Goal: Task Accomplishment & Management: Manage account settings

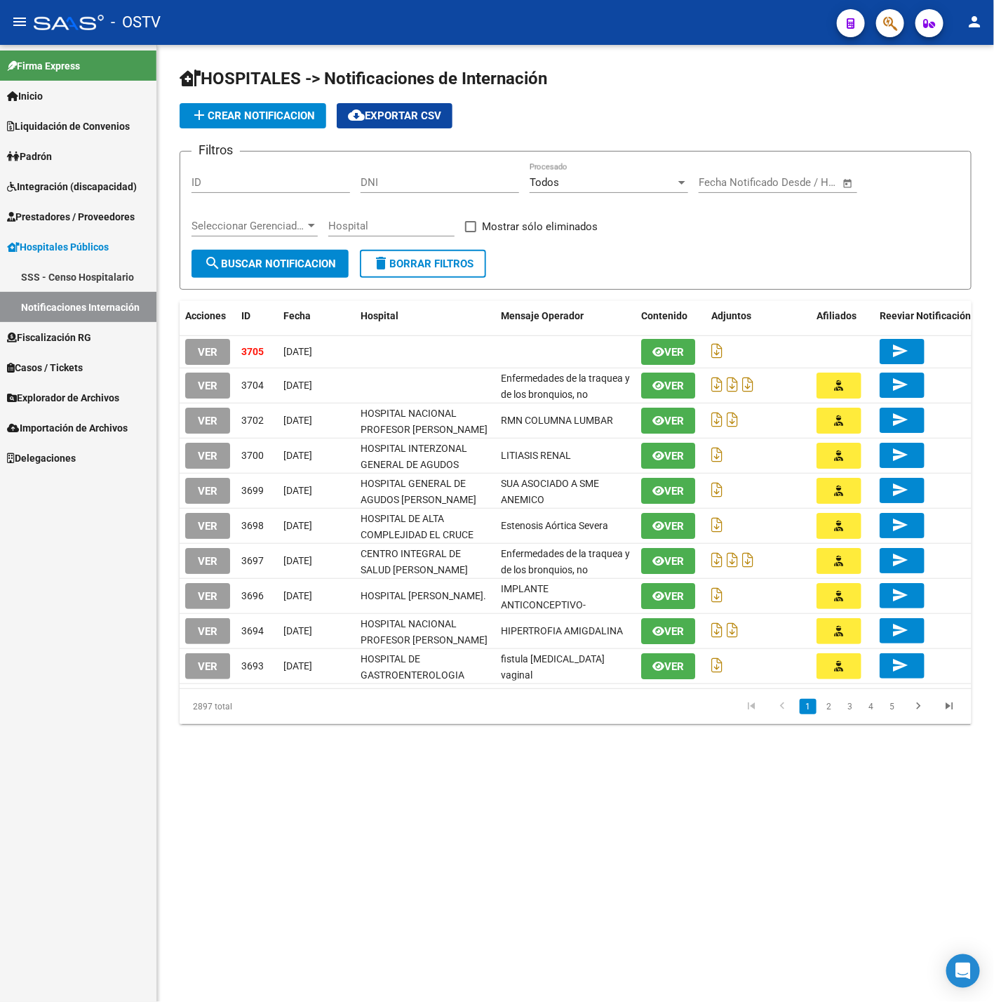
click at [685, 269] on form "Filtros ID DNI Todos Procesado Fecha inicio – Fecha fin Fecha Notificado Desde …" at bounding box center [576, 220] width 792 height 139
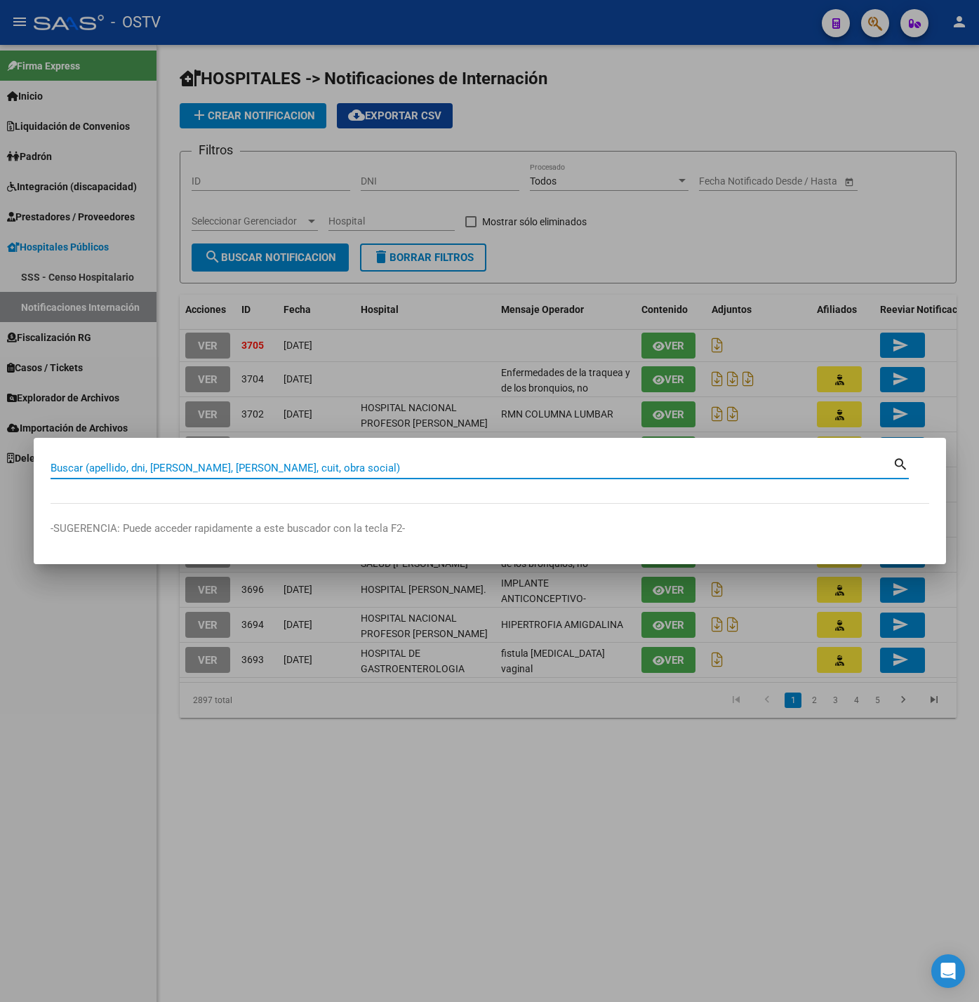
paste input "23515983"
type input "23515983"
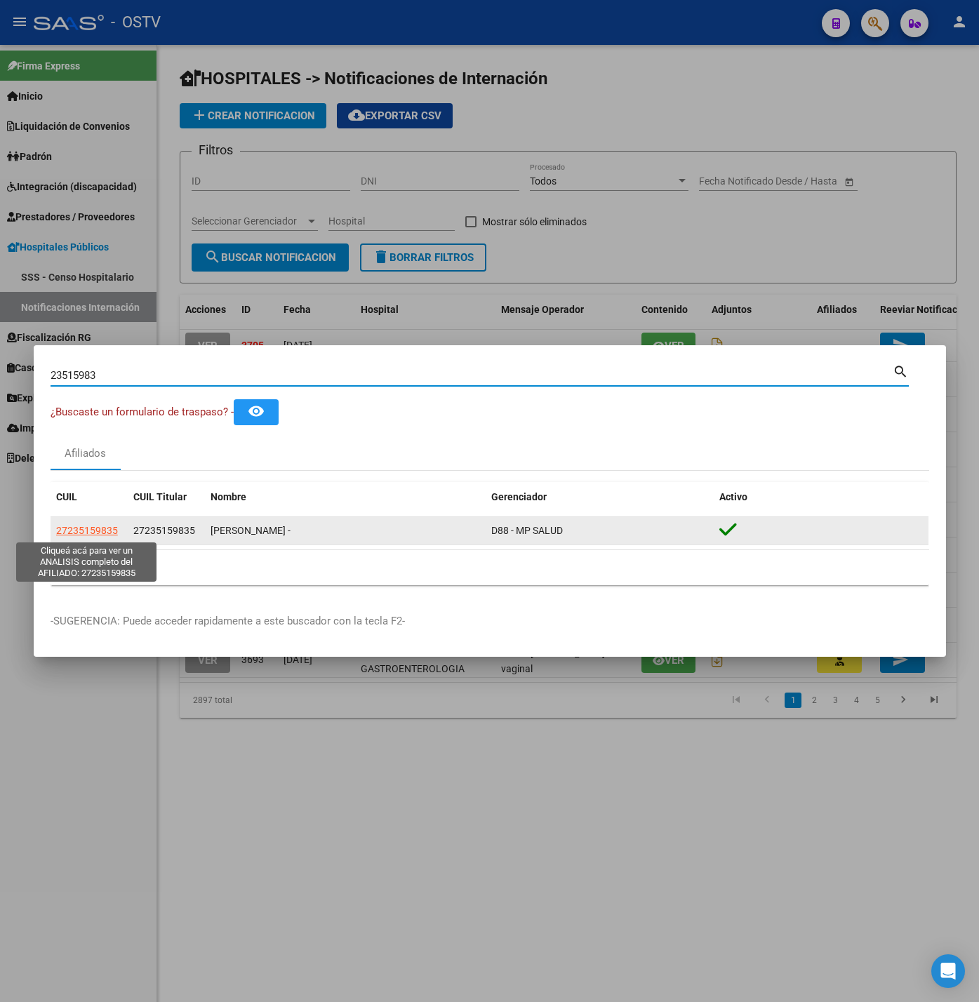
click at [106, 533] on span "27235159835" at bounding box center [87, 530] width 62 height 11
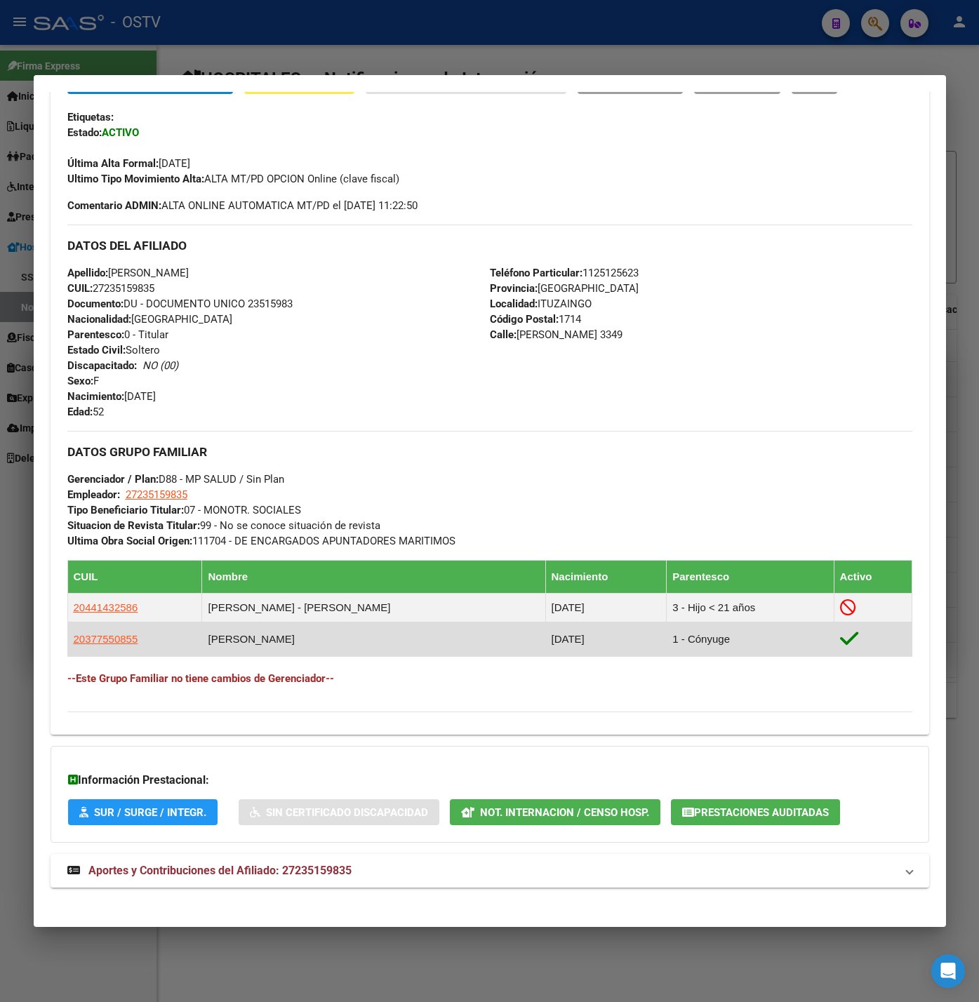
scroll to position [344, 0]
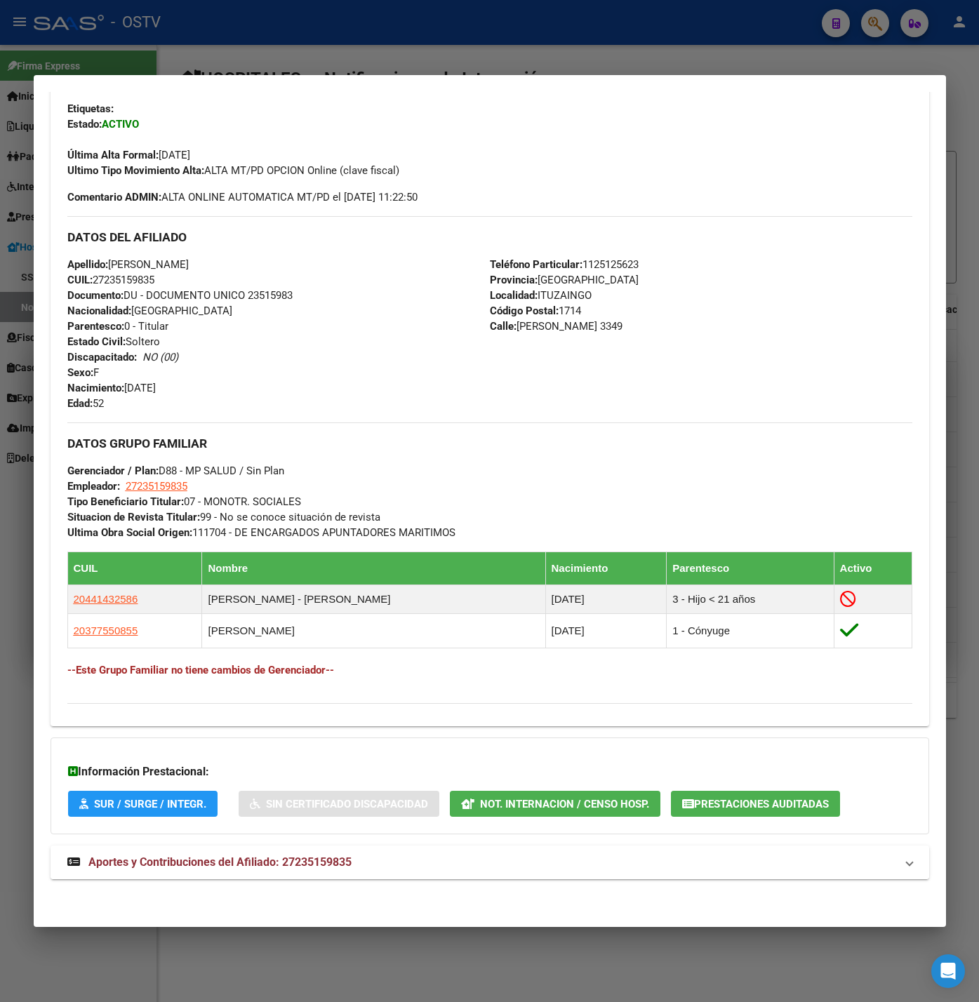
click at [342, 851] on mat-expansion-panel-header "Aportes y Contribuciones del Afiliado: 27235159835" at bounding box center [490, 863] width 879 height 34
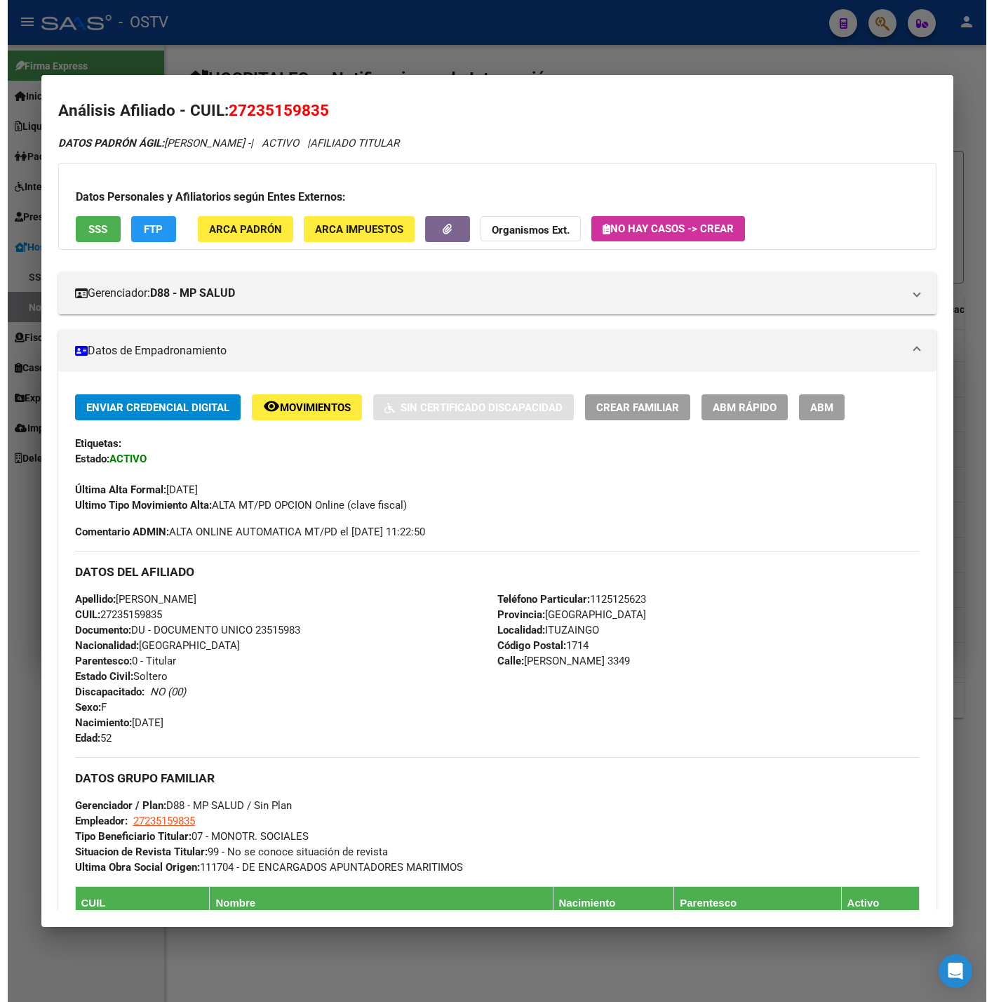
scroll to position [0, 0]
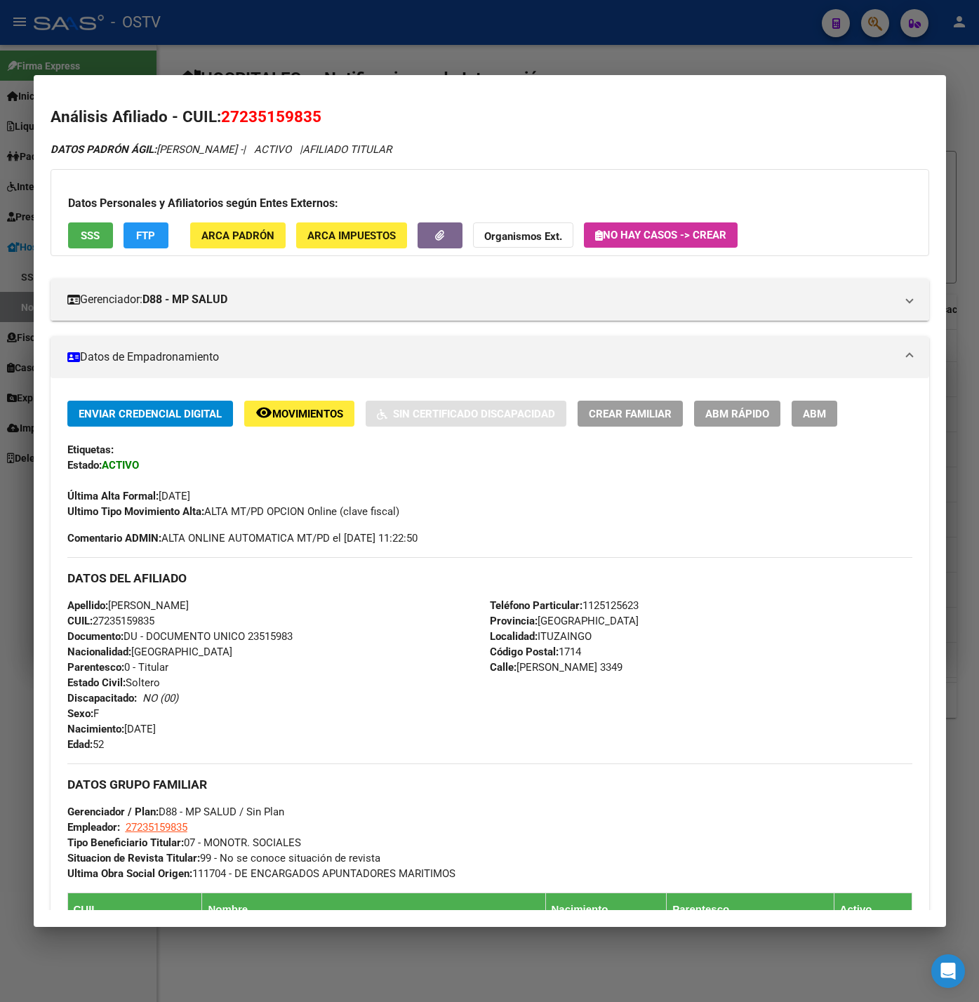
click at [371, 43] on div at bounding box center [489, 501] width 979 height 1002
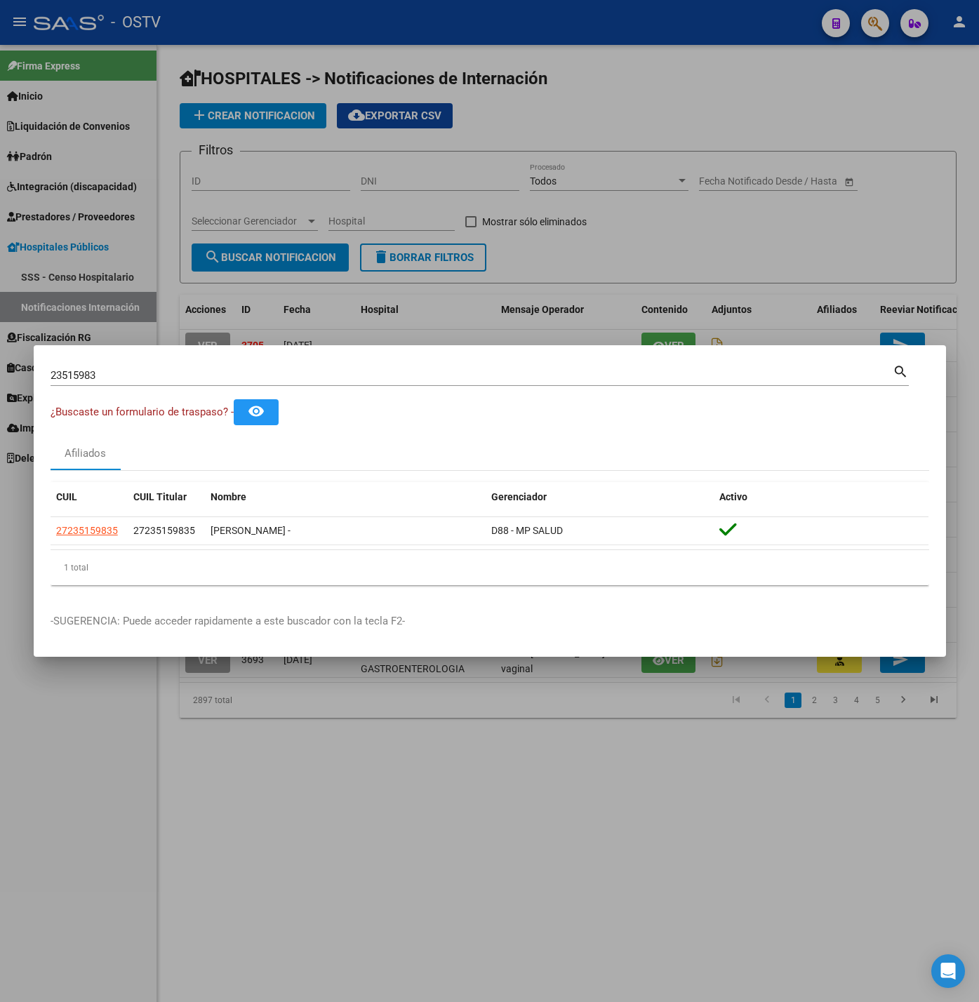
click at [558, 207] on div at bounding box center [489, 501] width 979 height 1002
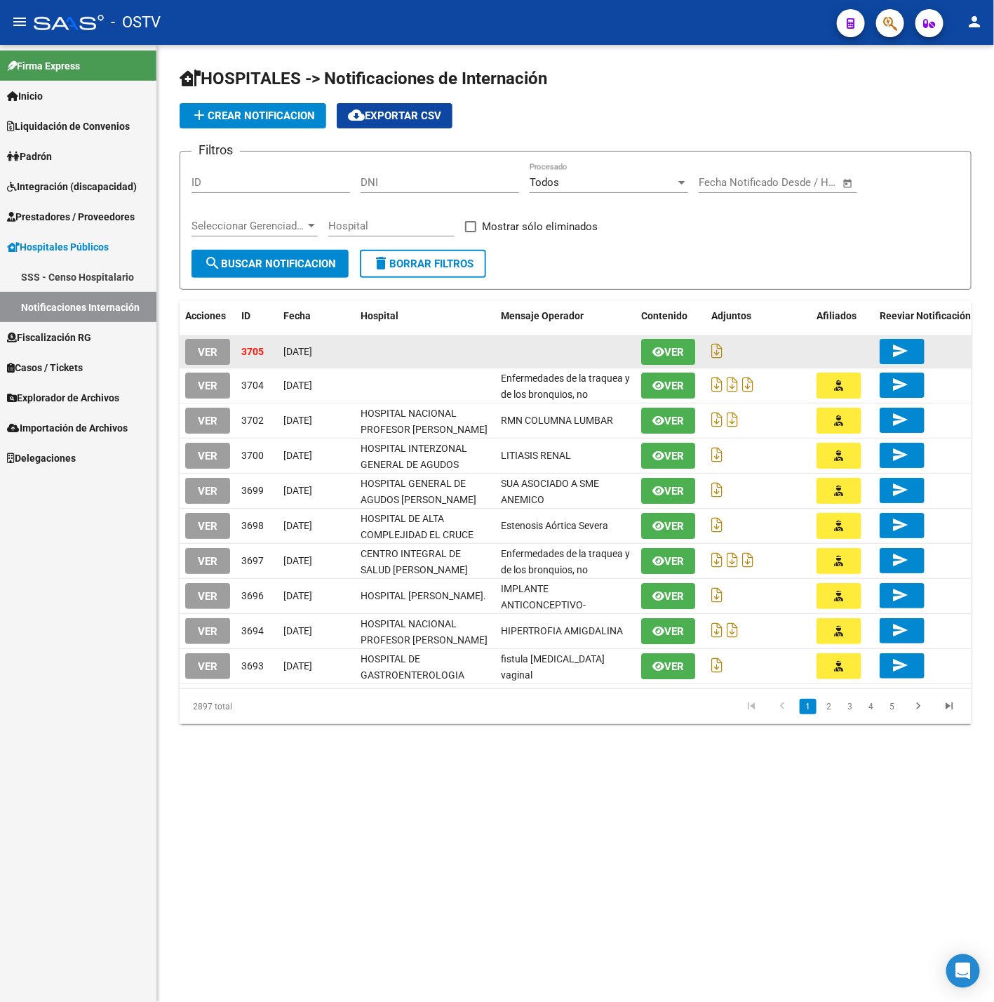
click at [205, 360] on button "VER" at bounding box center [207, 352] width 45 height 26
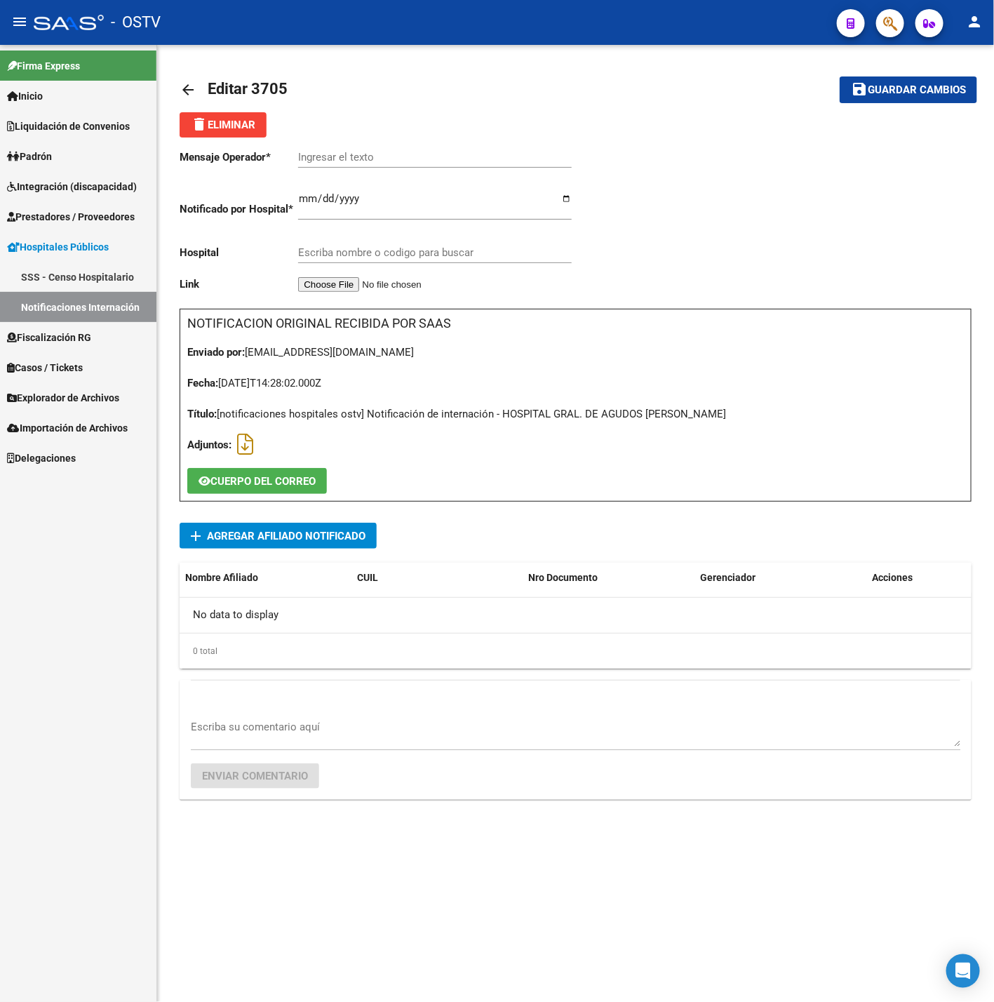
click at [318, 537] on span "Agregar Afiliado Notificado" at bounding box center [286, 536] width 159 height 13
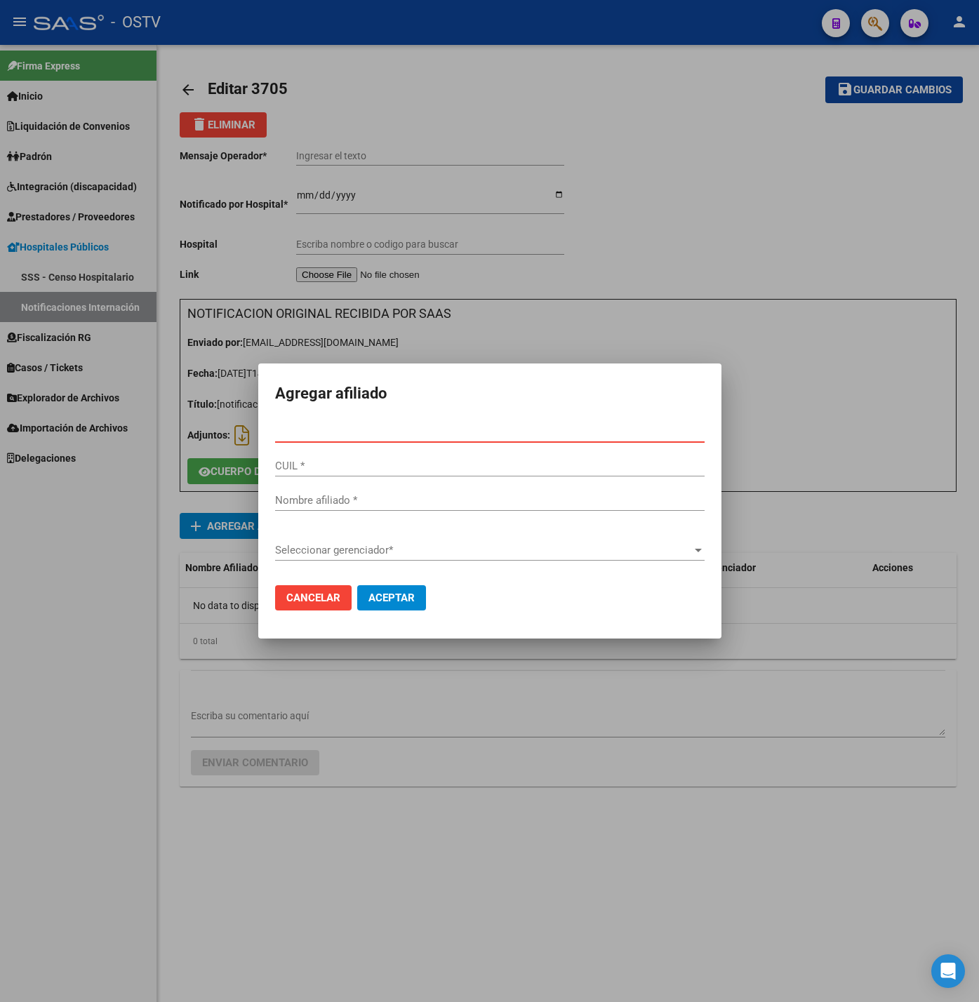
click at [421, 432] on input "Nro Documento *" at bounding box center [489, 431] width 429 height 13
paste input "23515983"
type input "23515983"
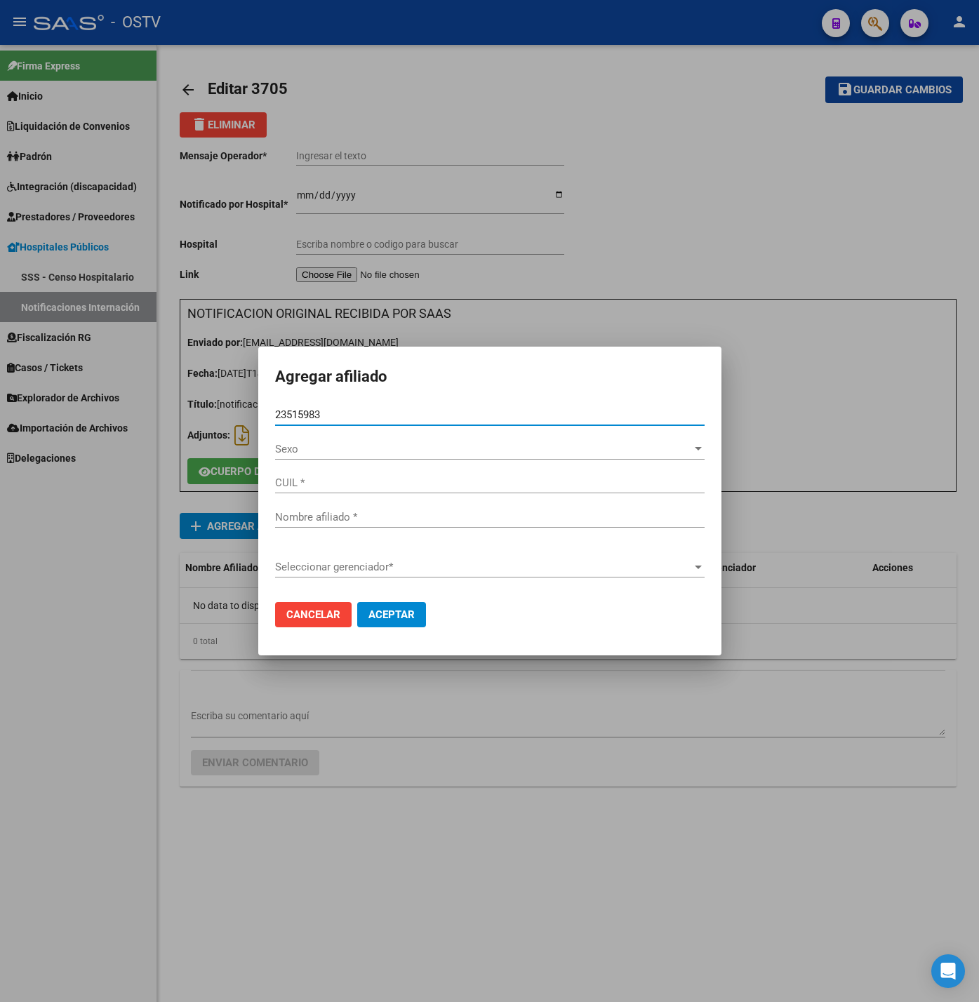
type input "27235159835"
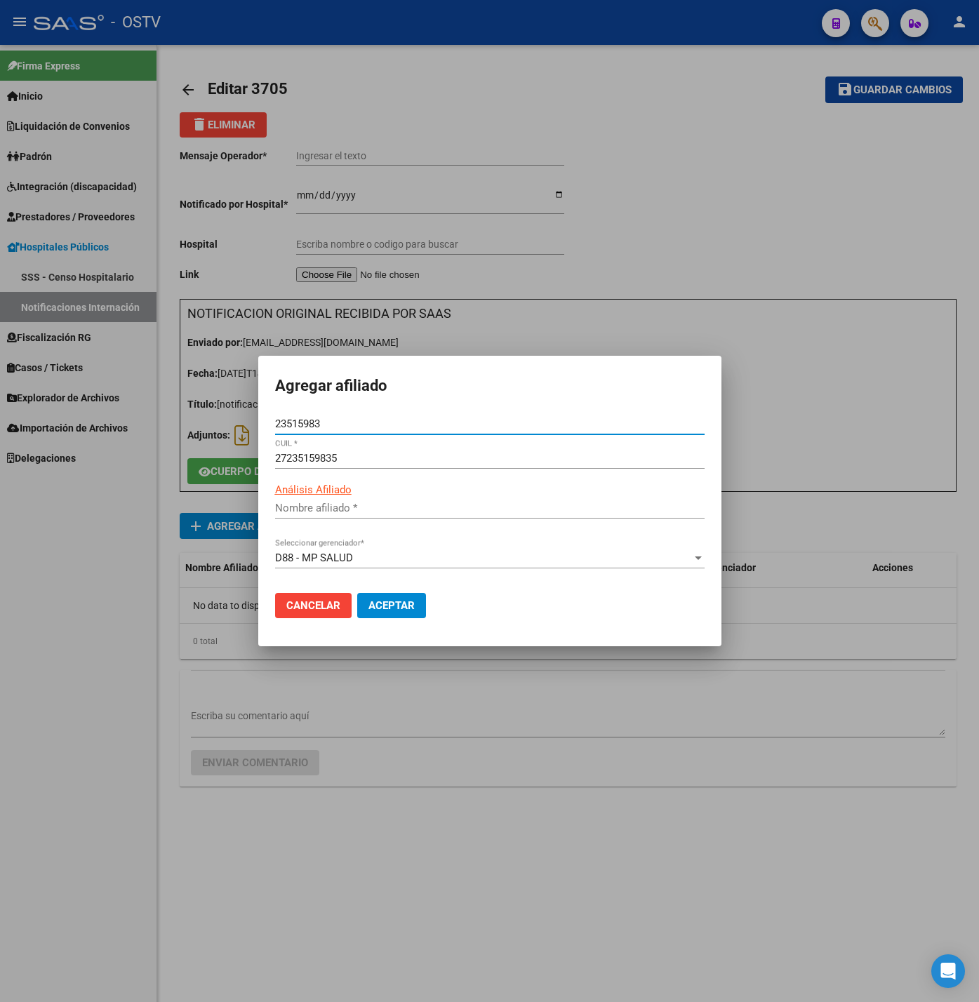
type input "SWOBODA ALEJANDRA CORINA"
type input "23515983"
click at [399, 603] on span "Aceptar" at bounding box center [391, 605] width 46 height 13
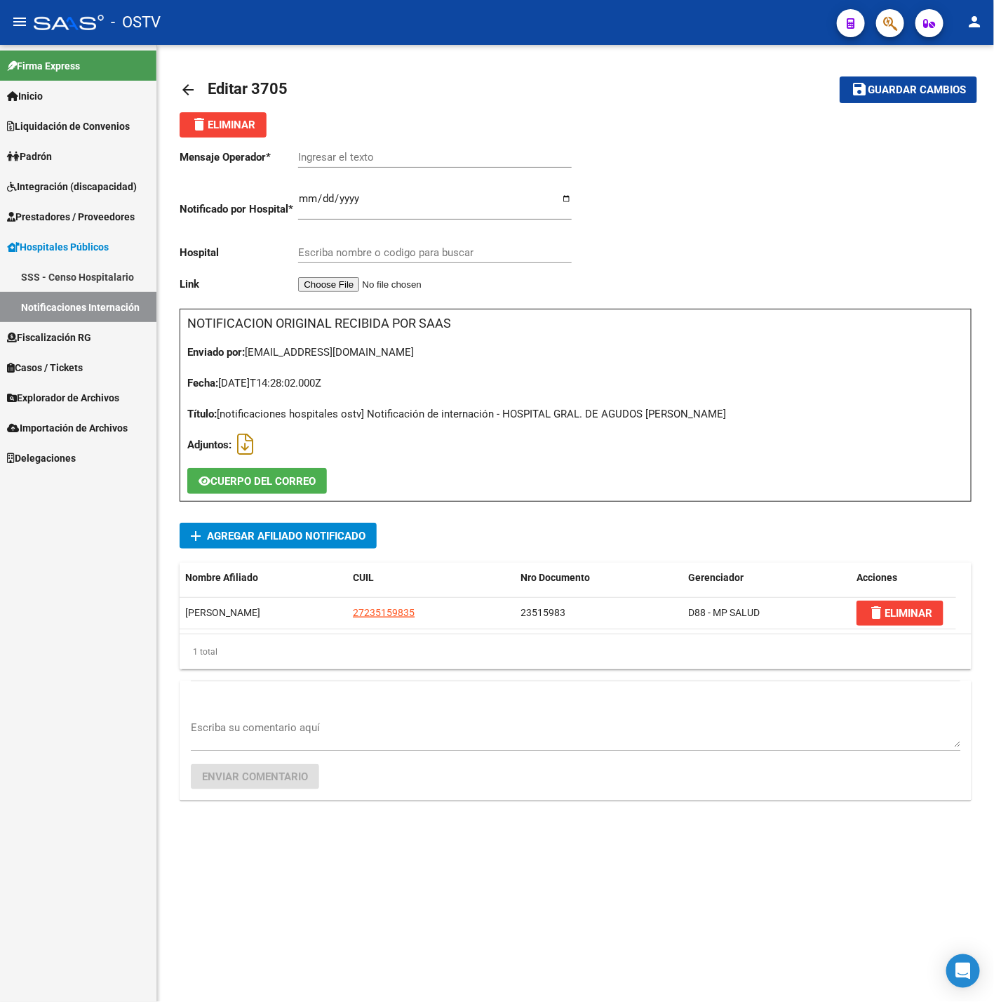
click at [354, 158] on input "Ingresar el texto" at bounding box center [435, 157] width 274 height 13
paste input "ENDOMETRIOSIS /SME ANEMICO"
type input "ENDOMETRIOSIS /SME ANEMICO"
click at [367, 253] on input "Escriba nombre o codigo para buscar" at bounding box center [435, 252] width 274 height 13
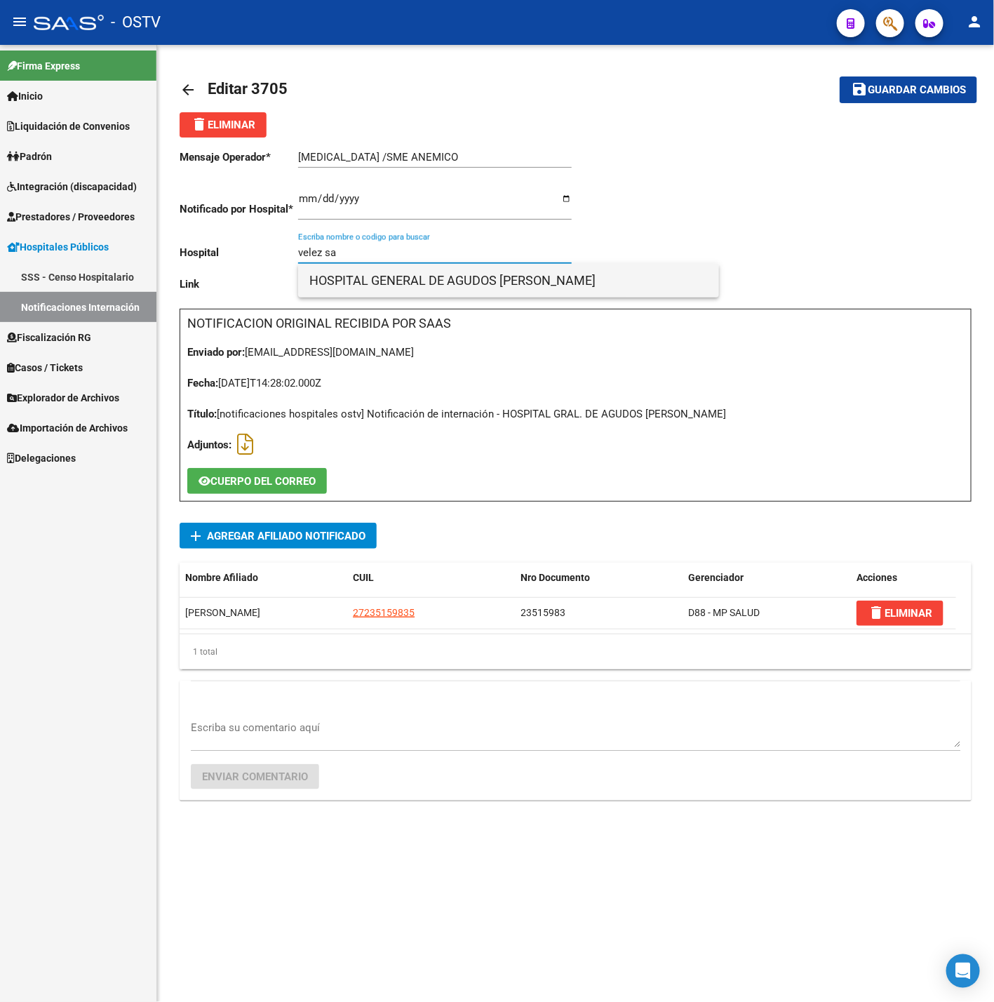
click at [589, 283] on span "HOSPITAL GENERAL DE AGUDOS DALMACIO VELEZ SARSFIELD" at bounding box center [508, 281] width 399 height 34
type input "HOSPITAL GENERAL DE AGUDOS DALMACIO VELEZ SARSFIELD"
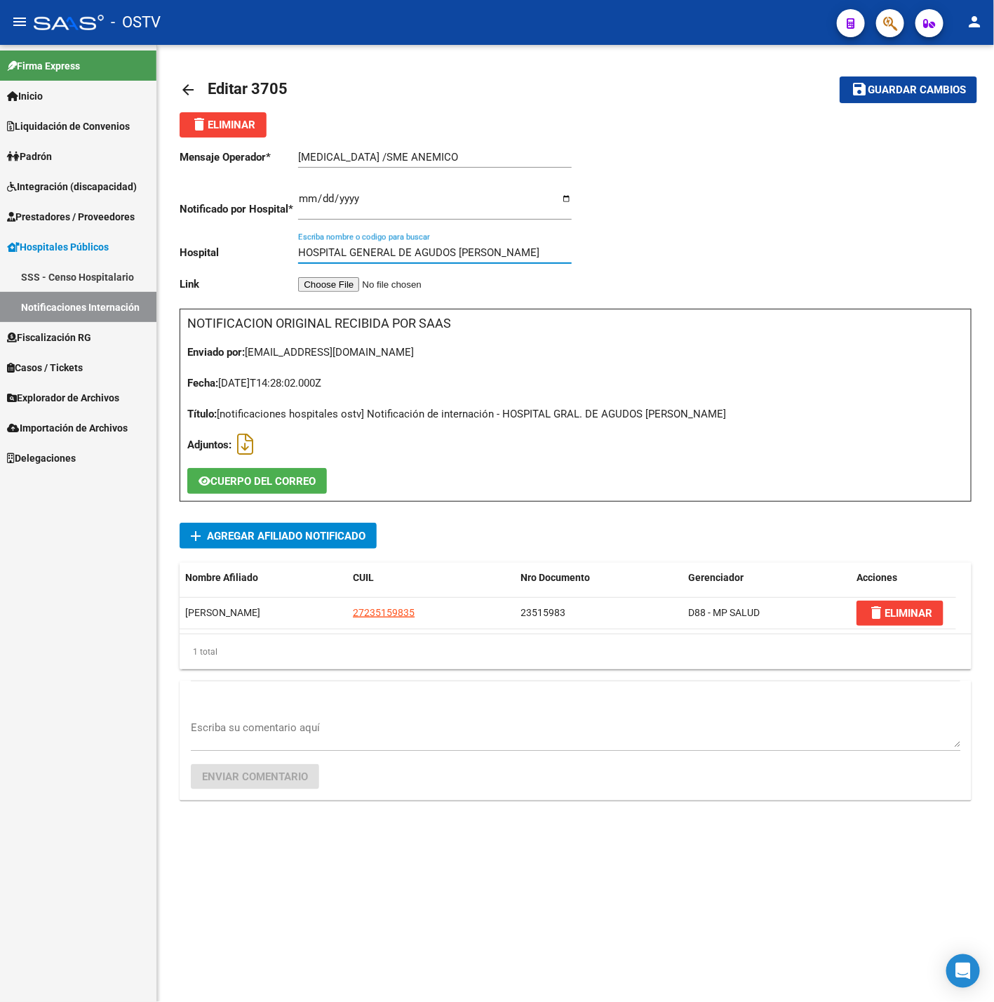
click at [891, 99] on button "save Guardar cambios" at bounding box center [909, 89] width 138 height 26
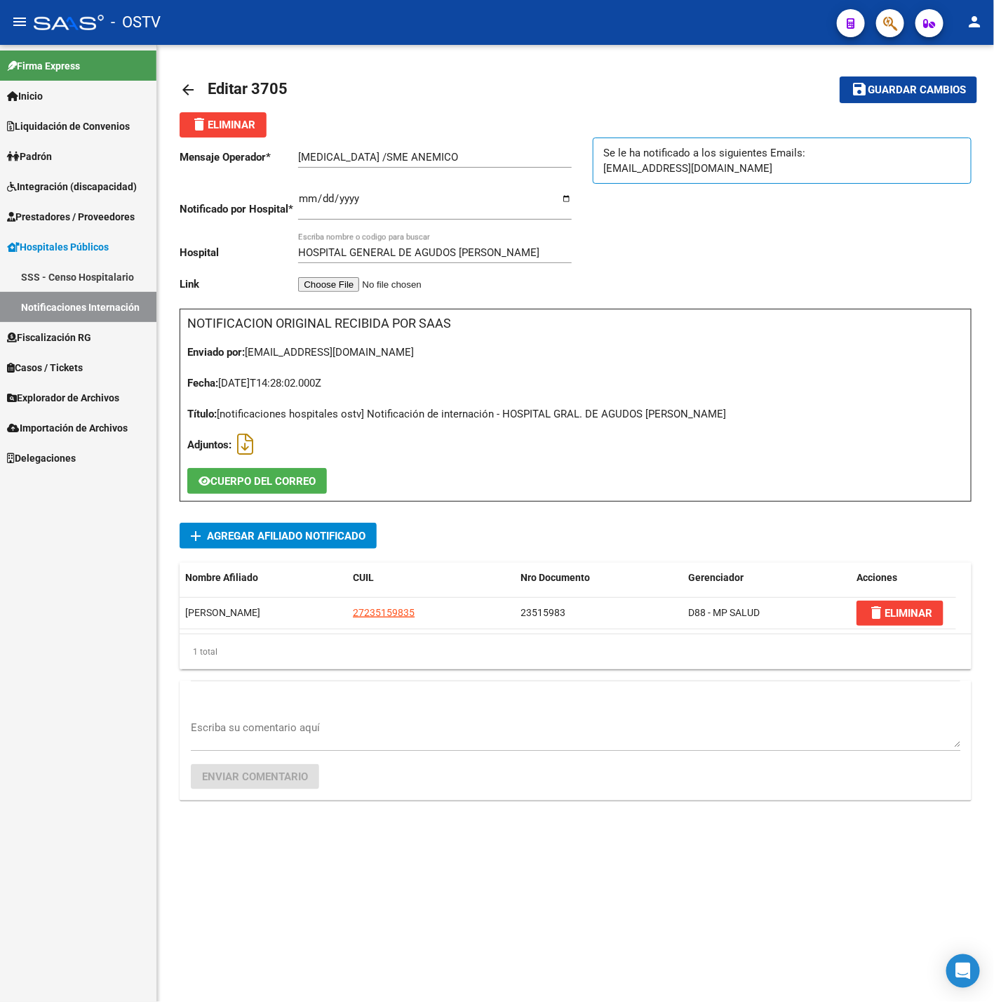
click at [186, 80] on link "arrow_back" at bounding box center [194, 89] width 28 height 33
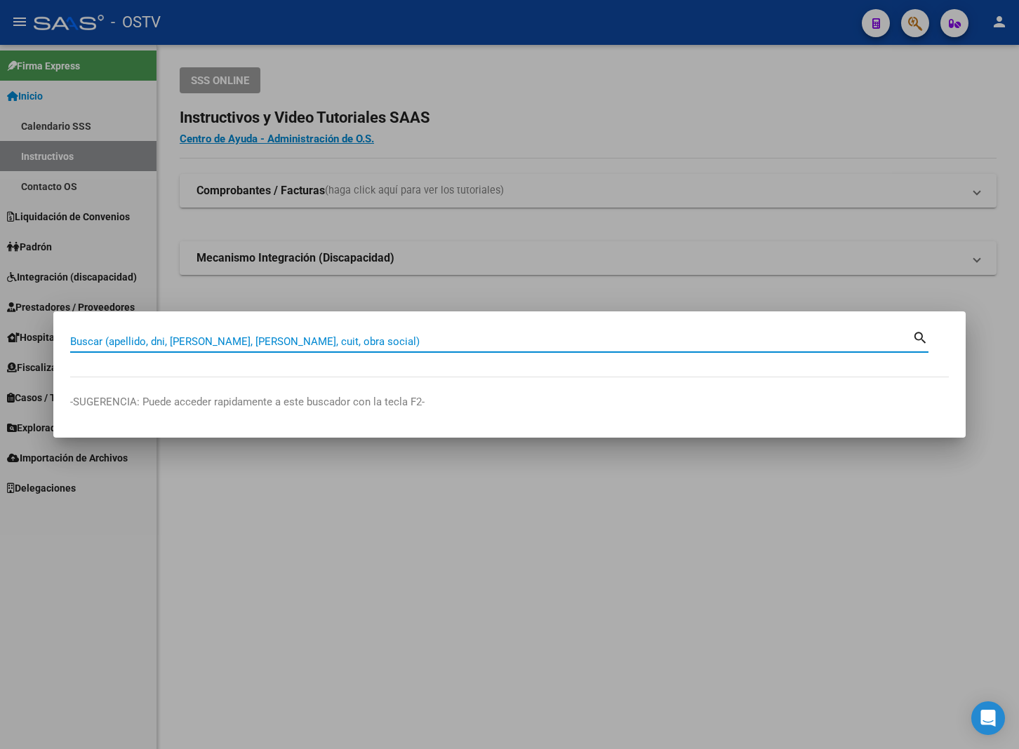
paste input "37163481"
type input "37163481"
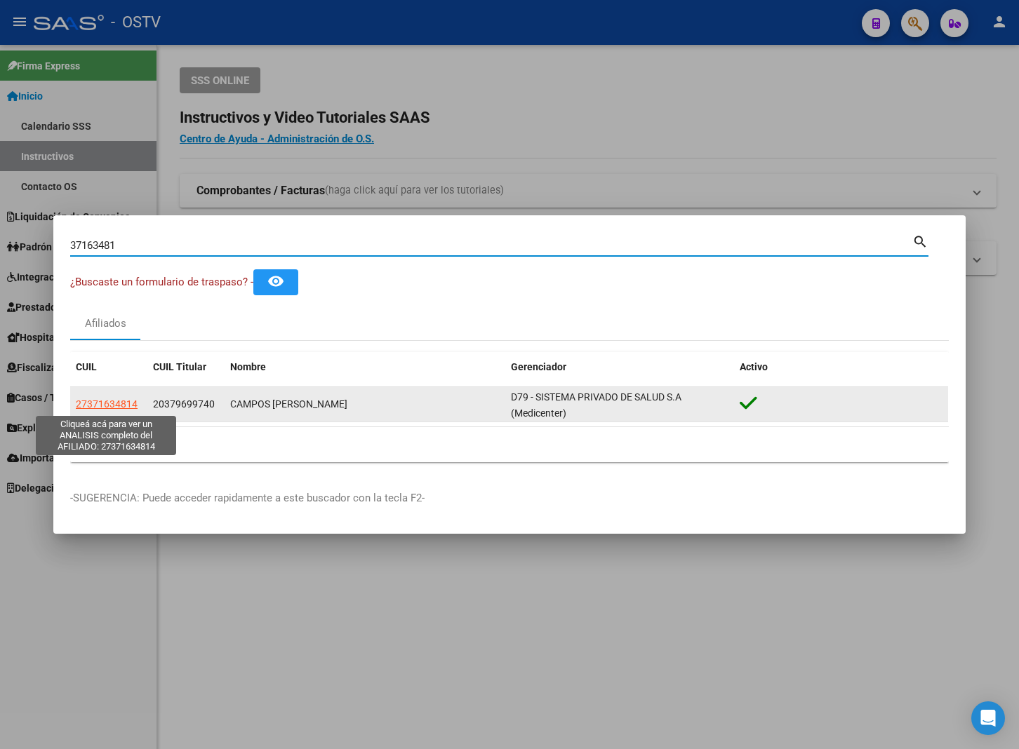
click at [109, 404] on span "27371634814" at bounding box center [107, 404] width 62 height 11
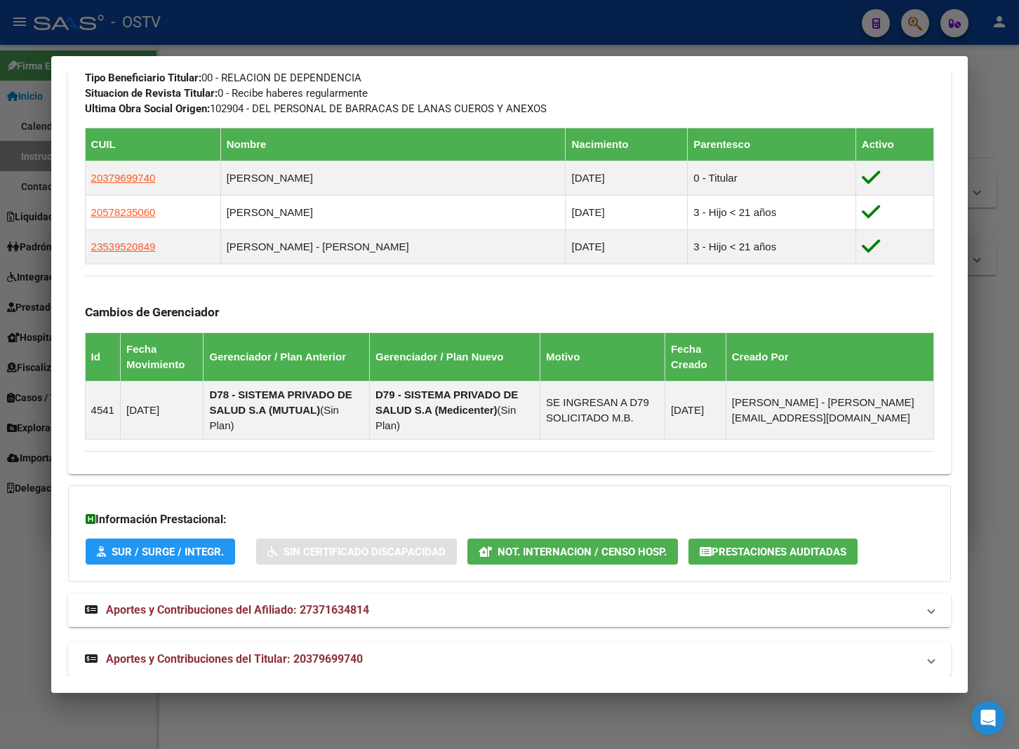
scroll to position [782, 0]
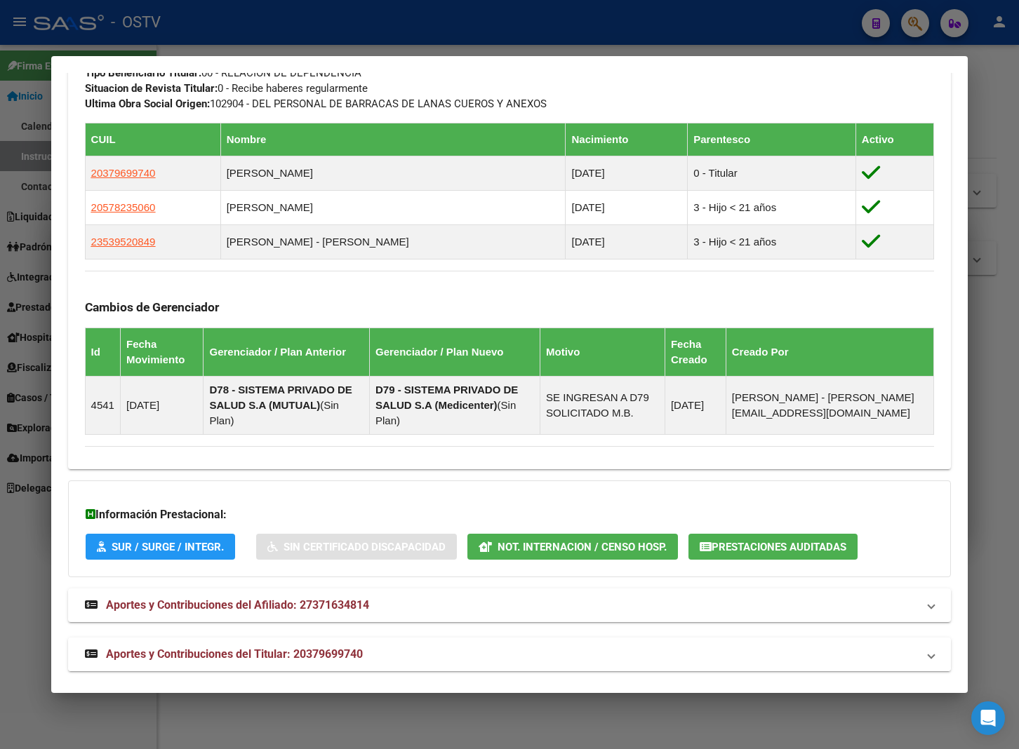
click at [327, 648] on span "Aportes y Contribuciones del Titular: 20379699740" at bounding box center [234, 654] width 257 height 13
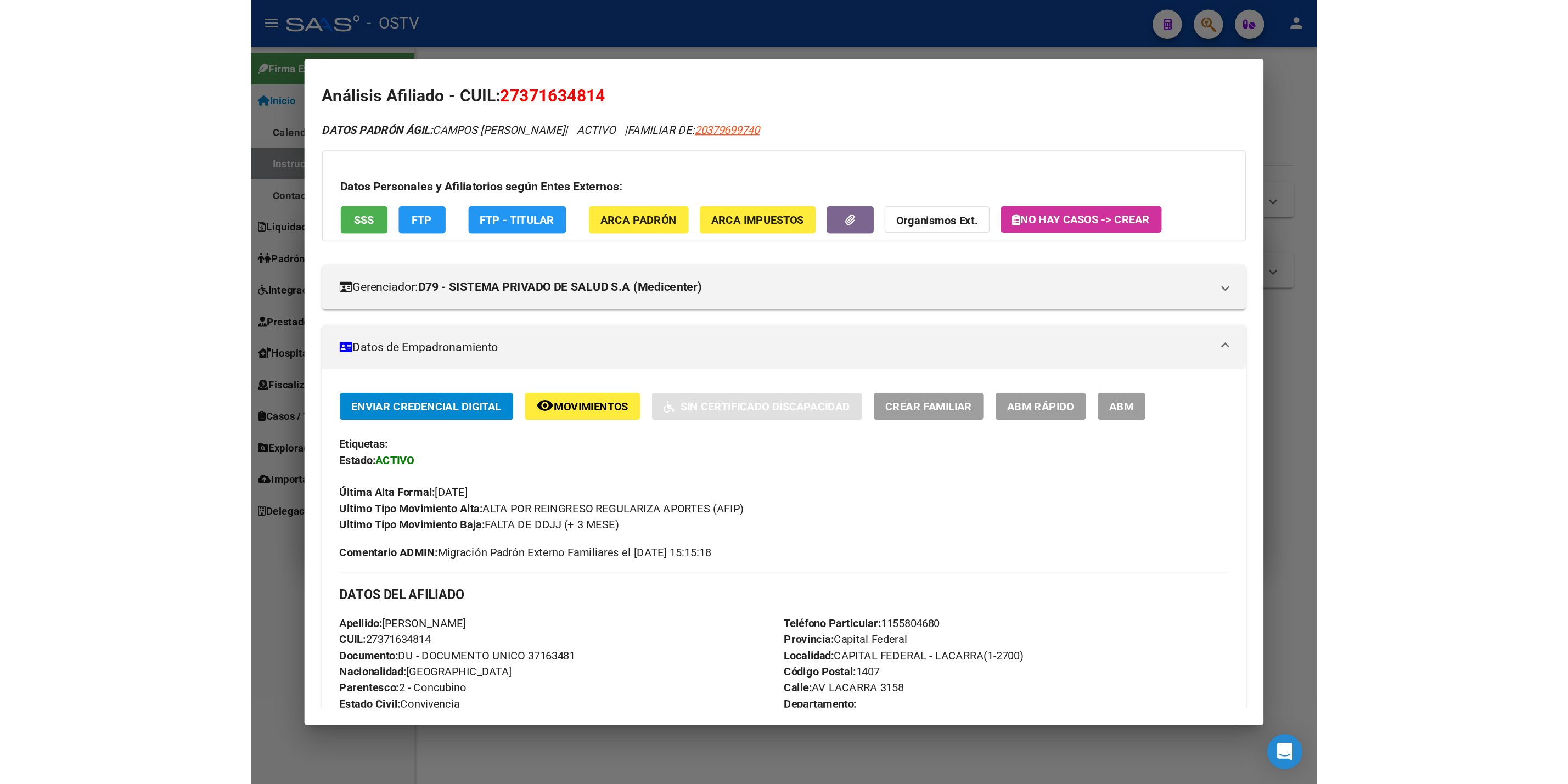
scroll to position [0, 0]
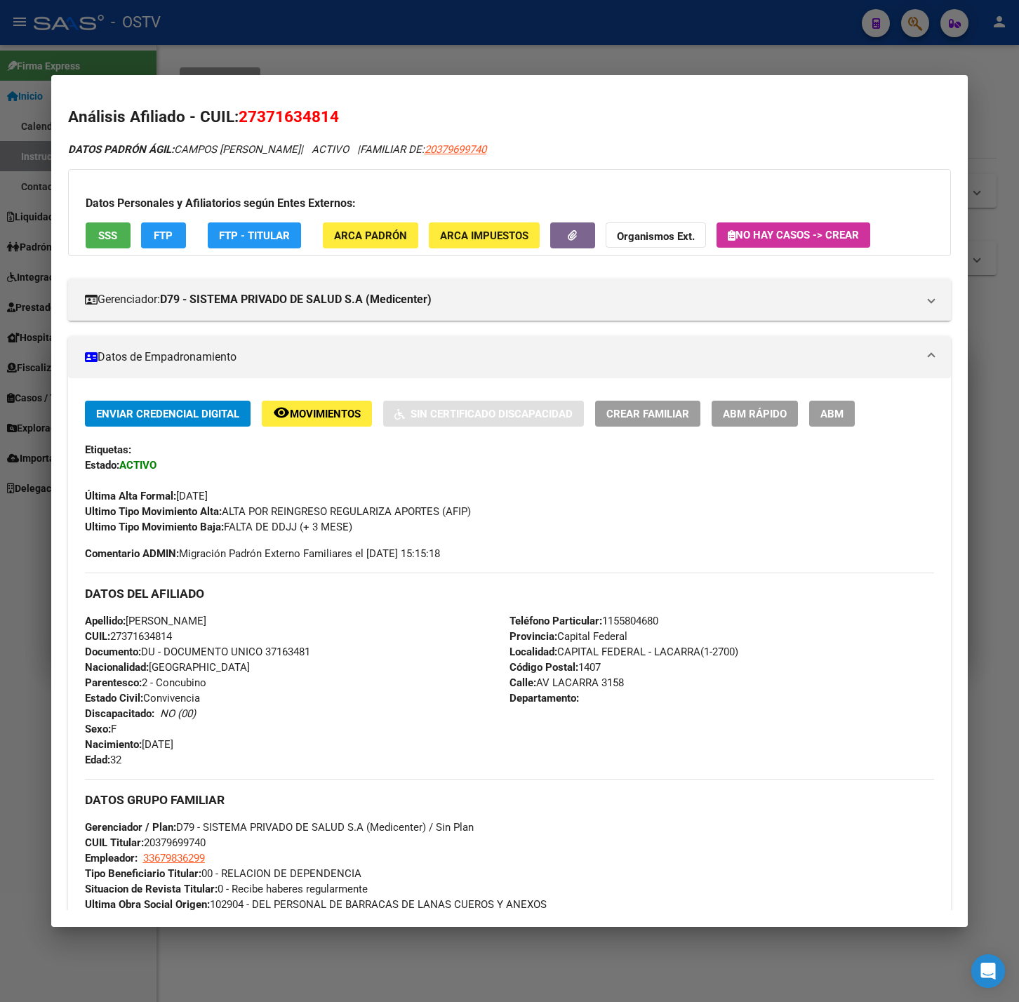
click at [229, 39] on div at bounding box center [509, 501] width 1019 height 1002
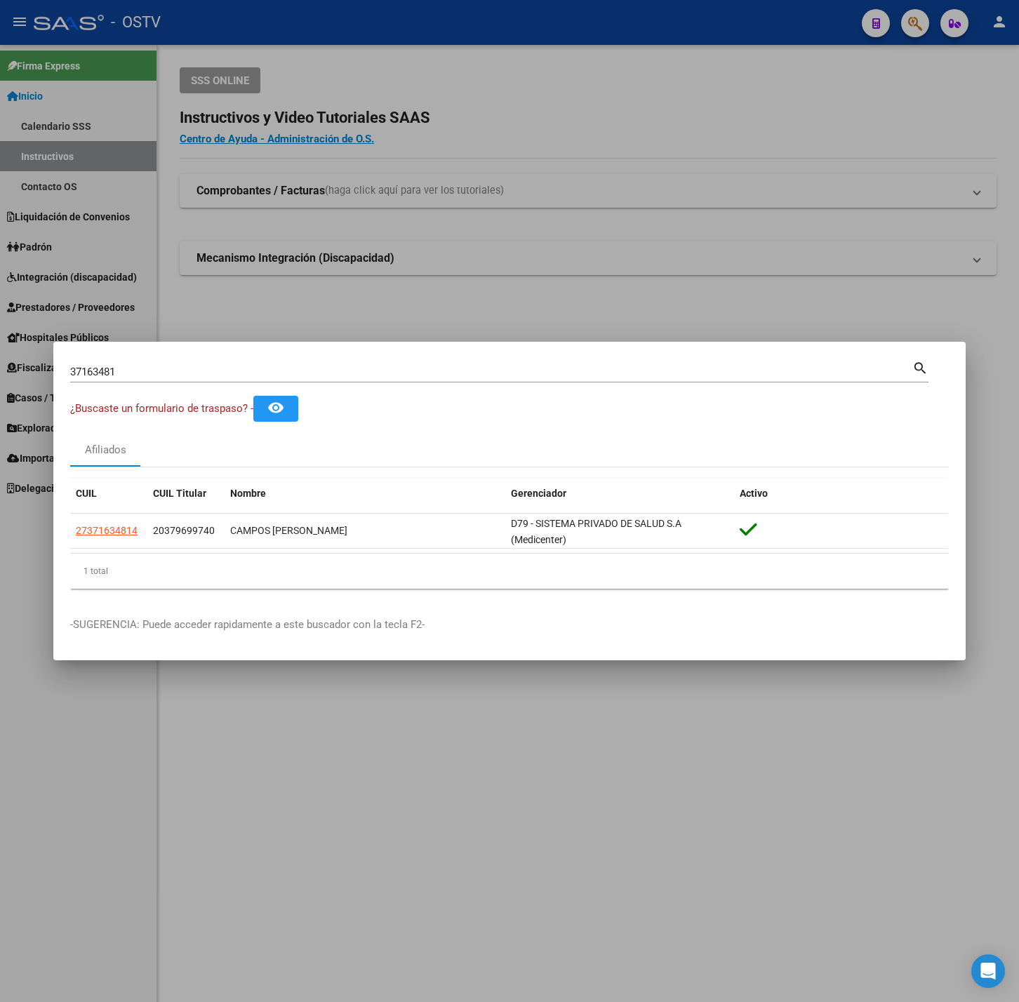
click at [337, 322] on div at bounding box center [509, 501] width 1019 height 1002
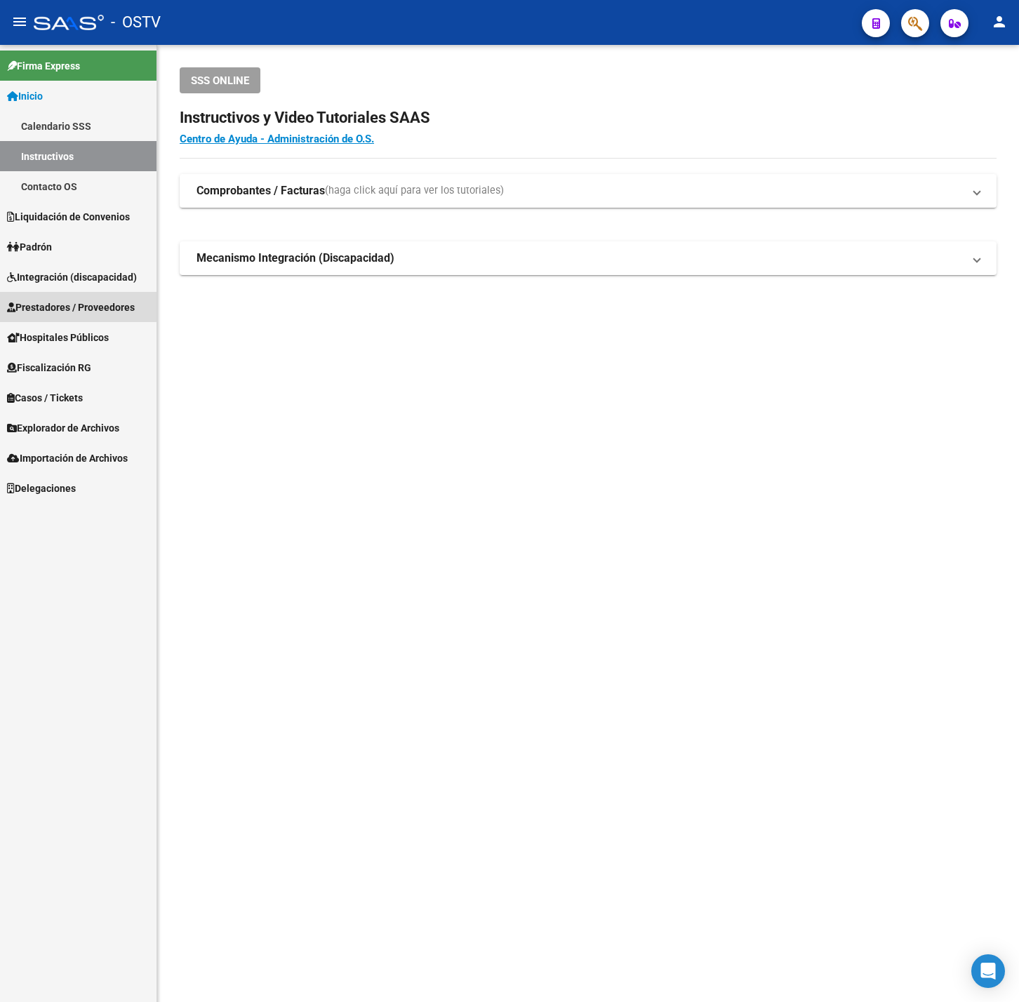
click at [72, 306] on span "Prestadores / Proveedores" at bounding box center [71, 307] width 128 height 15
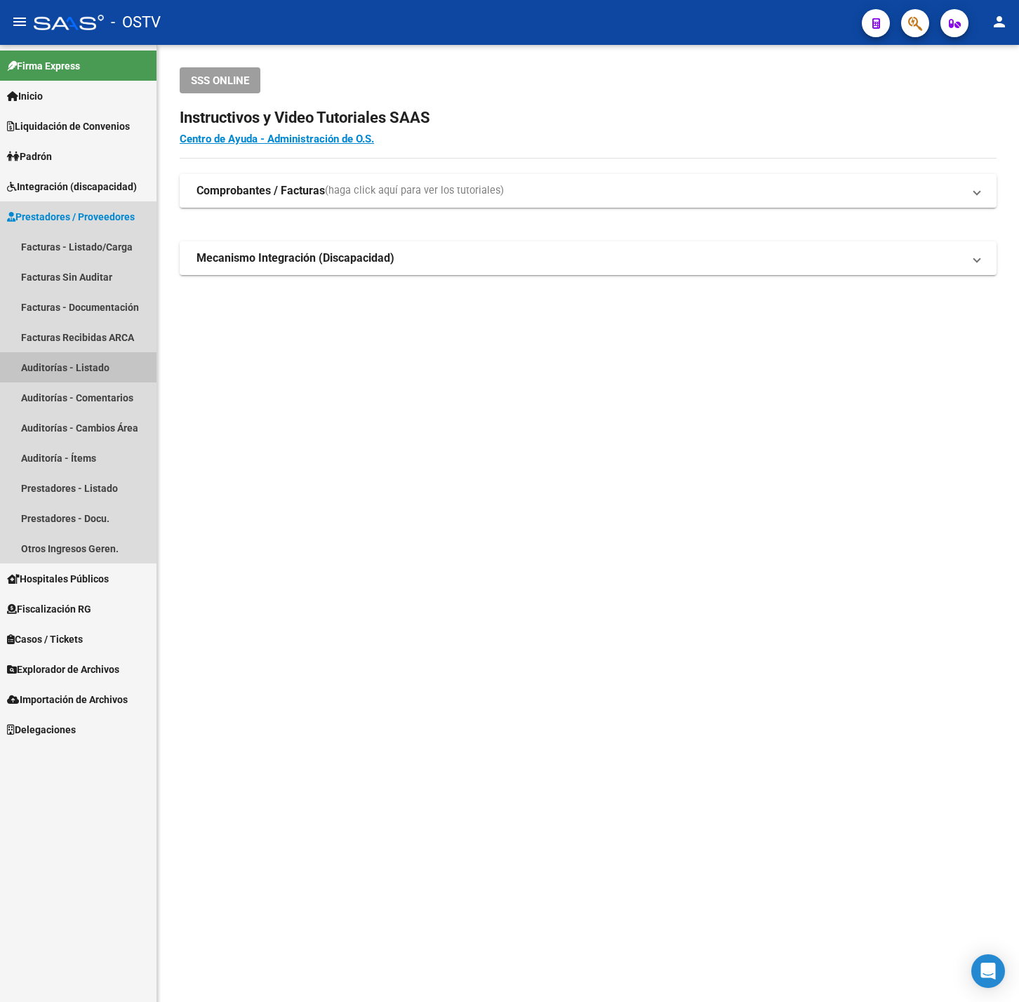
click at [82, 364] on link "Auditorías - Listado" at bounding box center [78, 367] width 156 height 30
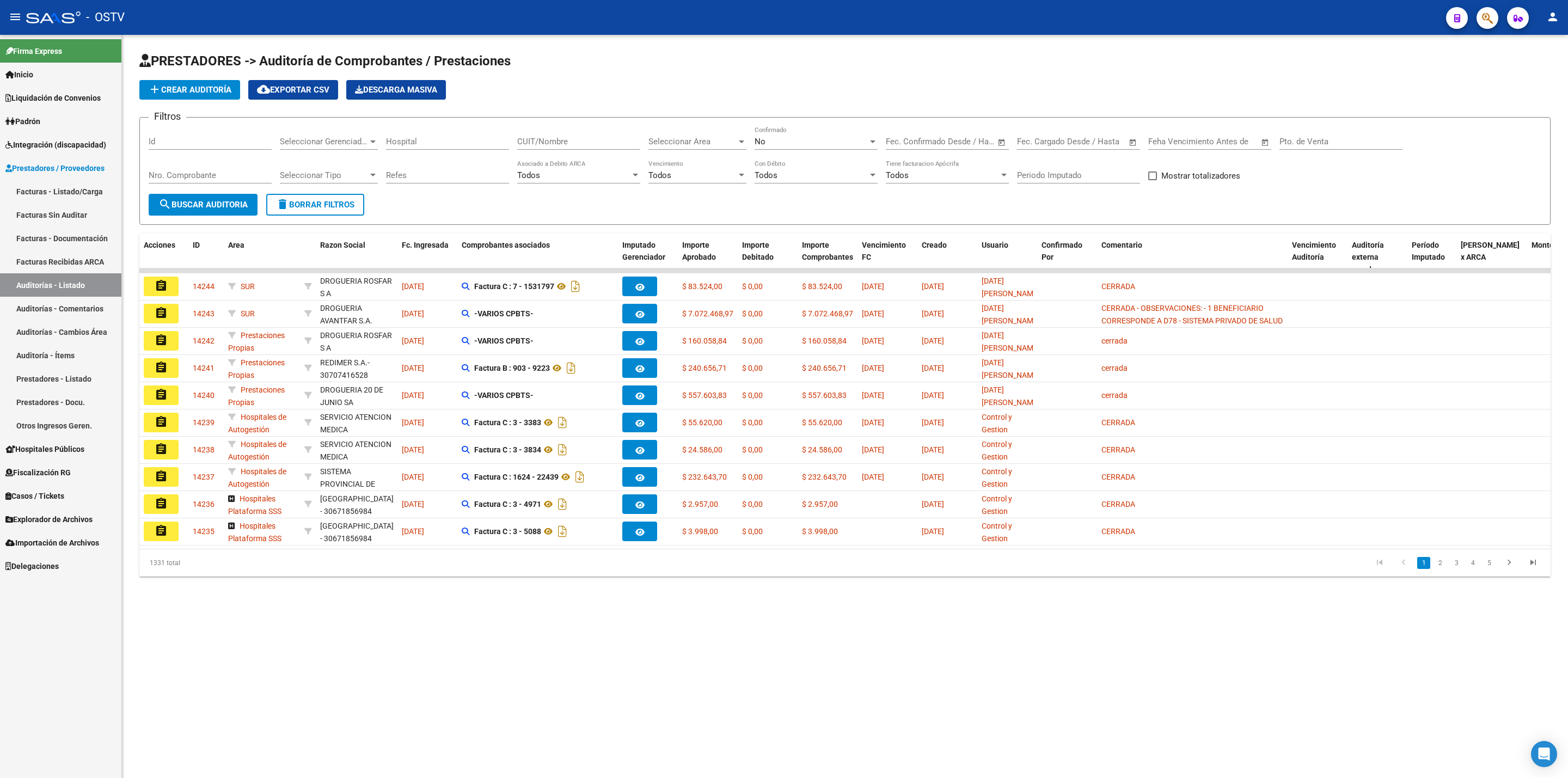
click at [783, 141] on div "No" at bounding box center [812, 141] width 113 height 10
click at [790, 103] on span "Todos" at bounding box center [816, 94] width 123 height 25
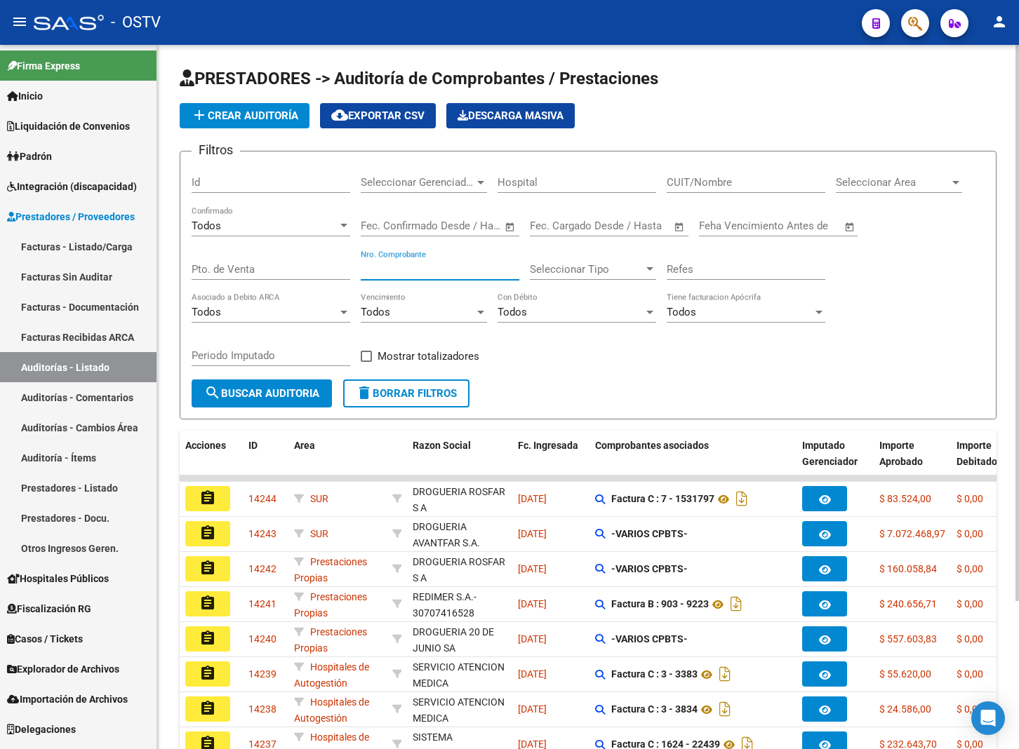
click at [413, 272] on input "Nro. Comprobante" at bounding box center [440, 269] width 159 height 13
paste input "68"
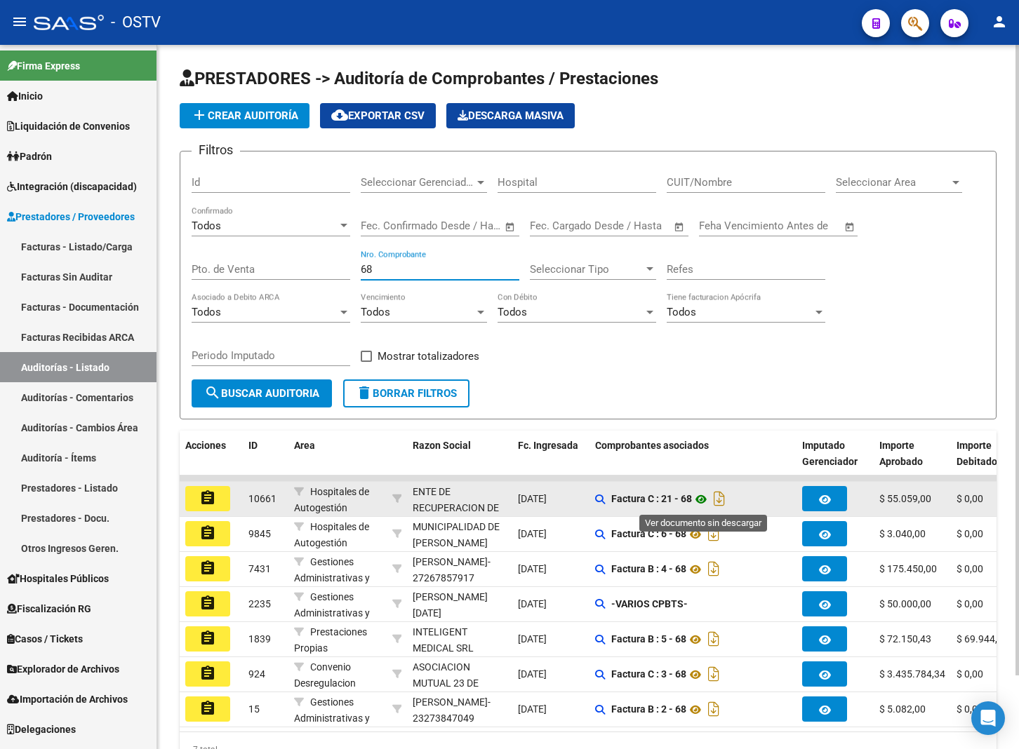
type input "68"
click at [709, 504] on icon at bounding box center [701, 499] width 18 height 17
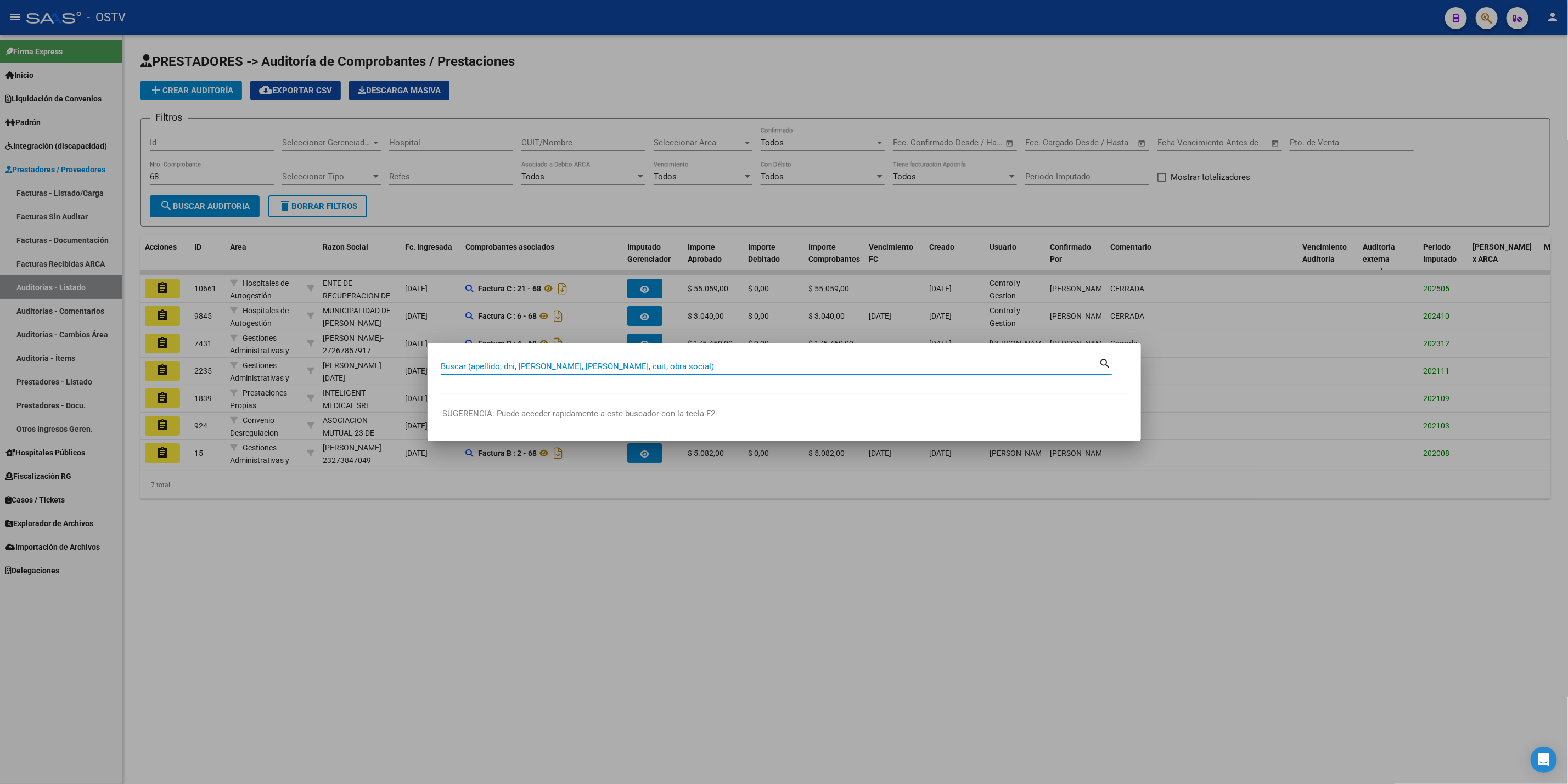
paste input "32618514"
type input "32618514"
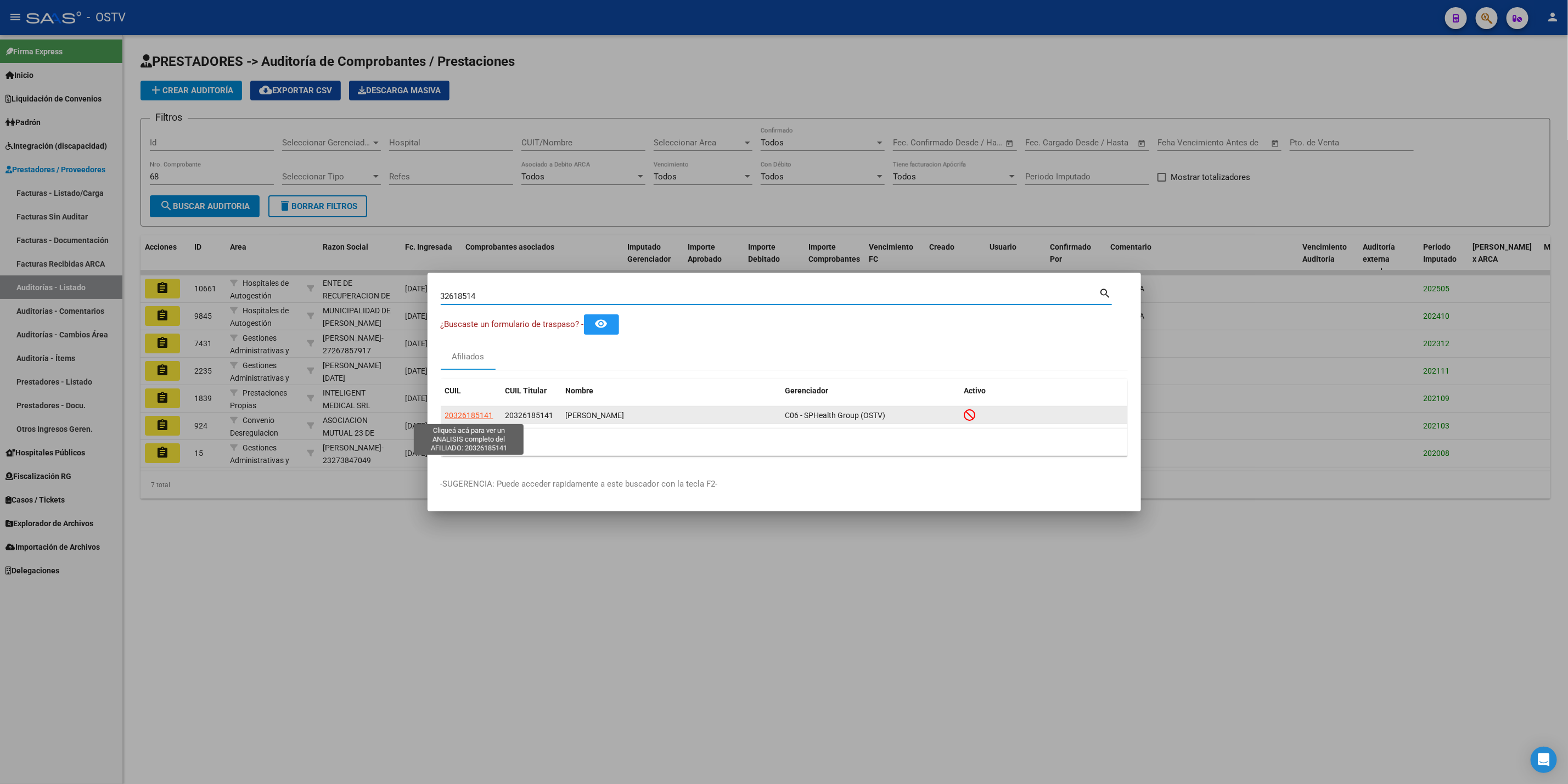
click at [466, 415] on span "20326185141" at bounding box center [469, 415] width 48 height 9
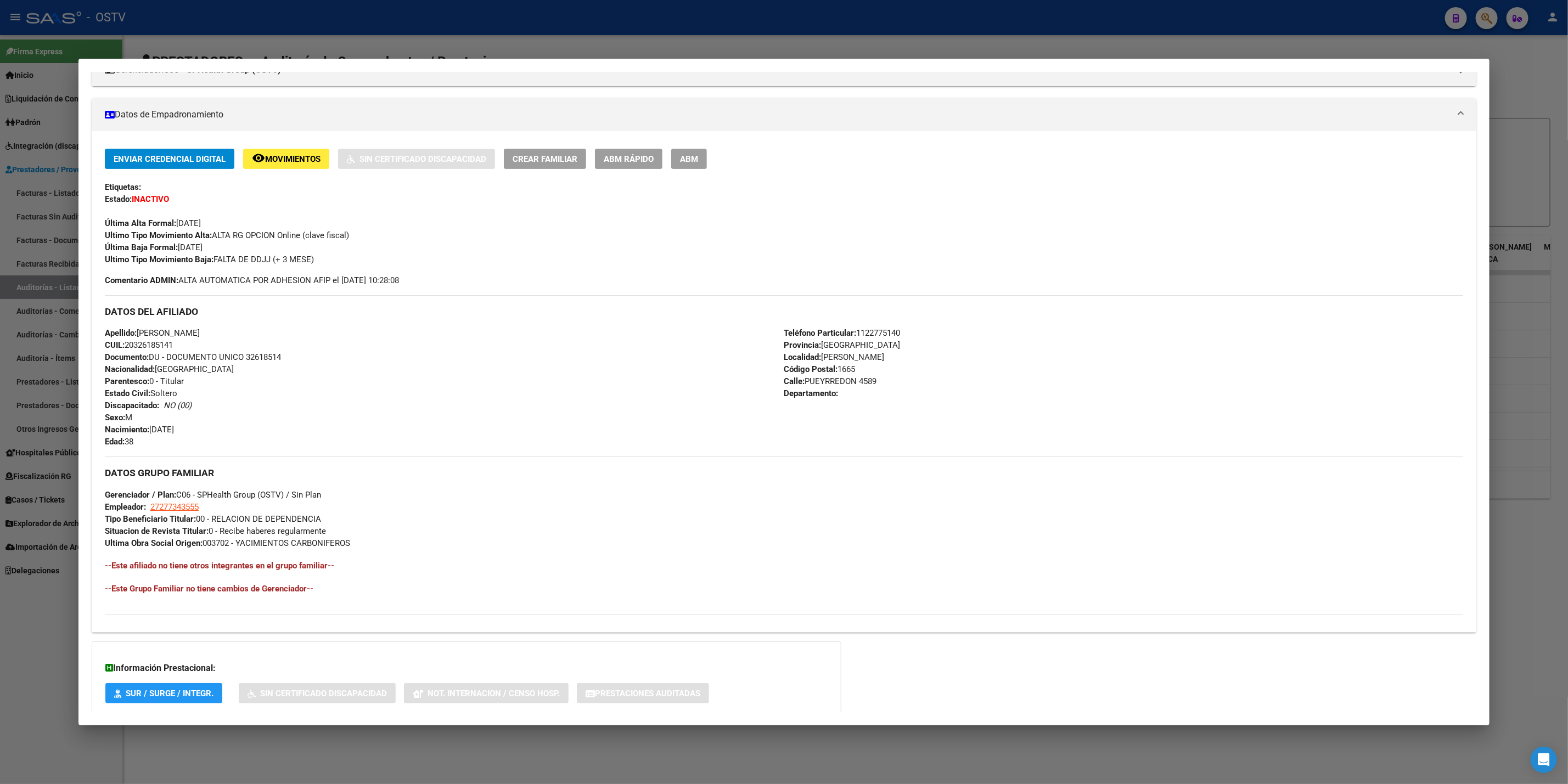
scroll to position [229, 0]
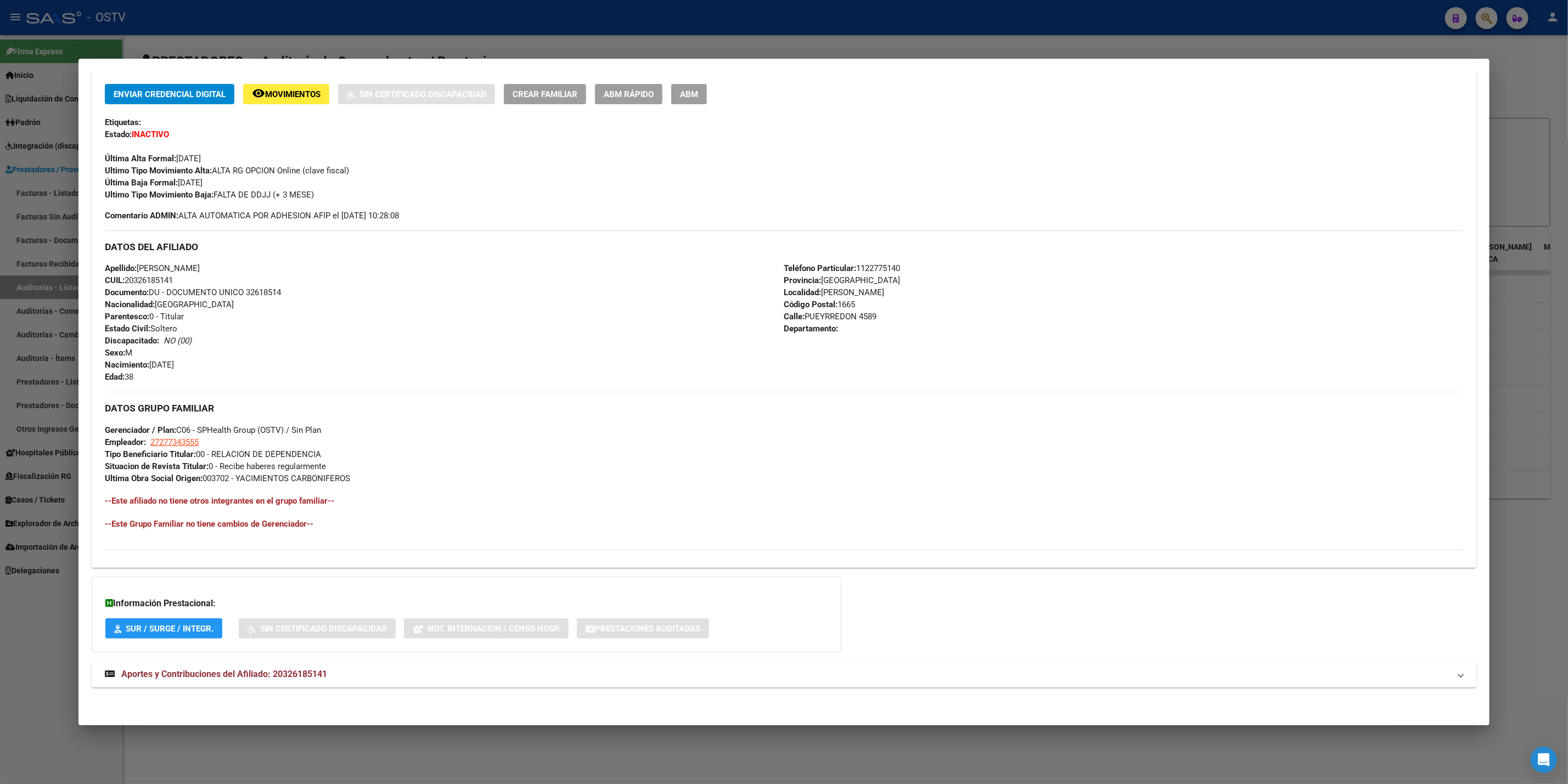
click at [278, 585] on mat-expansion-panel-header "Aportes y Contribuciones del Afiliado: 20326185141" at bounding box center [784, 675] width 1384 height 27
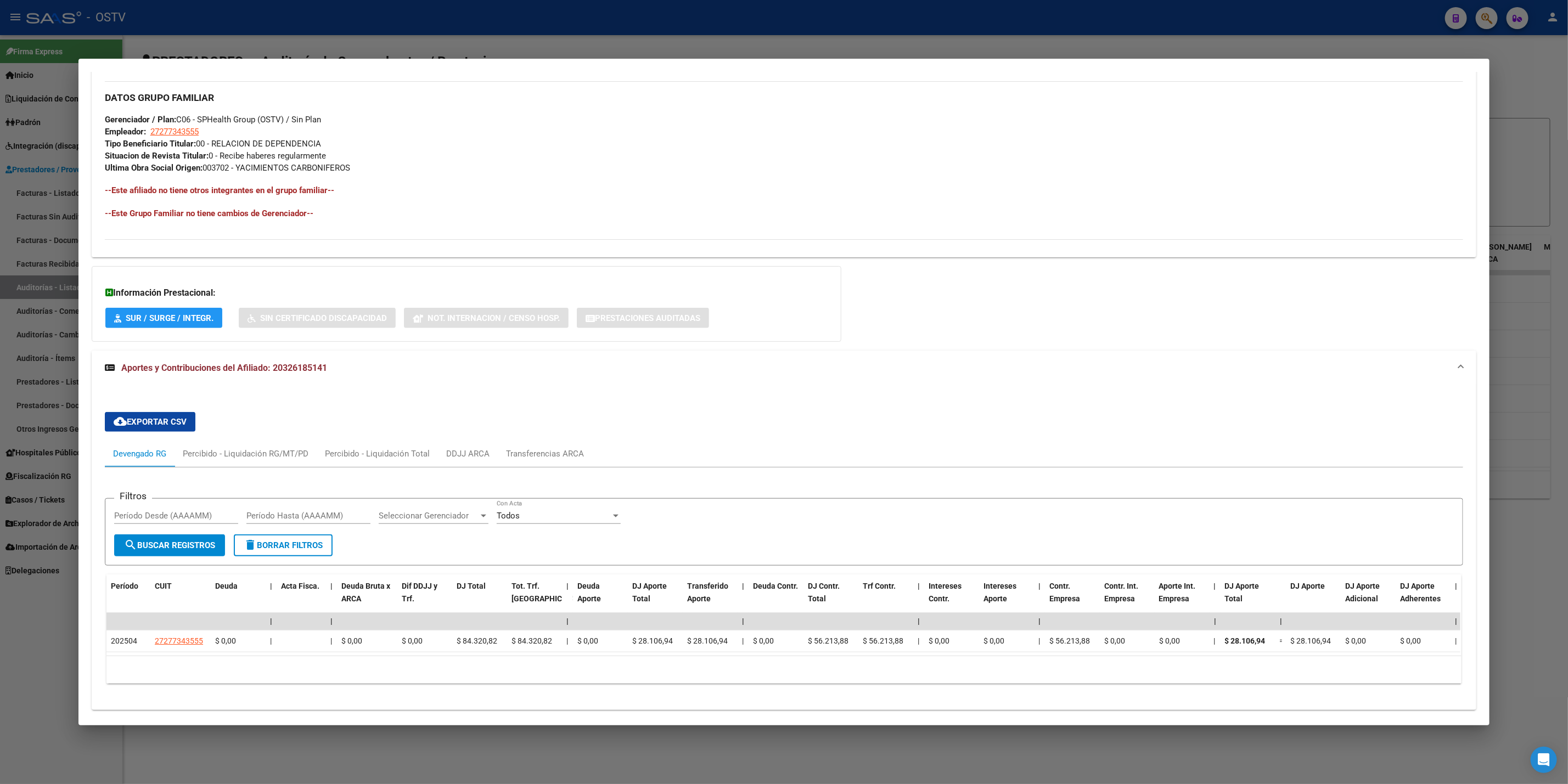
scroll to position [576, 0]
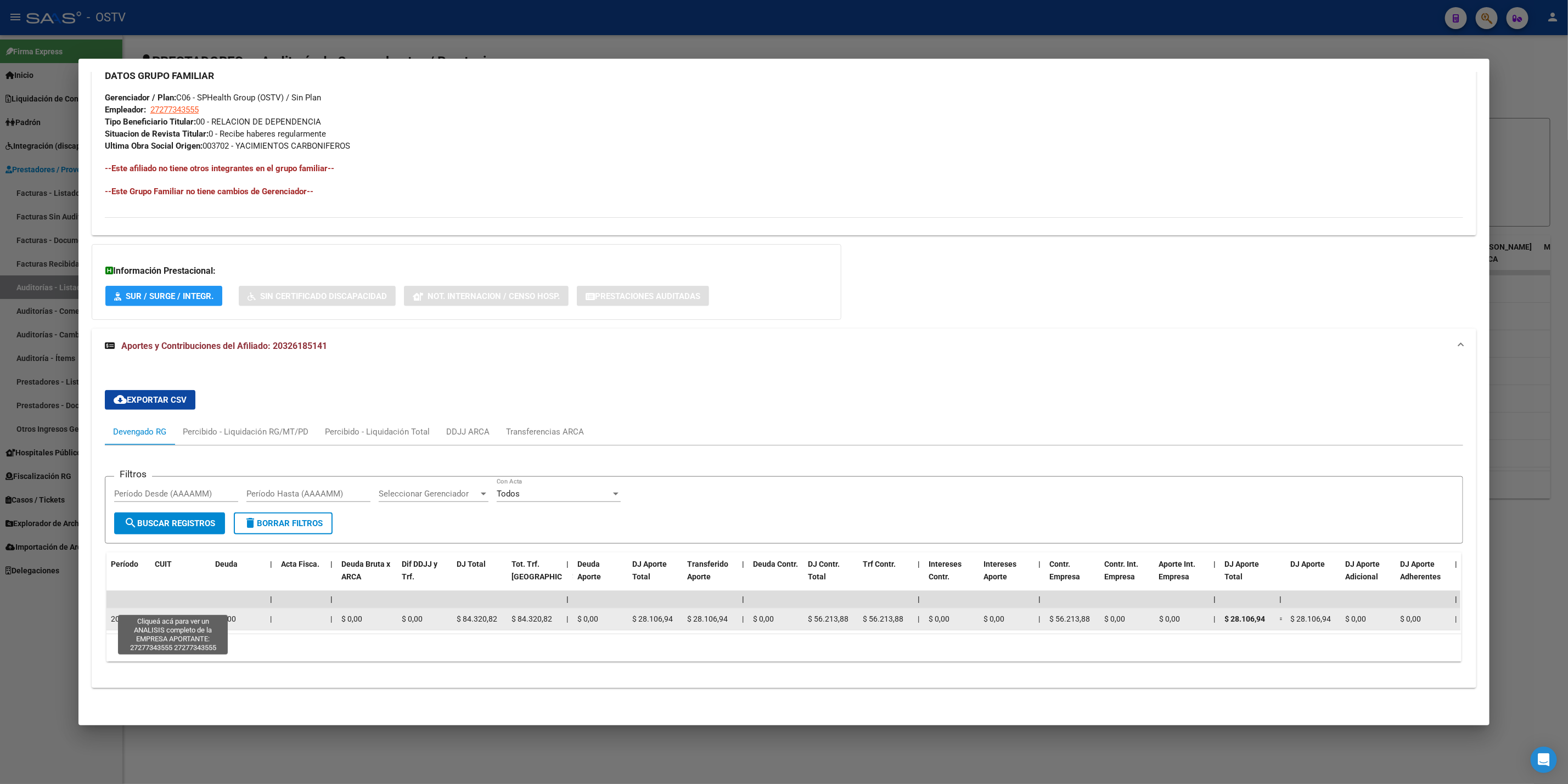
click at [160, 585] on span "27277343555" at bounding box center [179, 618] width 48 height 9
type textarea "27277343555"
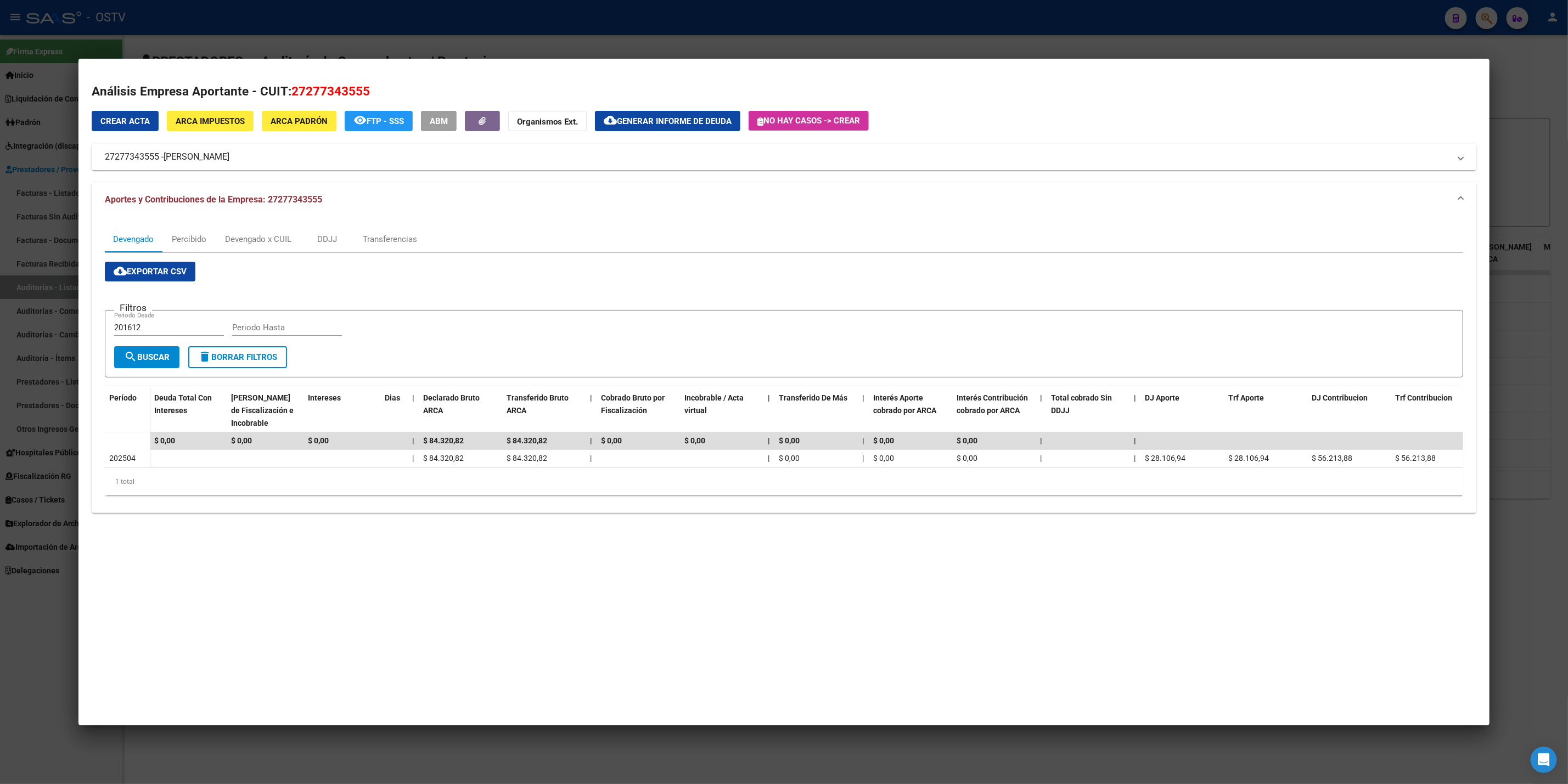
drag, startPoint x: 0, startPoint y: 247, endPoint x: 175, endPoint y: 273, distance: 176.9
click at [0, 247] on div at bounding box center [784, 392] width 1568 height 784
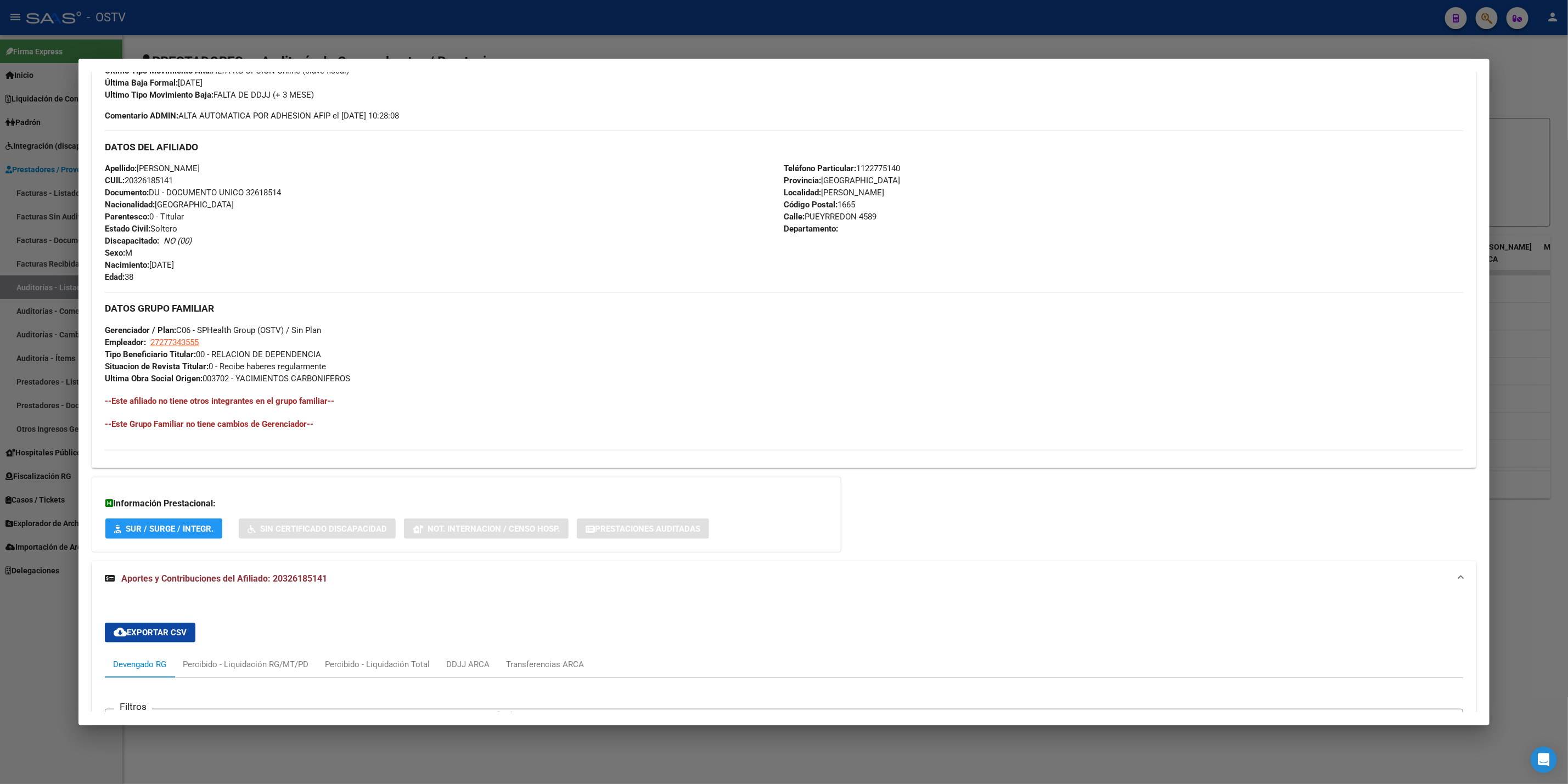
scroll to position [0, 0]
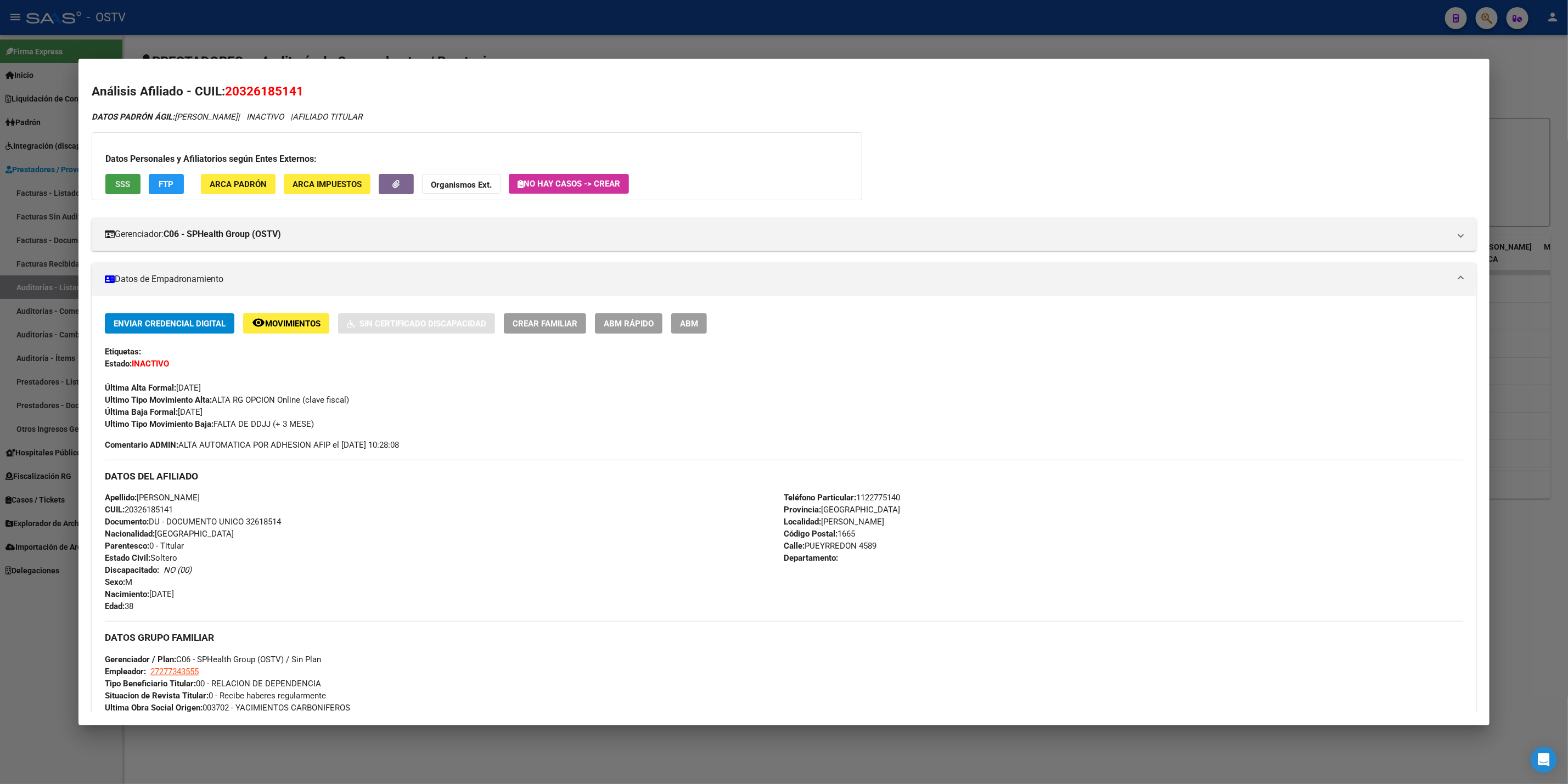
click at [115, 179] on span "SSS" at bounding box center [122, 184] width 15 height 10
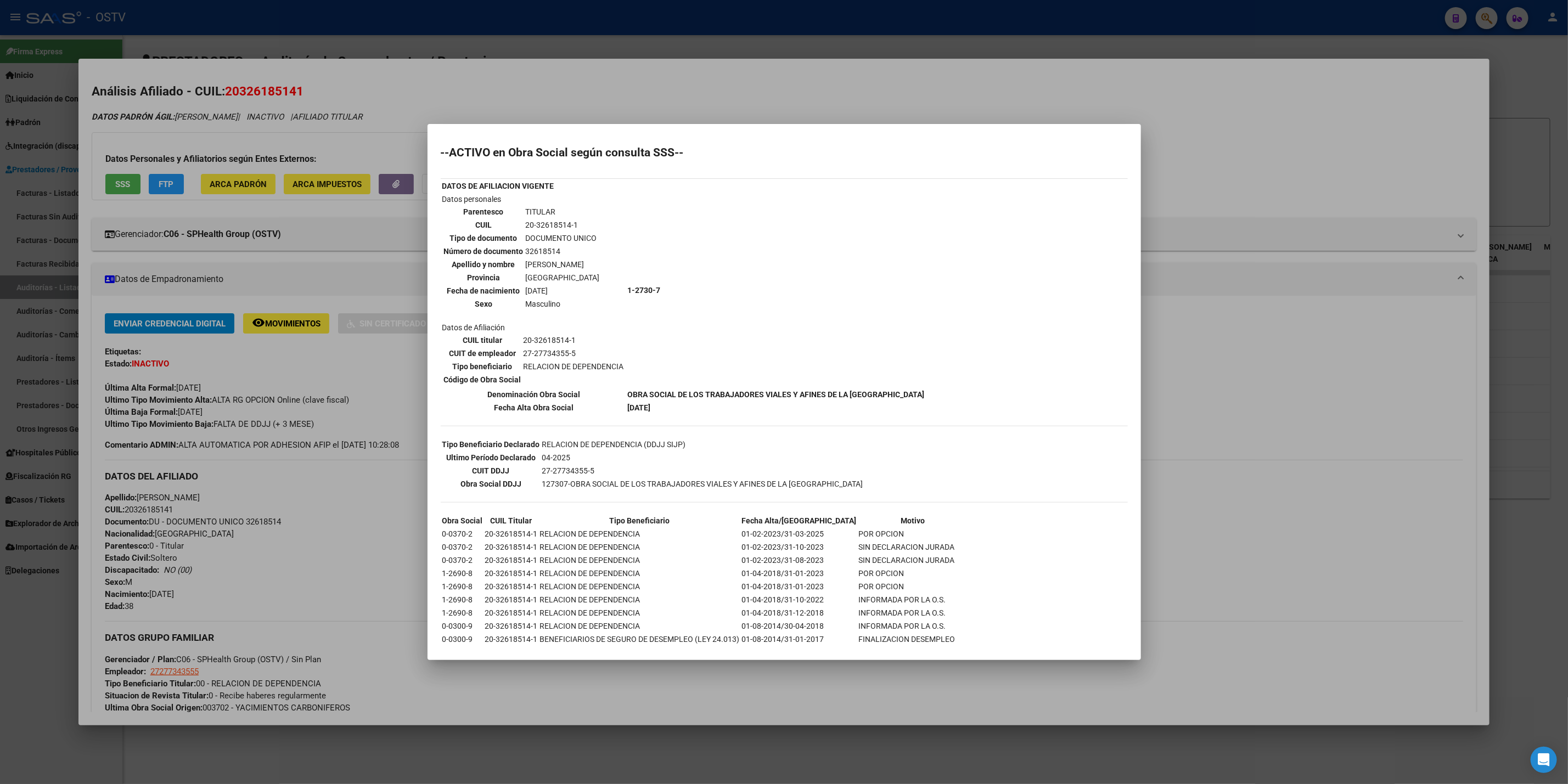
click at [796, 156] on div at bounding box center [784, 392] width 1568 height 784
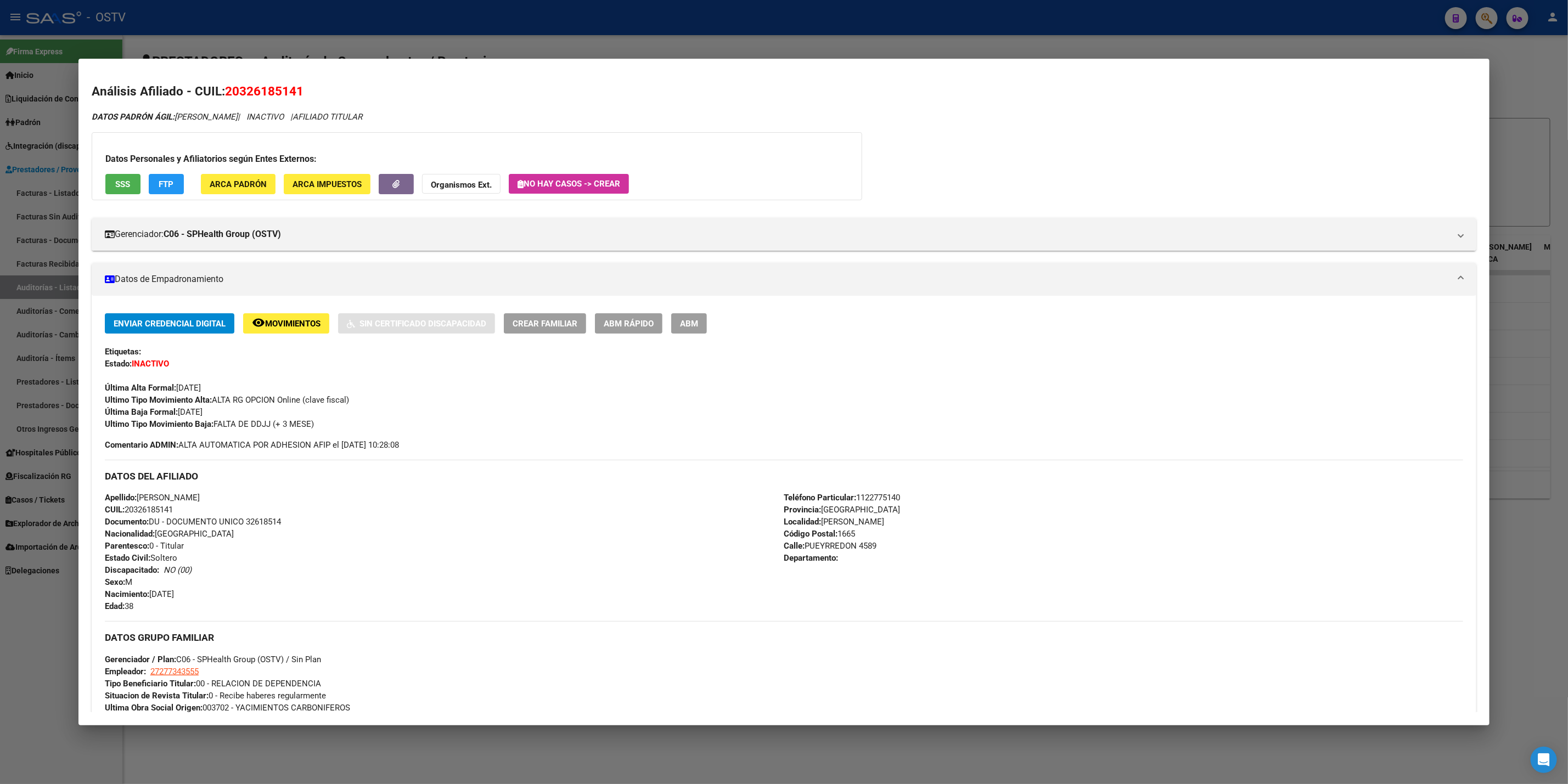
click at [689, 323] on span "ABM" at bounding box center [688, 324] width 18 height 10
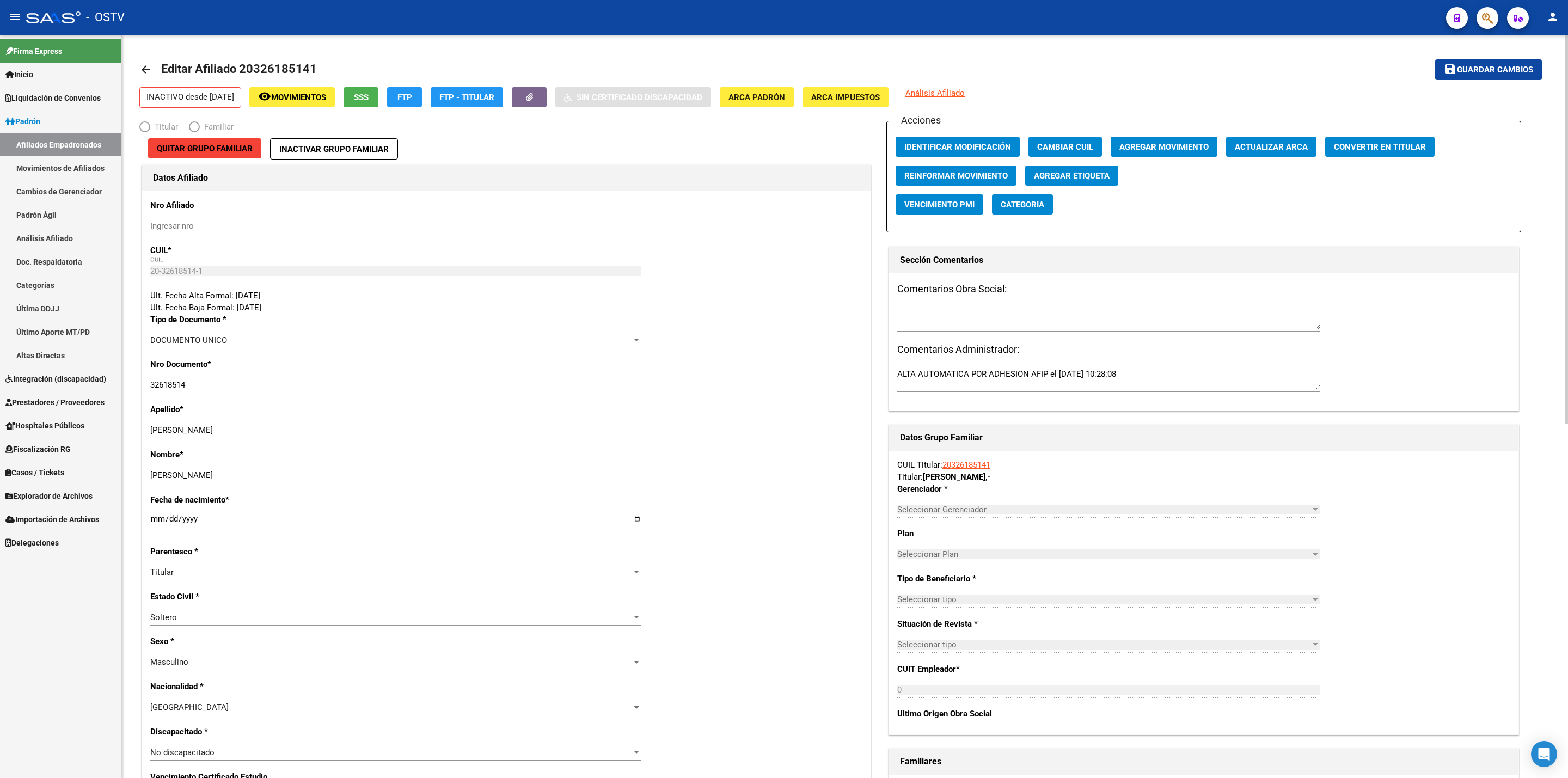
radio input "true"
type input "27-27734355-5"
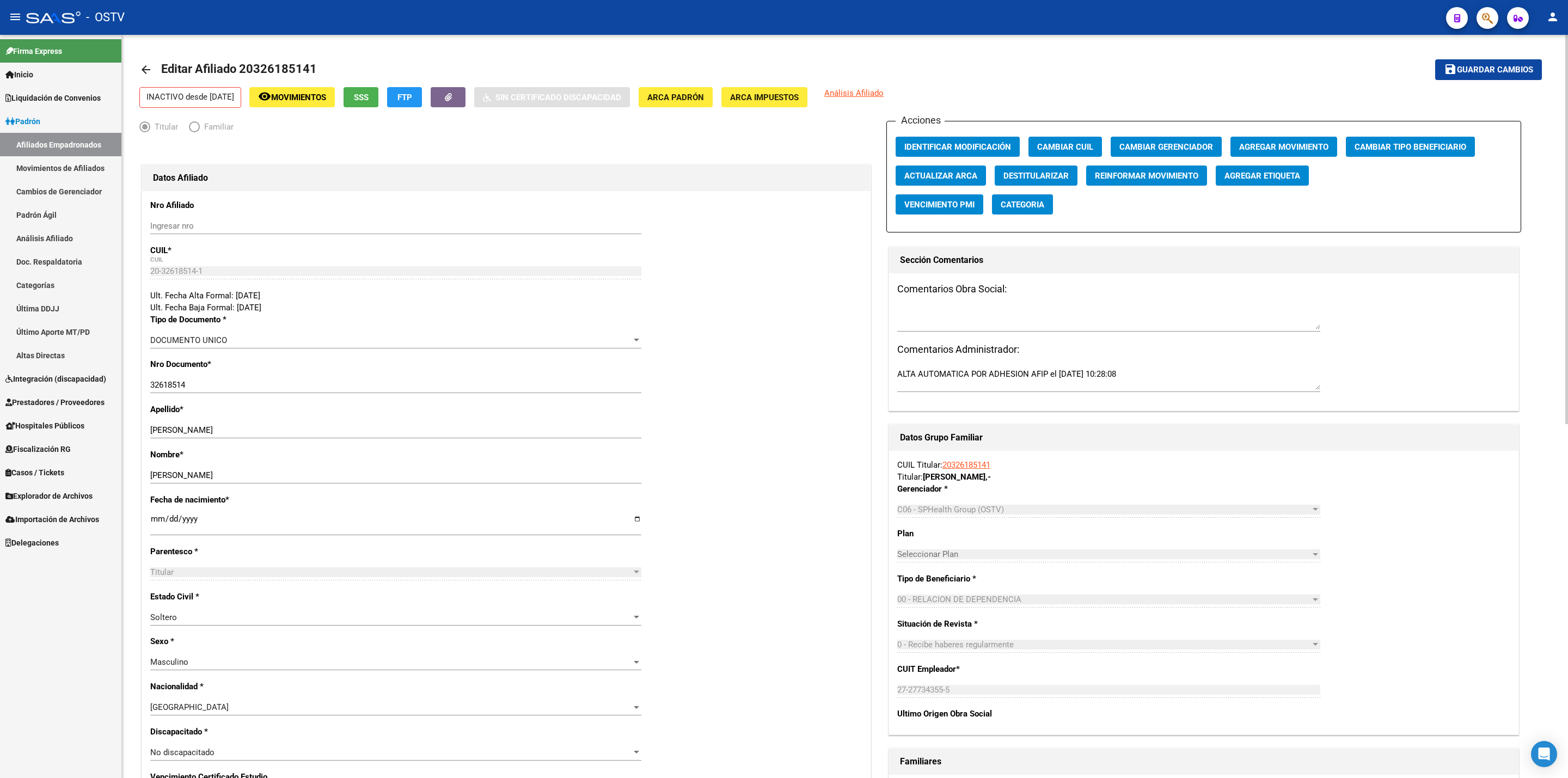
click at [790, 188] on app-reinformar-movimiento "Reinformar Movimiento" at bounding box center [1151, 179] width 130 height 29
click at [790, 169] on button "Reinformar Movimiento" at bounding box center [1147, 175] width 121 height 20
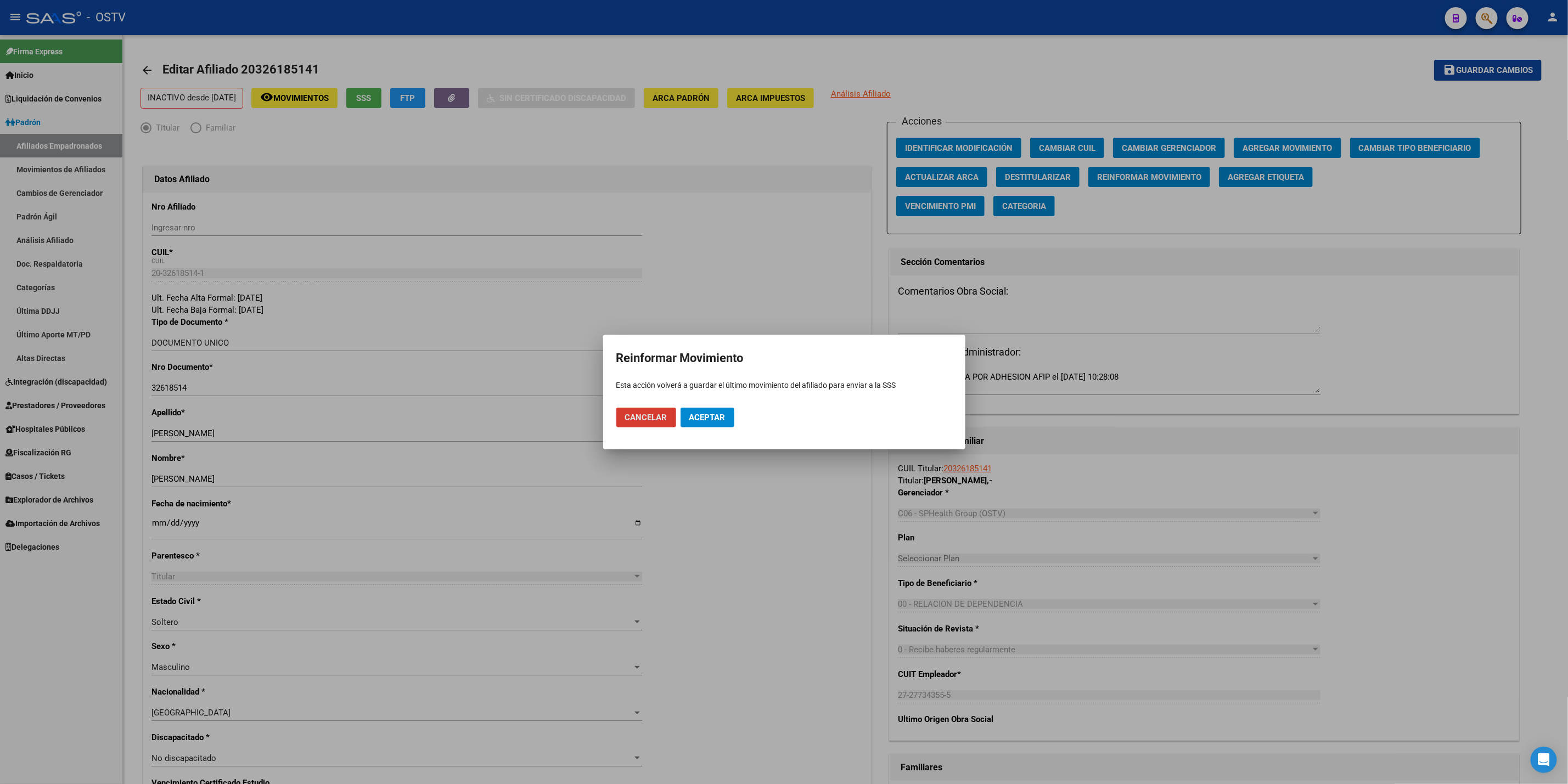
click at [701, 420] on span "Aceptar" at bounding box center [707, 417] width 36 height 10
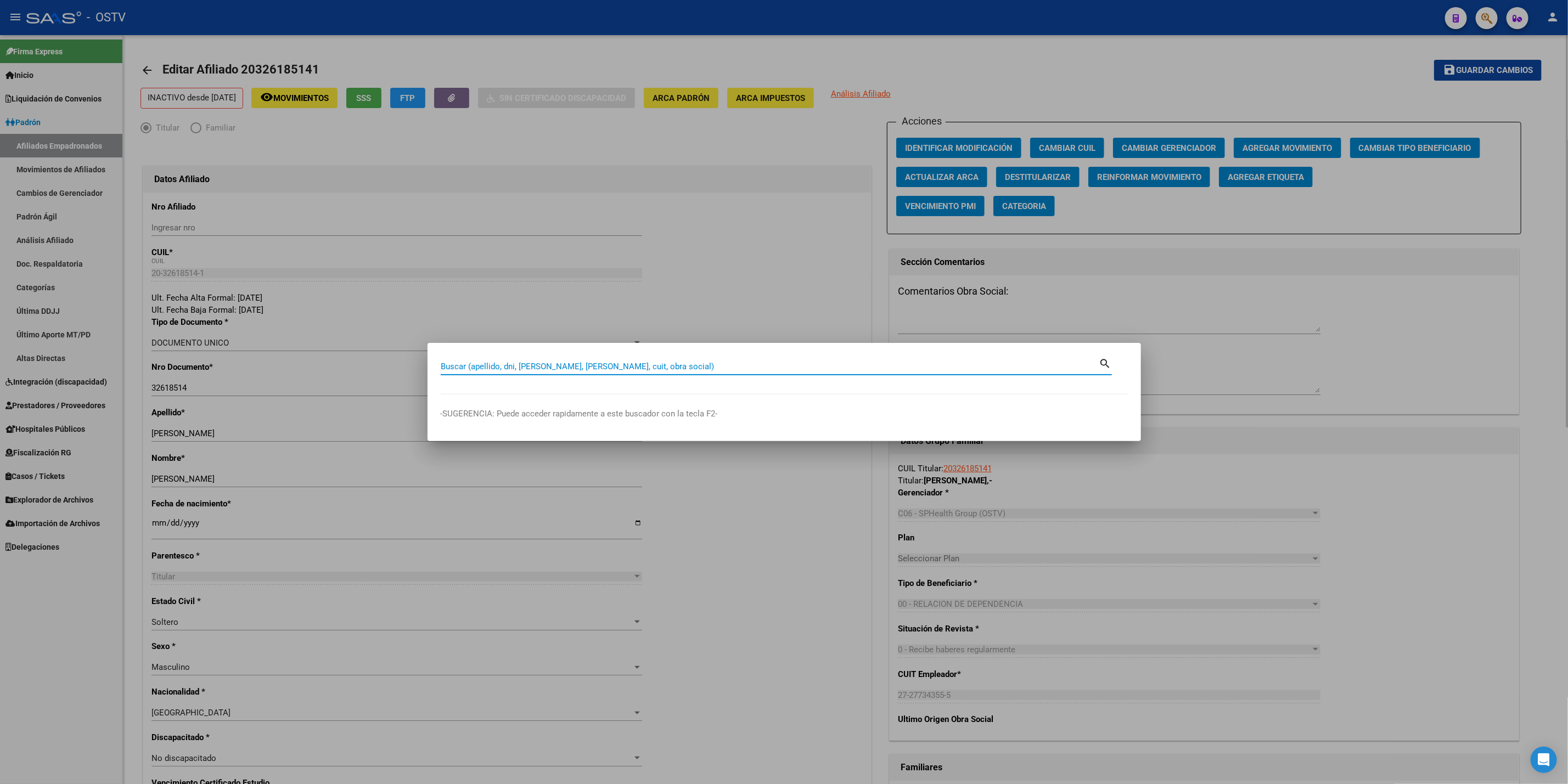
paste input "31412179"
type input "31412179"
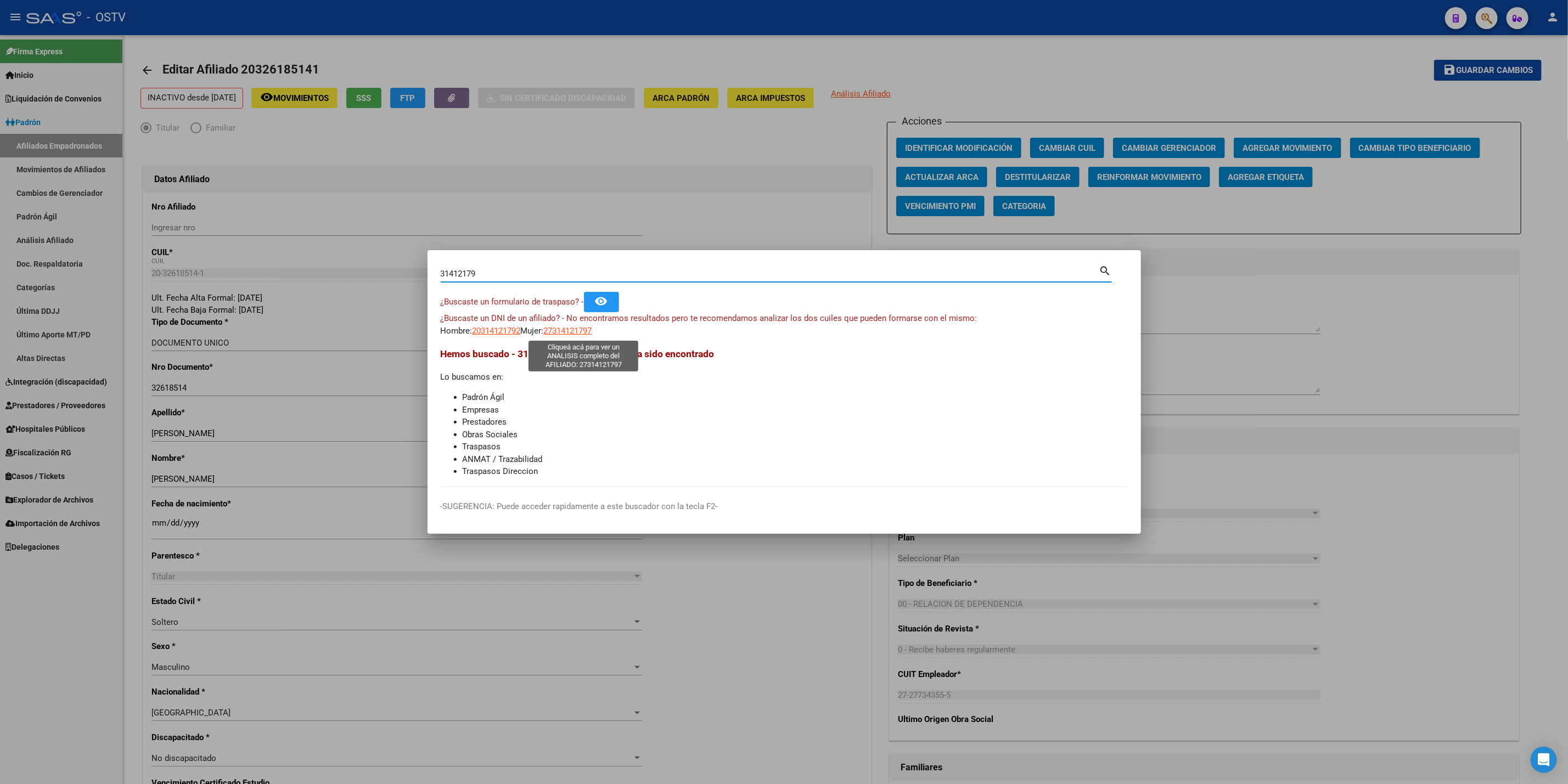
click at [585, 332] on span "27314121797" at bounding box center [568, 331] width 48 height 10
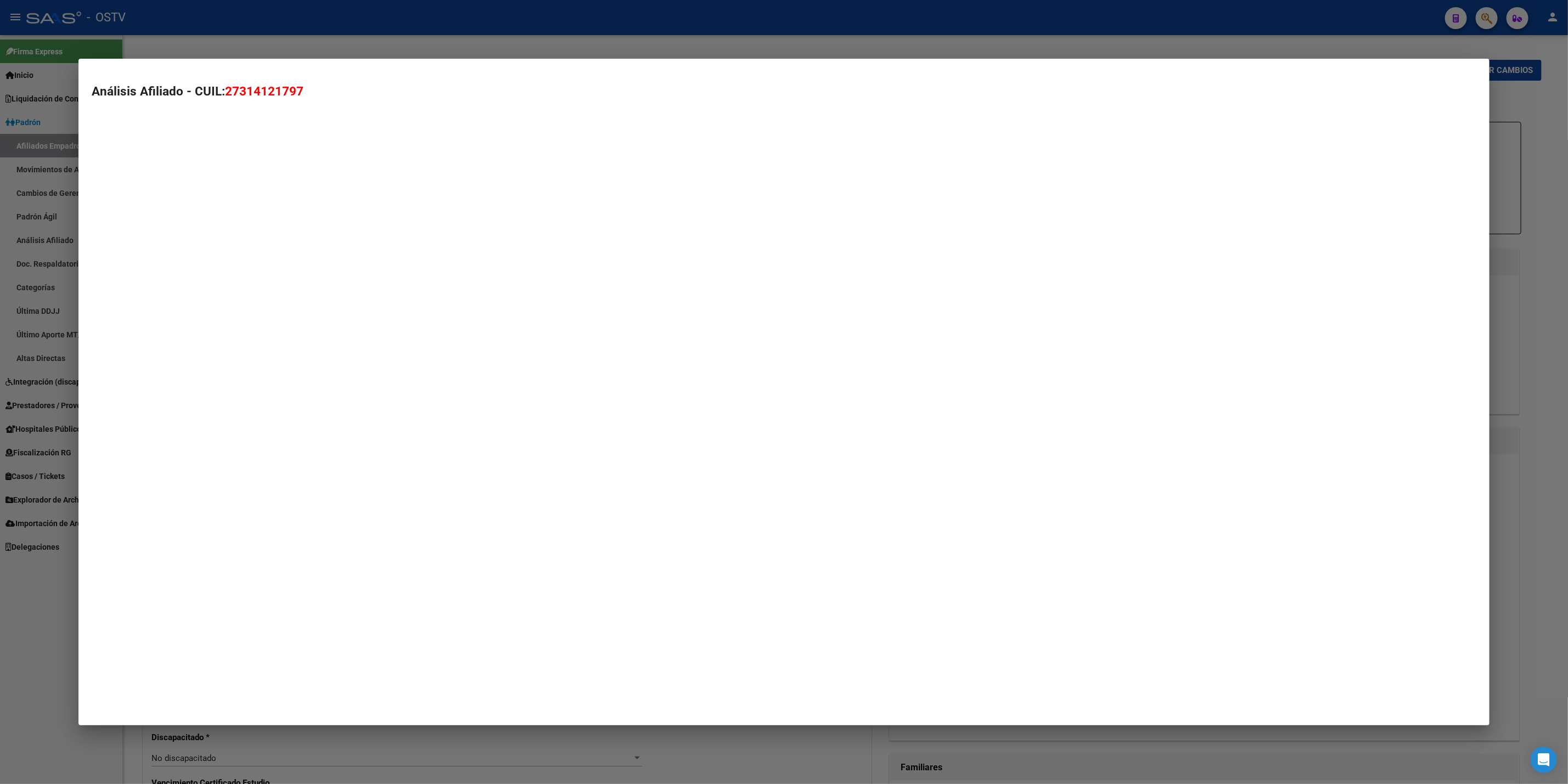
type textarea "27314121797"
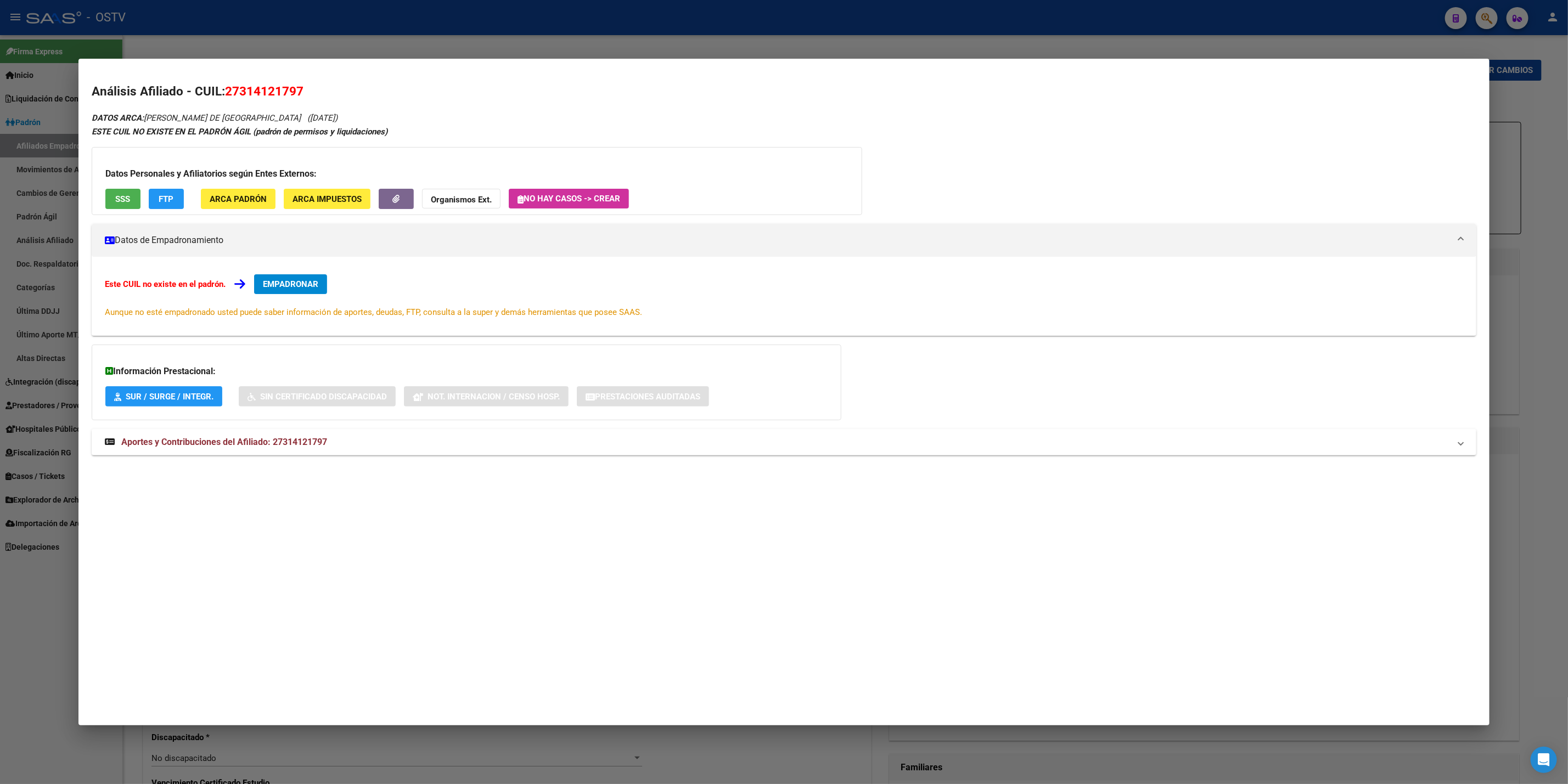
click at [120, 209] on div "Datos Personales y Afiliatorios según Entes Externos: SSS FTP ARCA Padrón ARCA …" at bounding box center [476, 181] width 770 height 68
click at [128, 206] on button "SSS" at bounding box center [123, 199] width 35 height 20
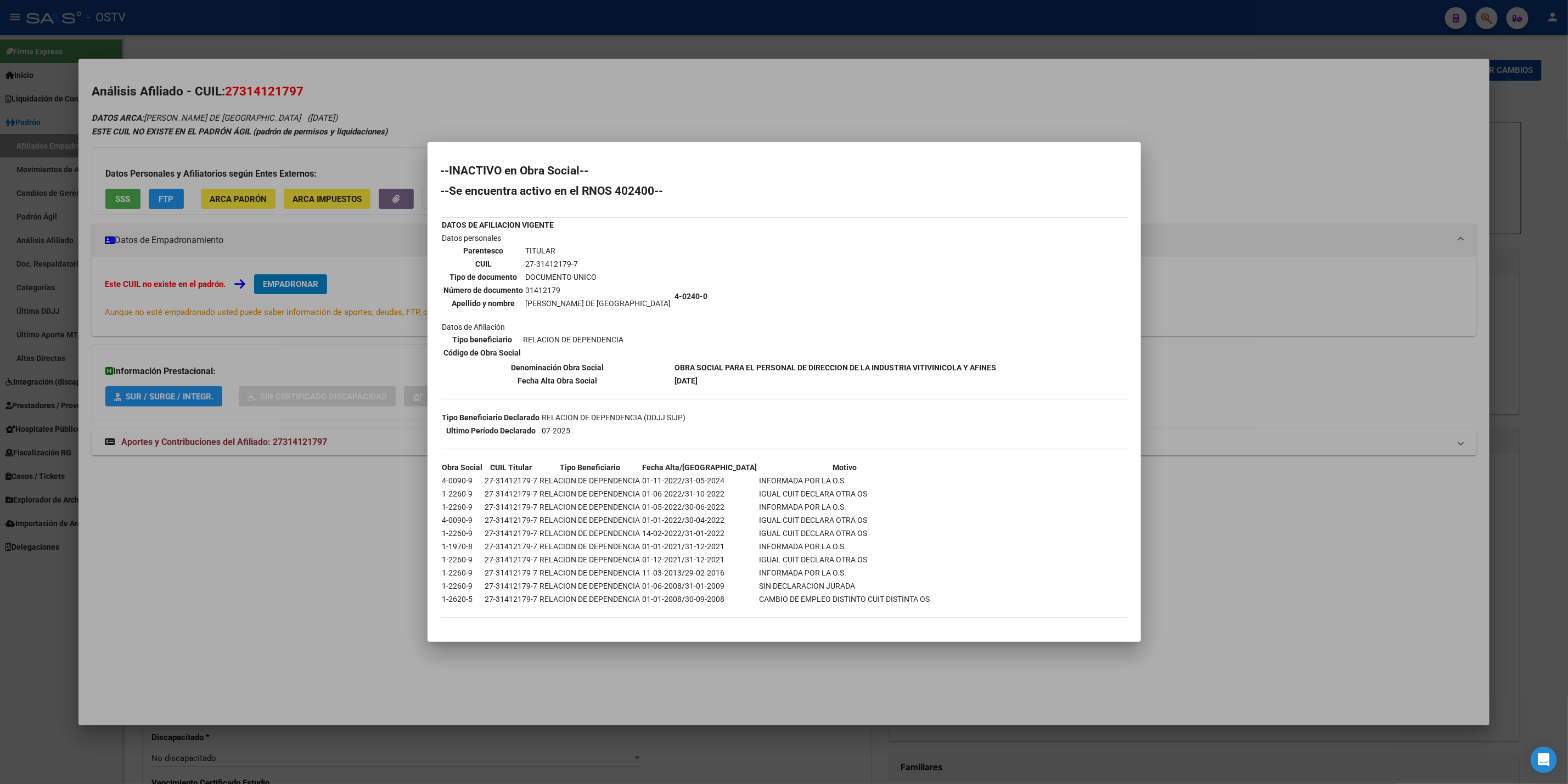
click at [796, 104] on div at bounding box center [784, 392] width 1568 height 784
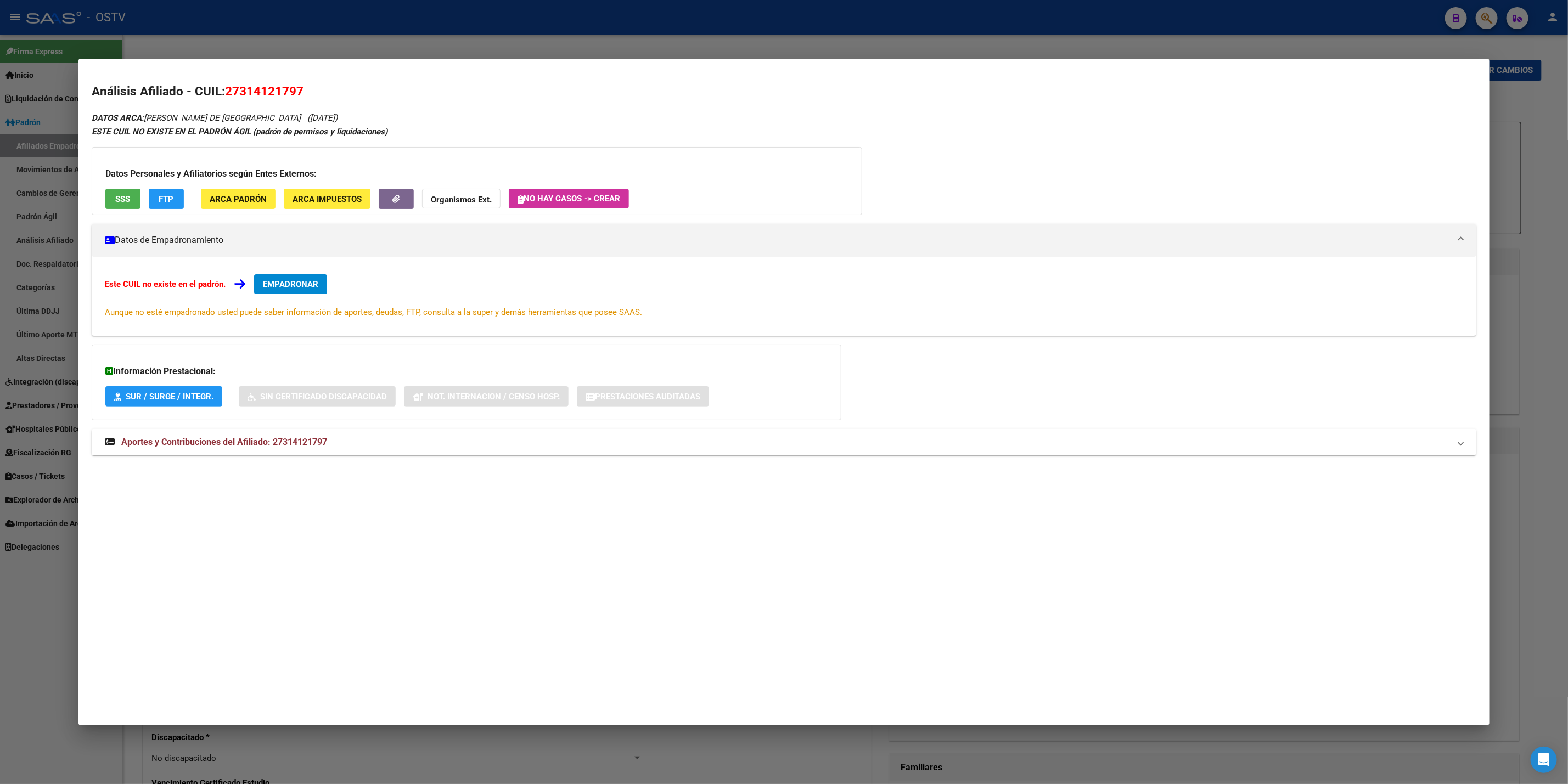
click at [796, 32] on div at bounding box center [784, 392] width 1568 height 784
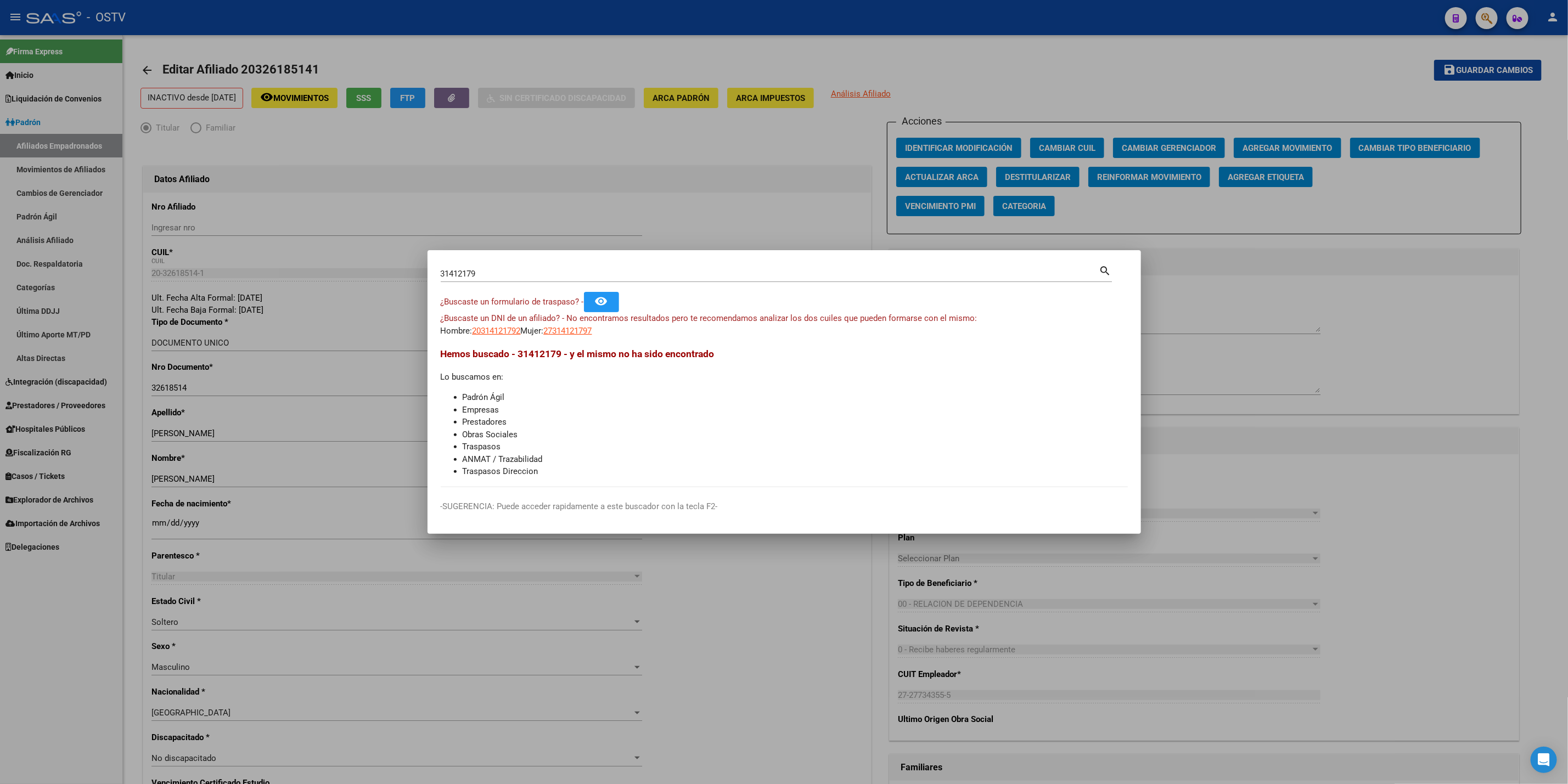
click at [796, 2] on div at bounding box center [784, 392] width 1568 height 784
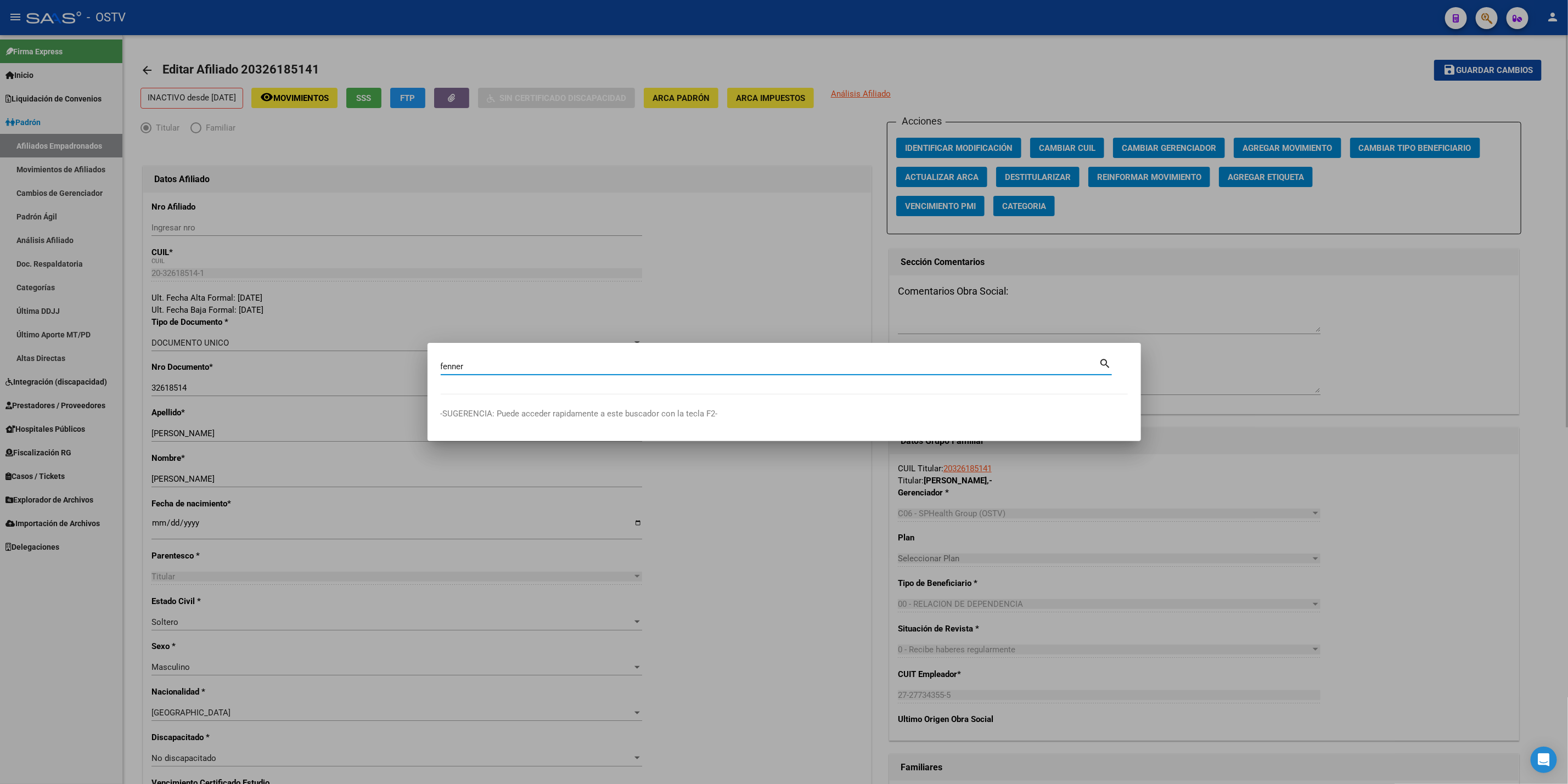
type input "fenner"
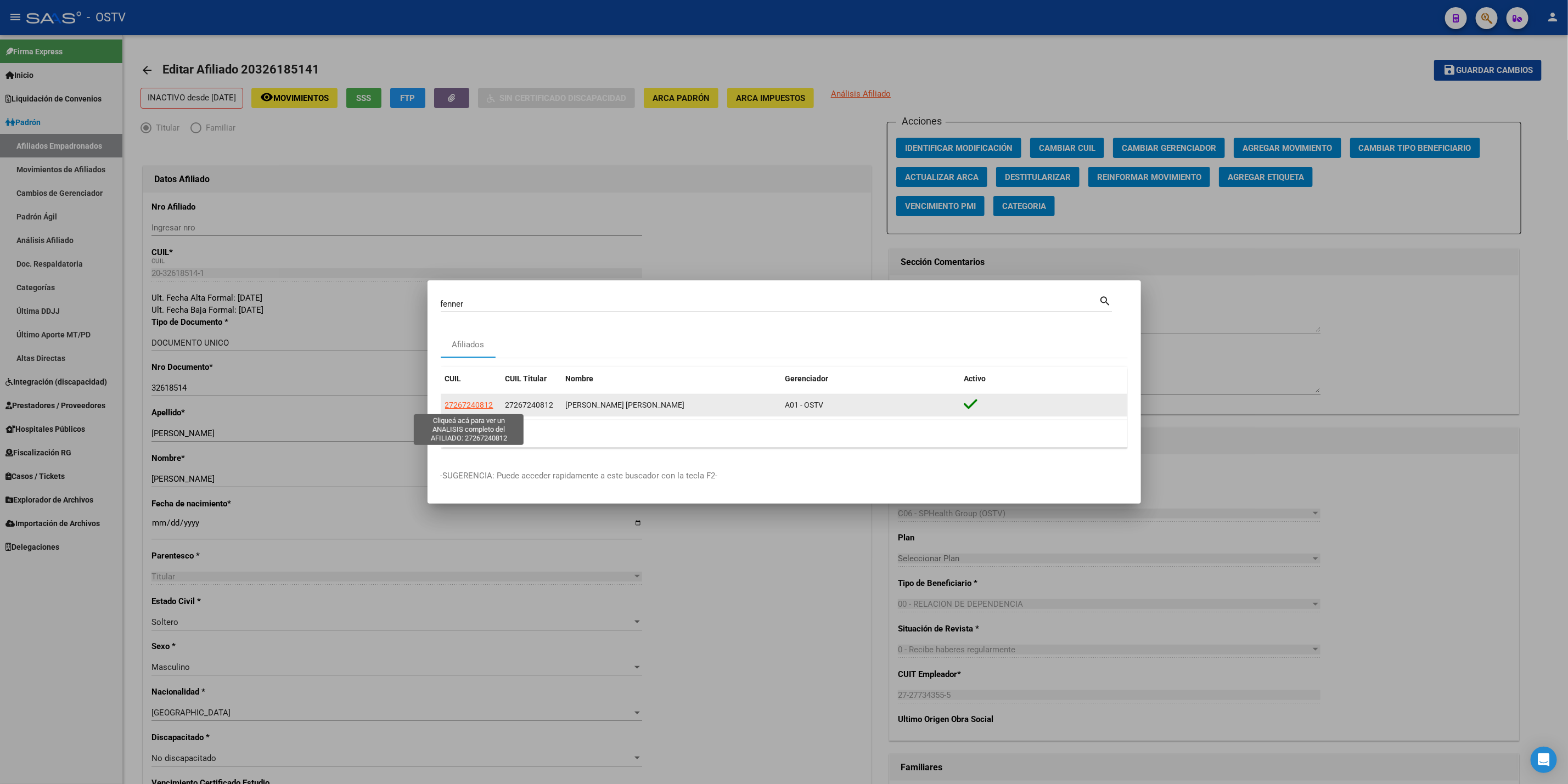
click at [484, 403] on span "27267240812" at bounding box center [469, 404] width 48 height 9
type textarea "27267240812"
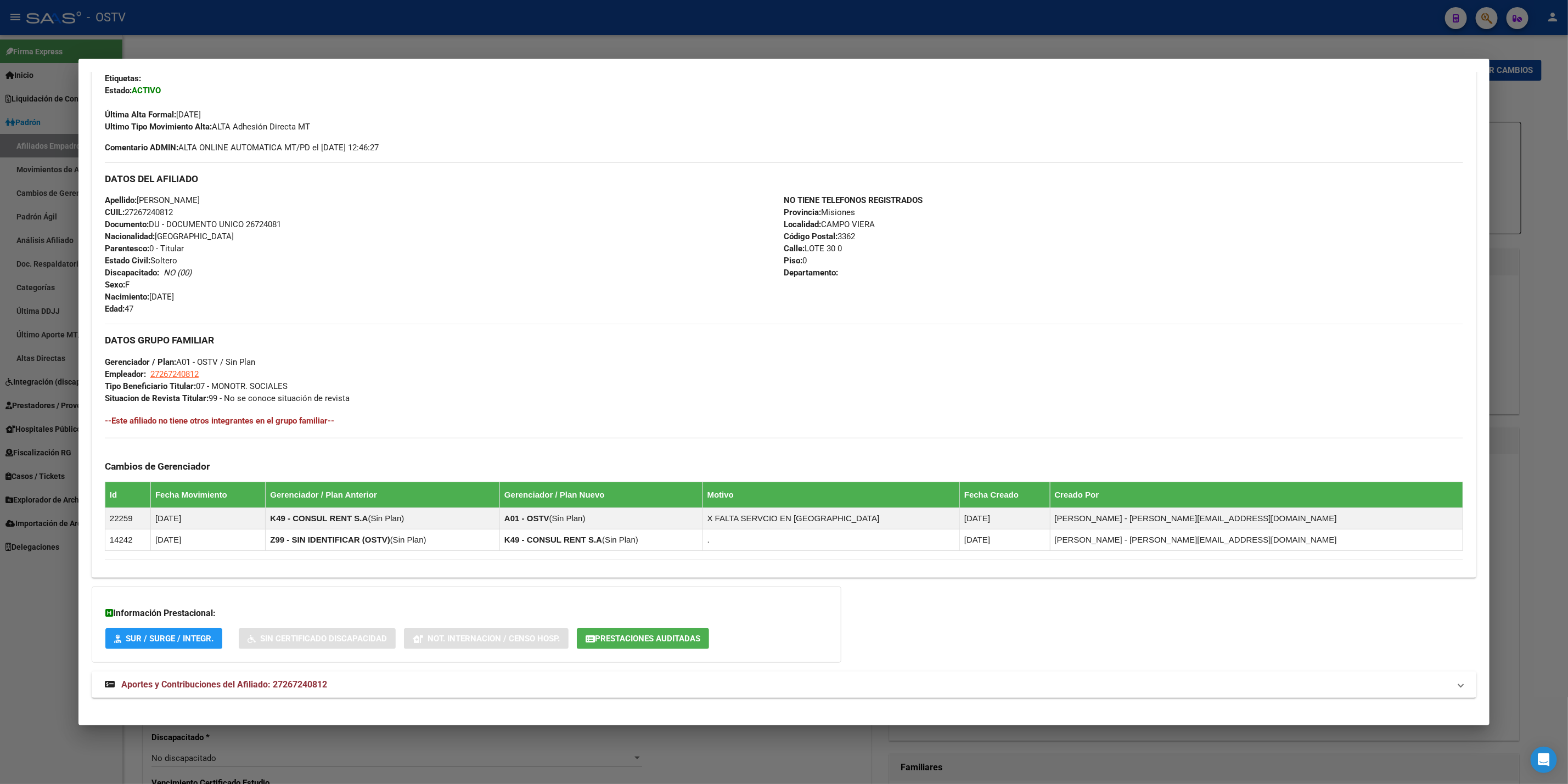
scroll to position [285, 0]
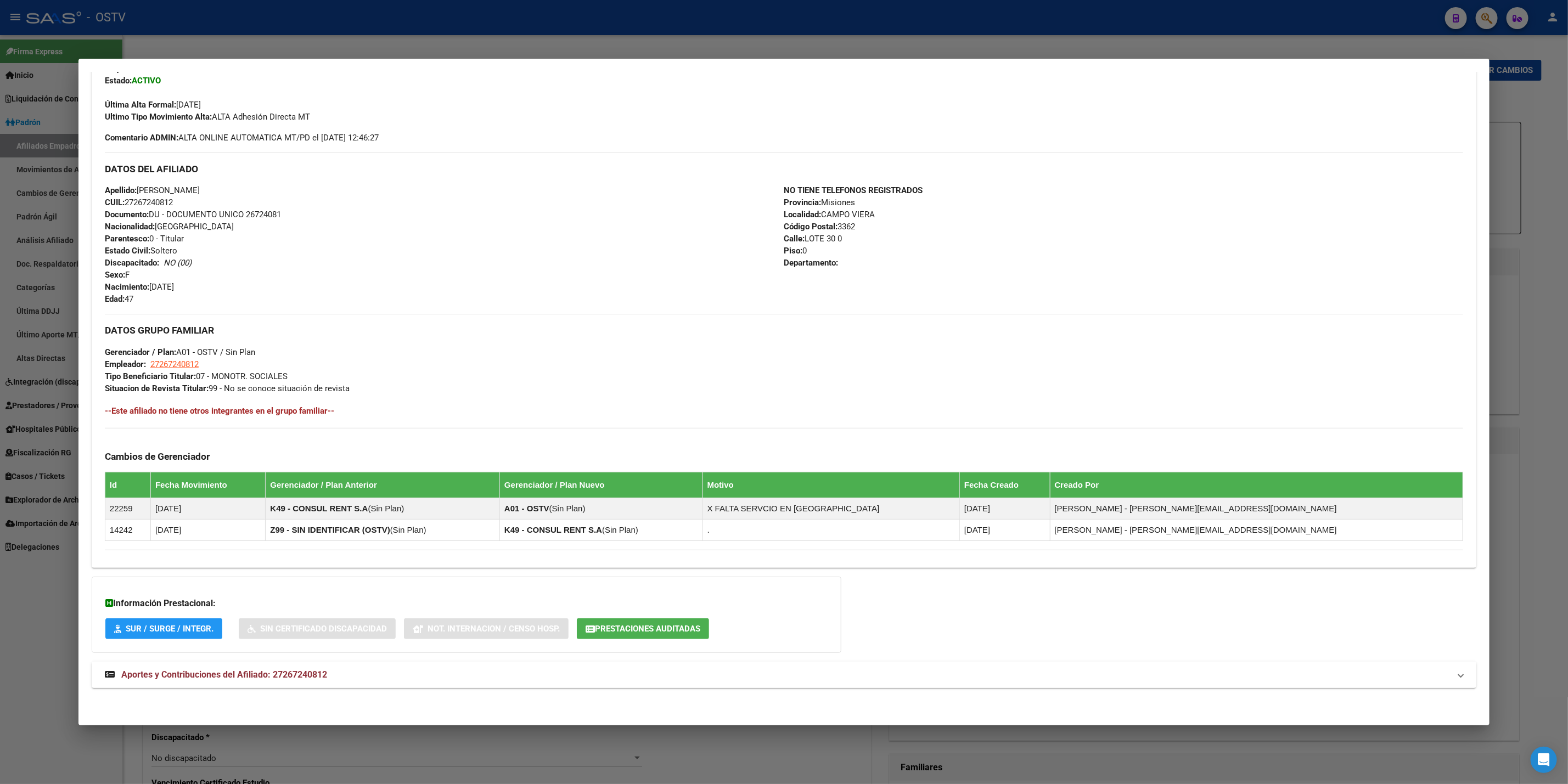
click at [223, 585] on mat-expansion-panel-header "Aportes y Contribuciones del Afiliado: 27267240812" at bounding box center [784, 675] width 1384 height 27
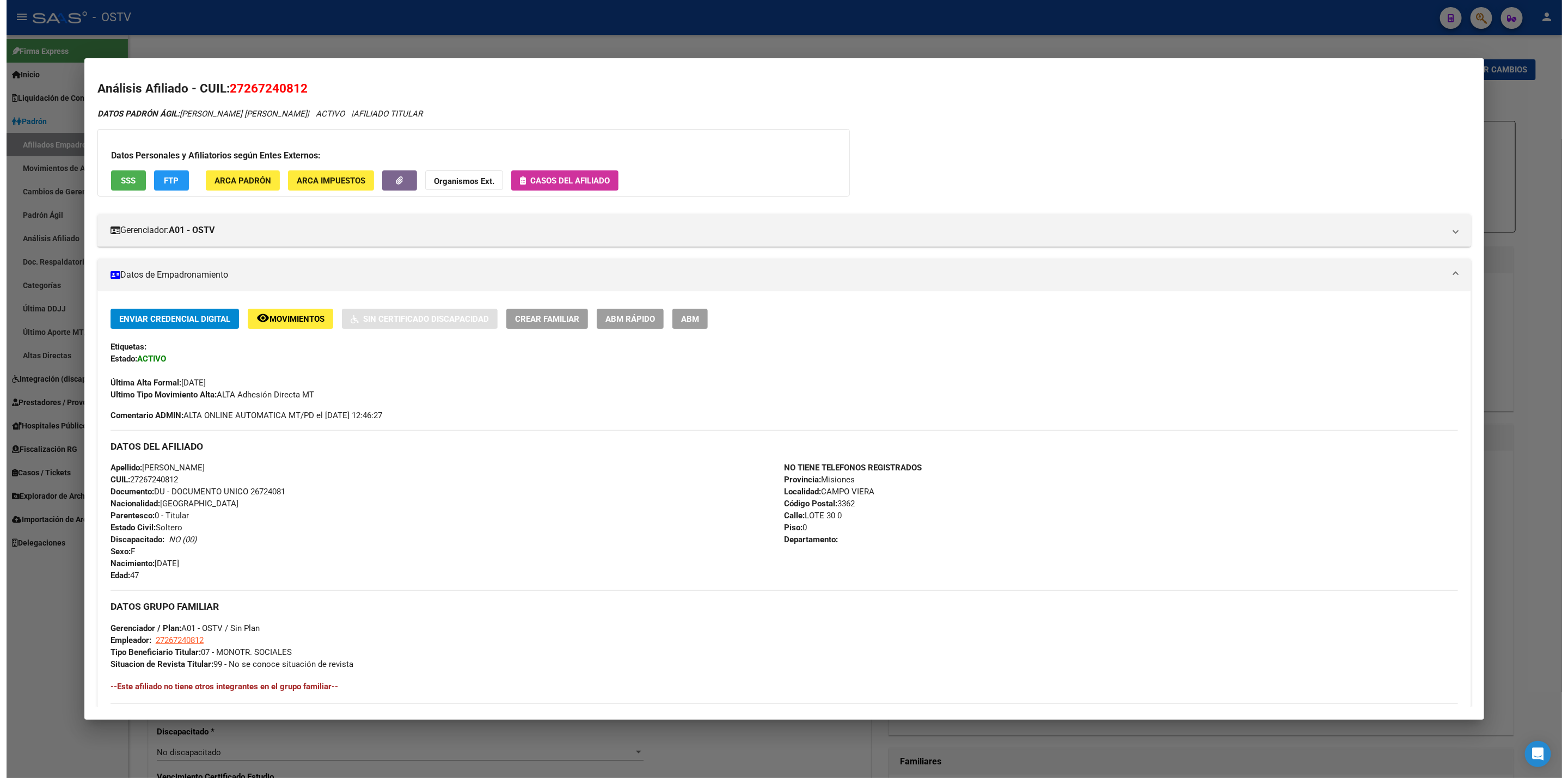
scroll to position [0, 0]
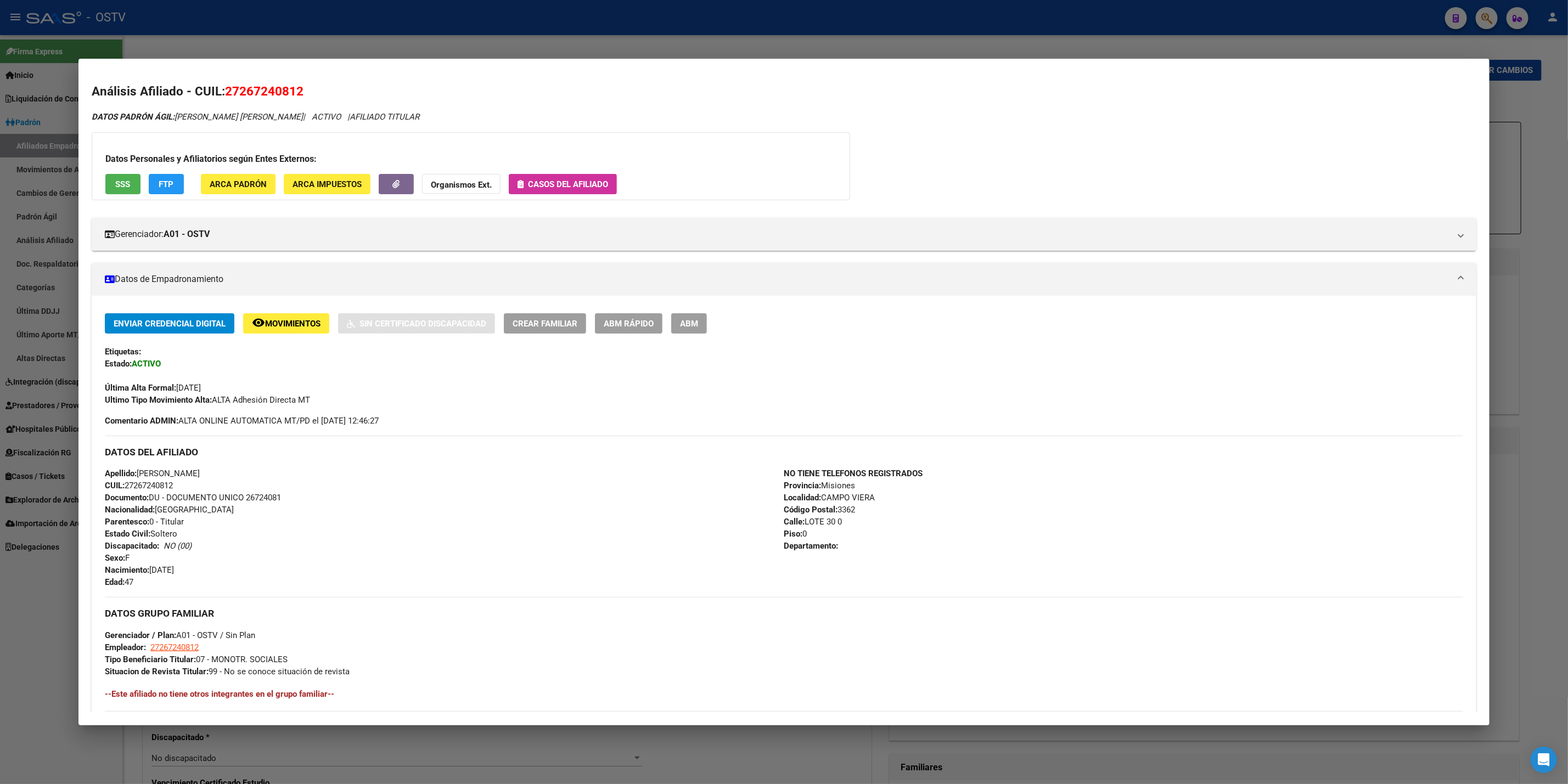
click at [685, 319] on span "ABM" at bounding box center [688, 324] width 18 height 10
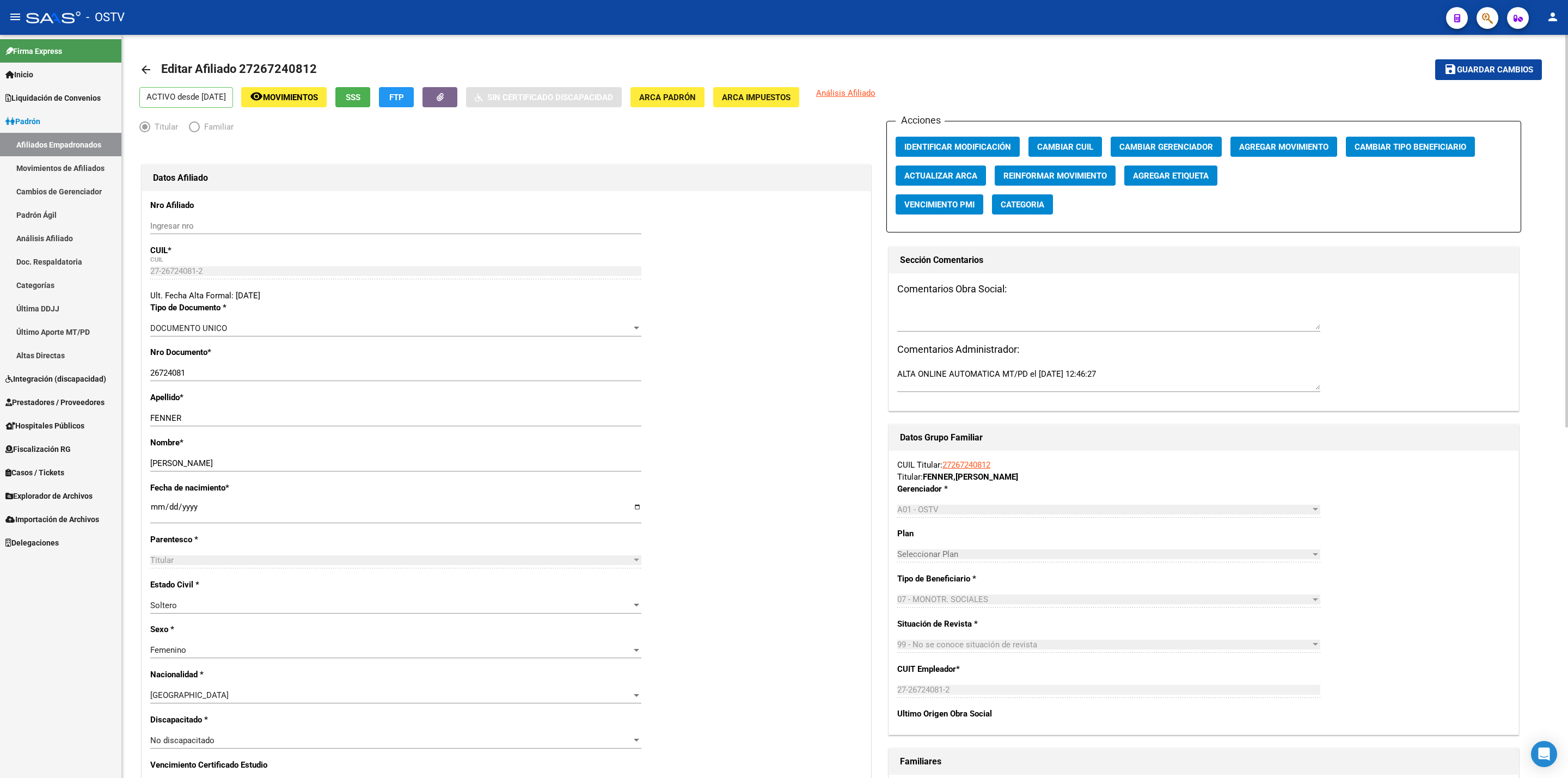
click at [318, 98] on span "Movimientos" at bounding box center [290, 97] width 55 height 10
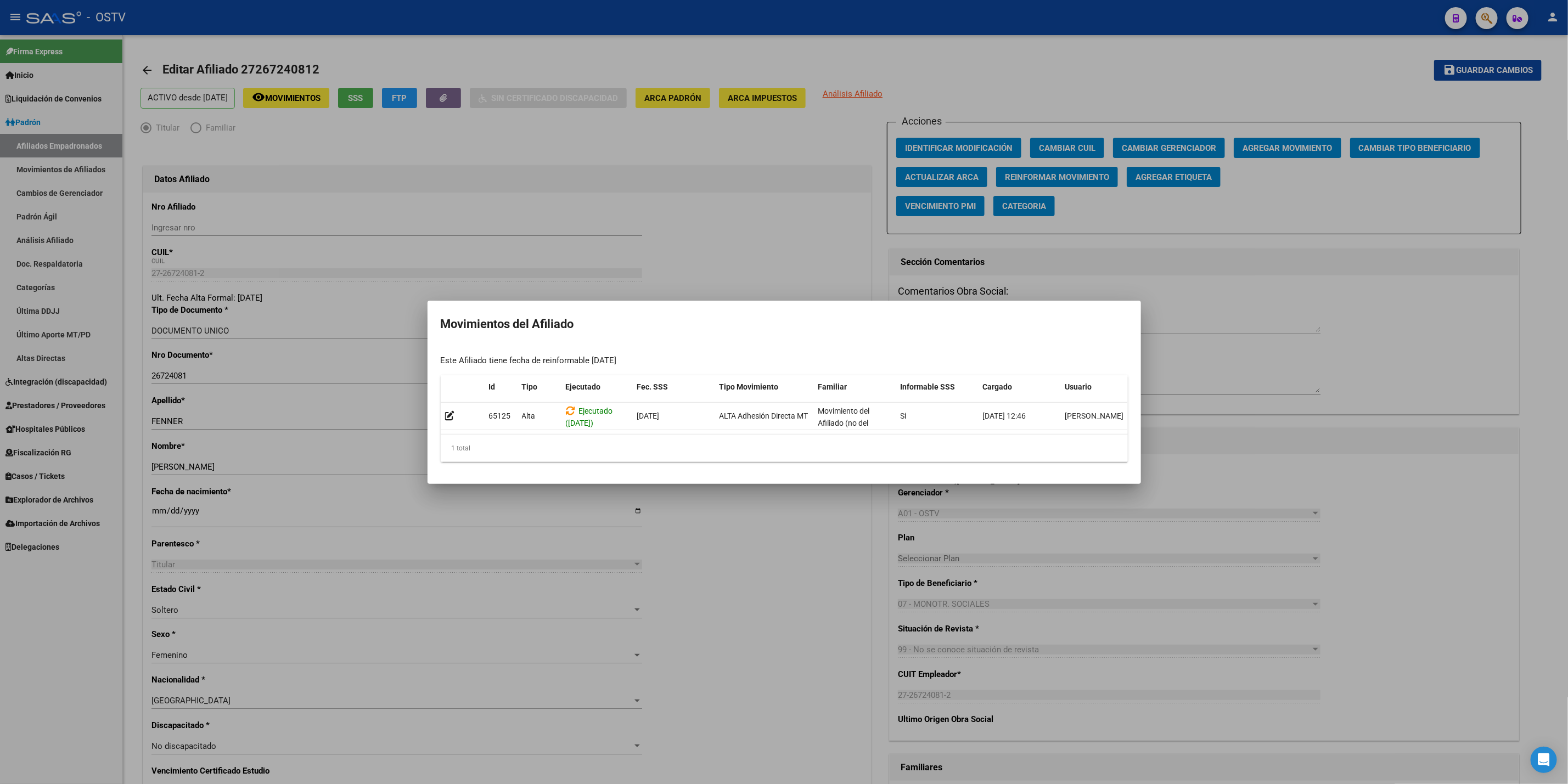
click at [633, 213] on div at bounding box center [784, 392] width 1568 height 784
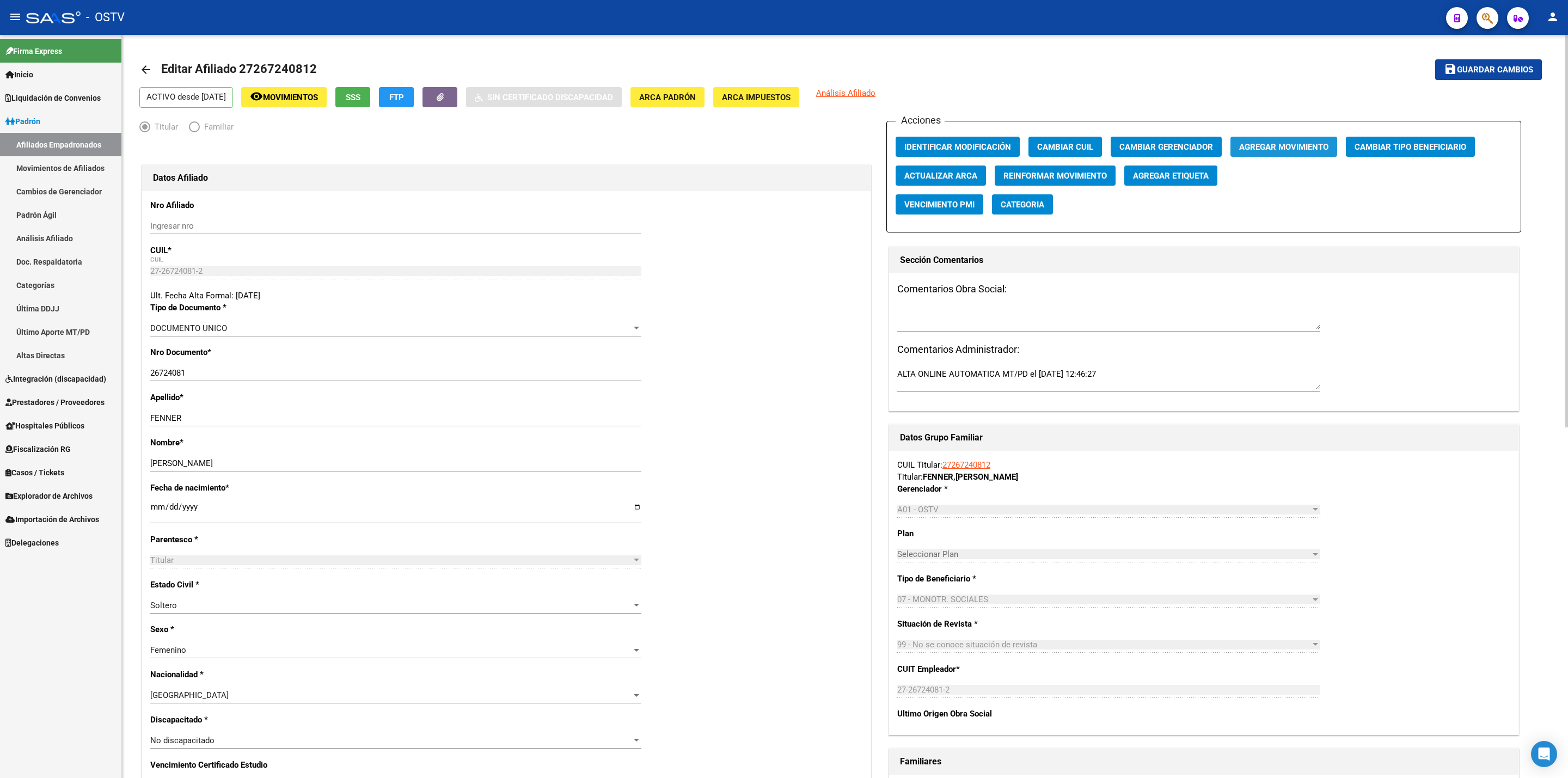
click at [790, 147] on span "Agregar Movimiento" at bounding box center [1283, 147] width 89 height 10
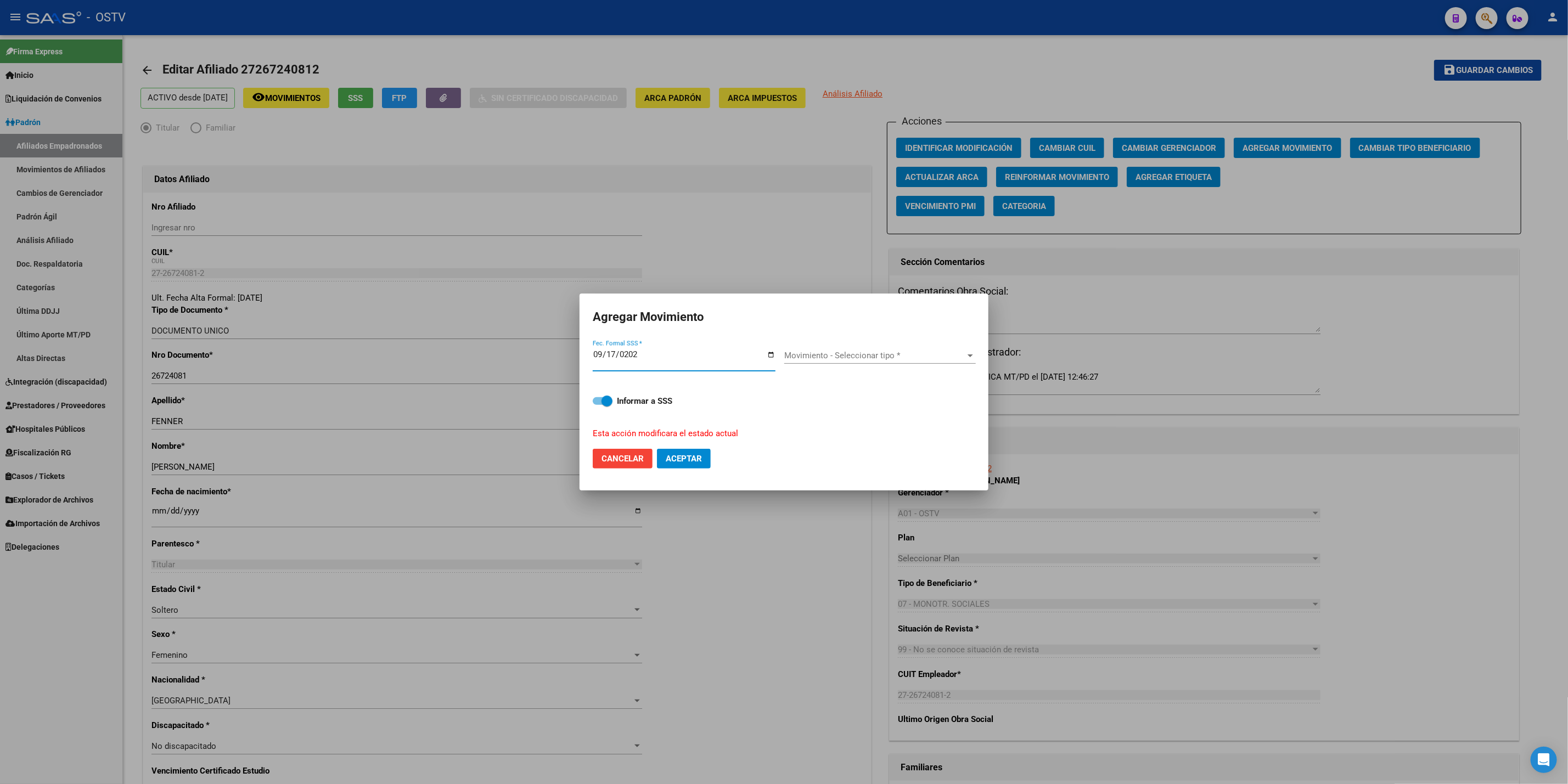
type input "2025-09-17"
click at [796, 354] on span "Movimiento - Seleccionar tipo *" at bounding box center [875, 355] width 181 height 10
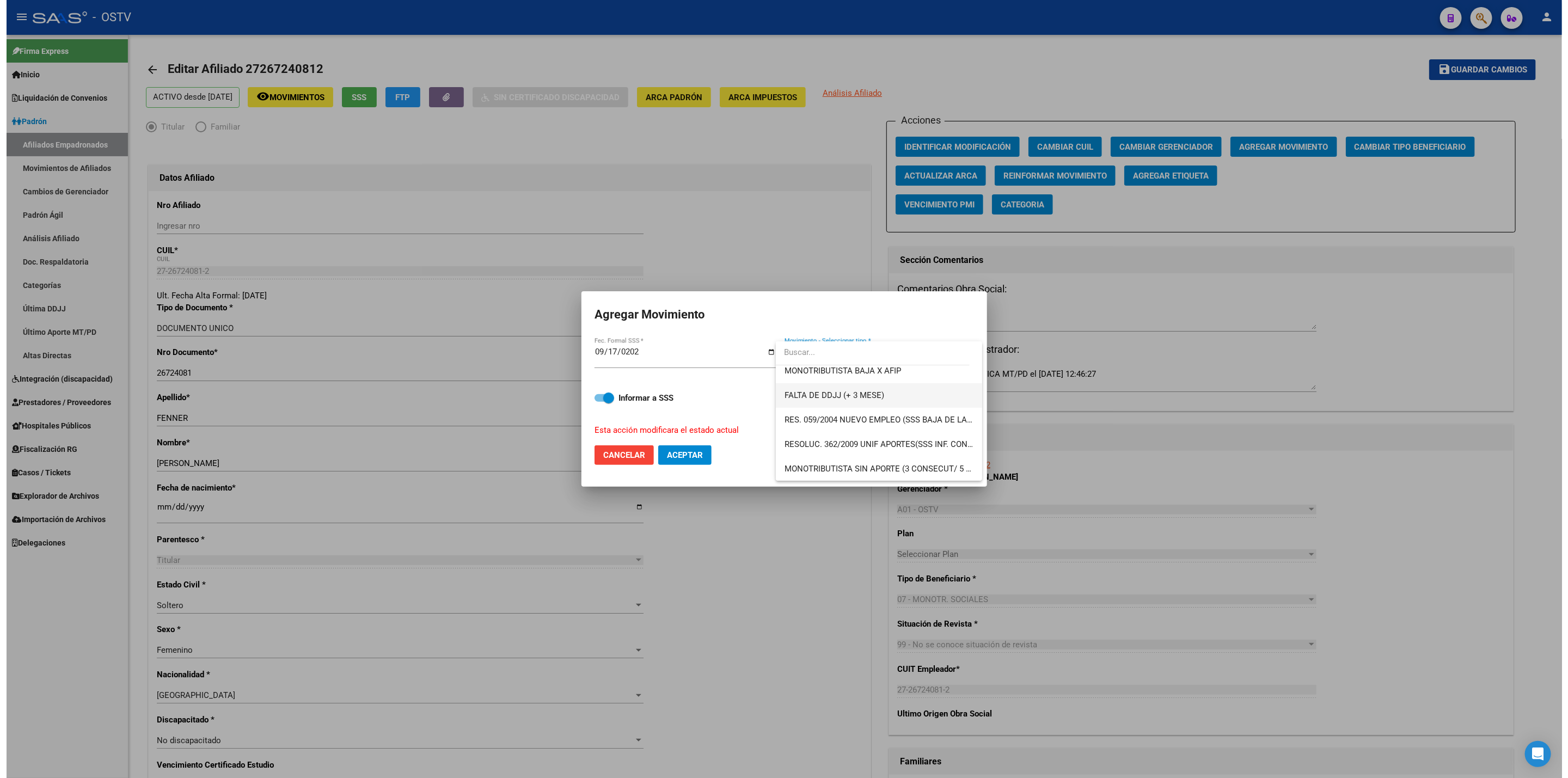
scroll to position [220, 0]
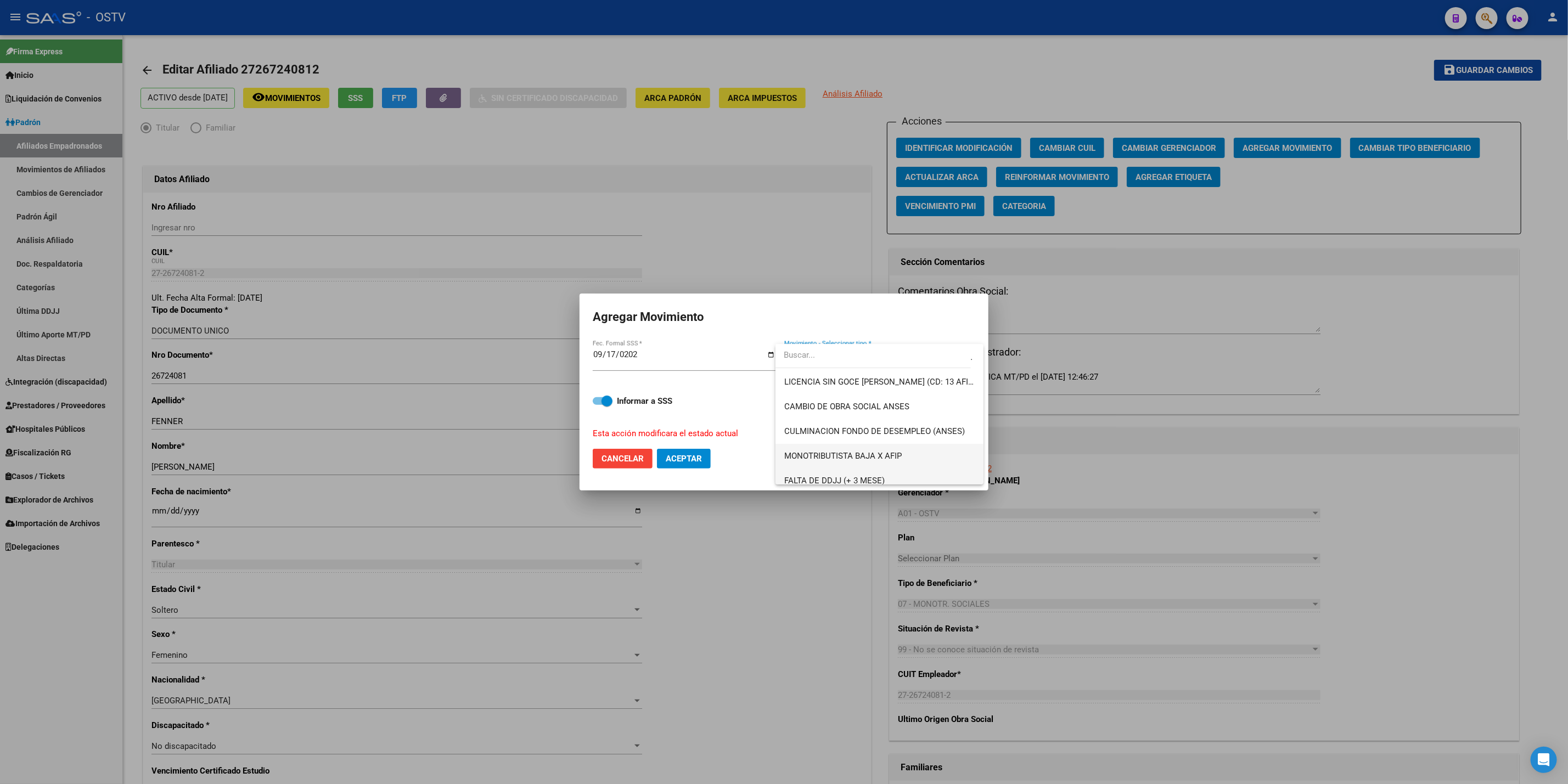
click at [796, 456] on span "MONOTRIBUTISTA BAJA X AFIP" at bounding box center [880, 456] width 191 height 25
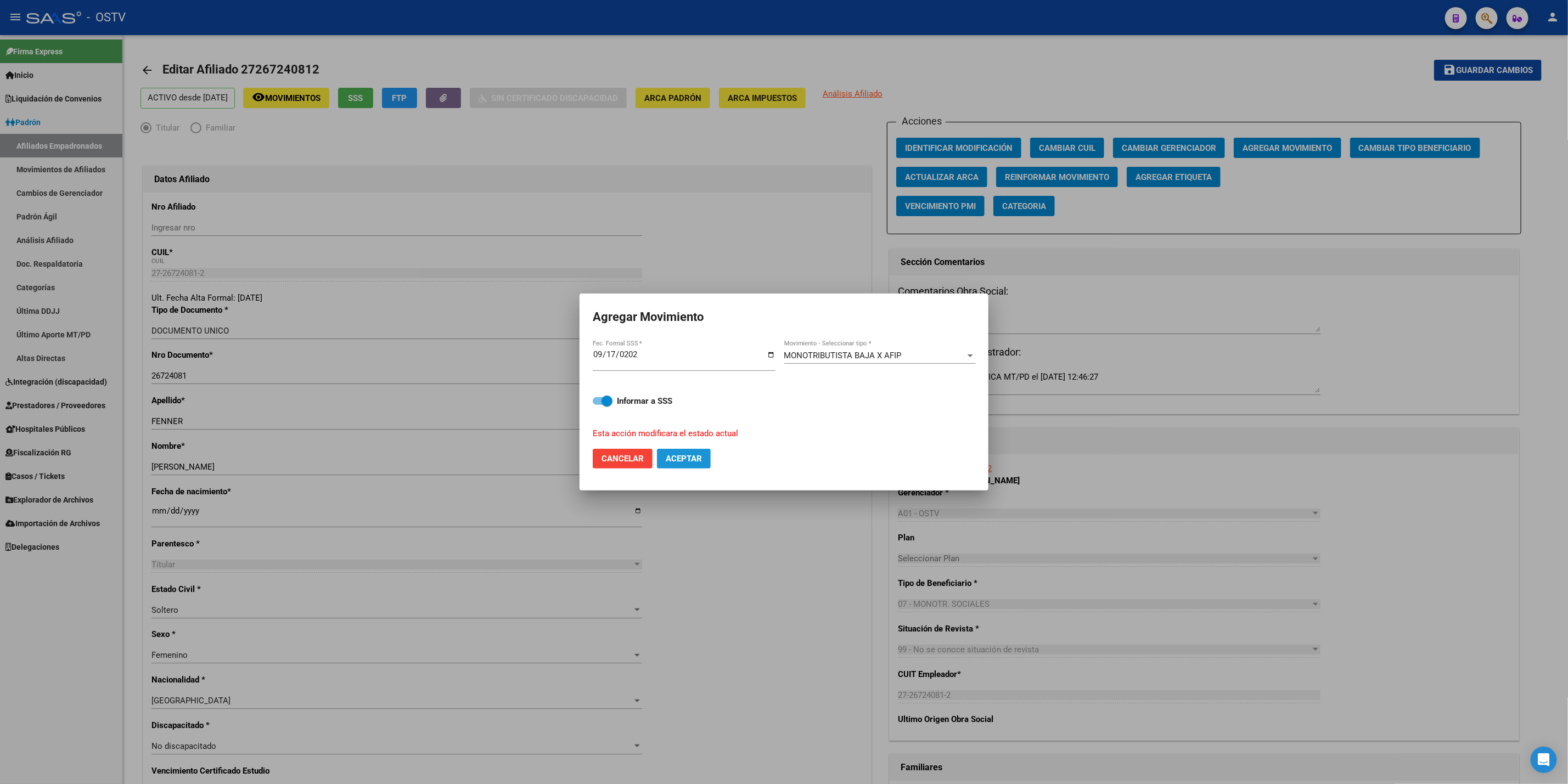
click at [700, 453] on span "Aceptar" at bounding box center [684, 458] width 36 height 10
checkbox input "false"
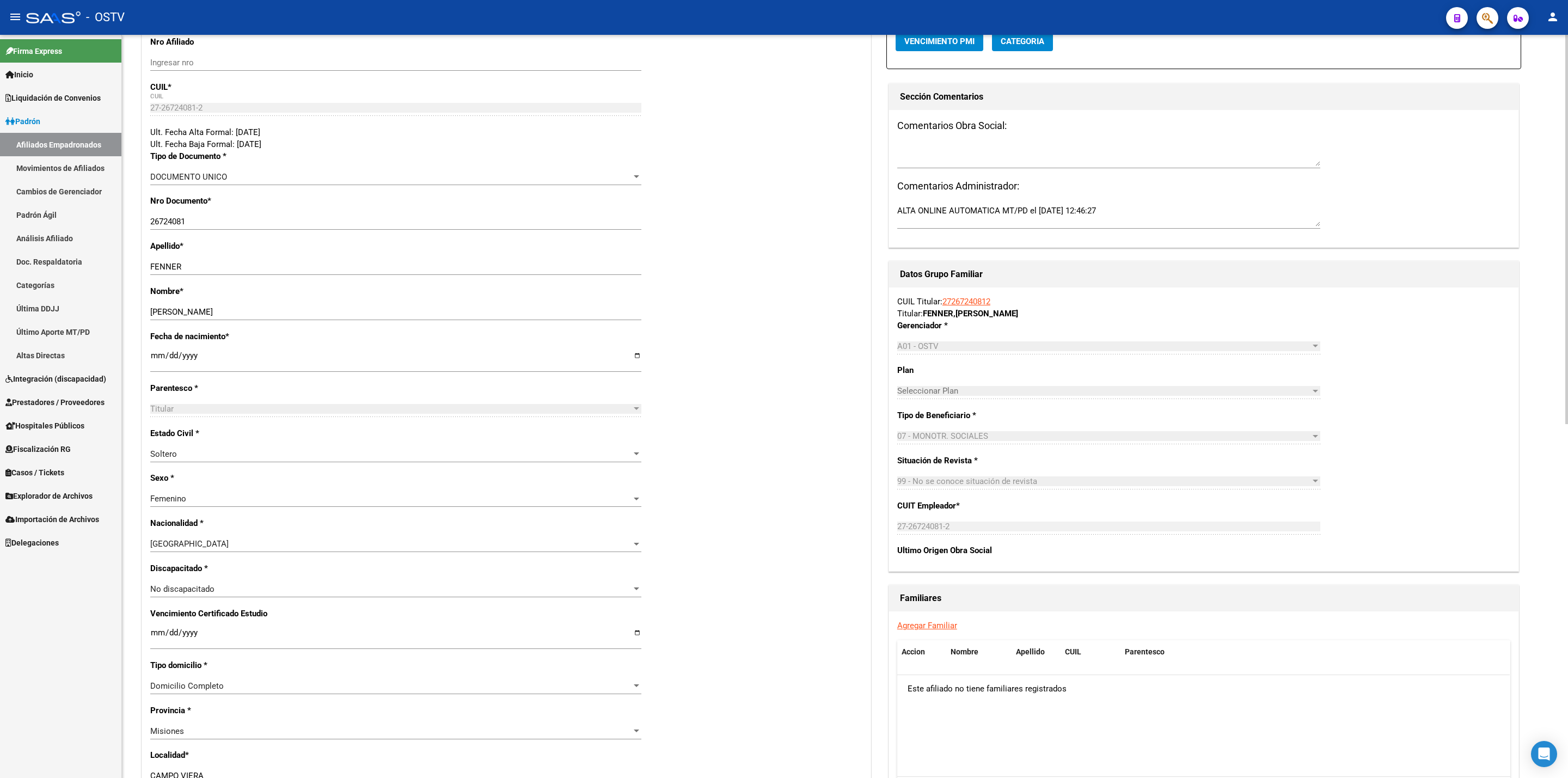
scroll to position [245, 0]
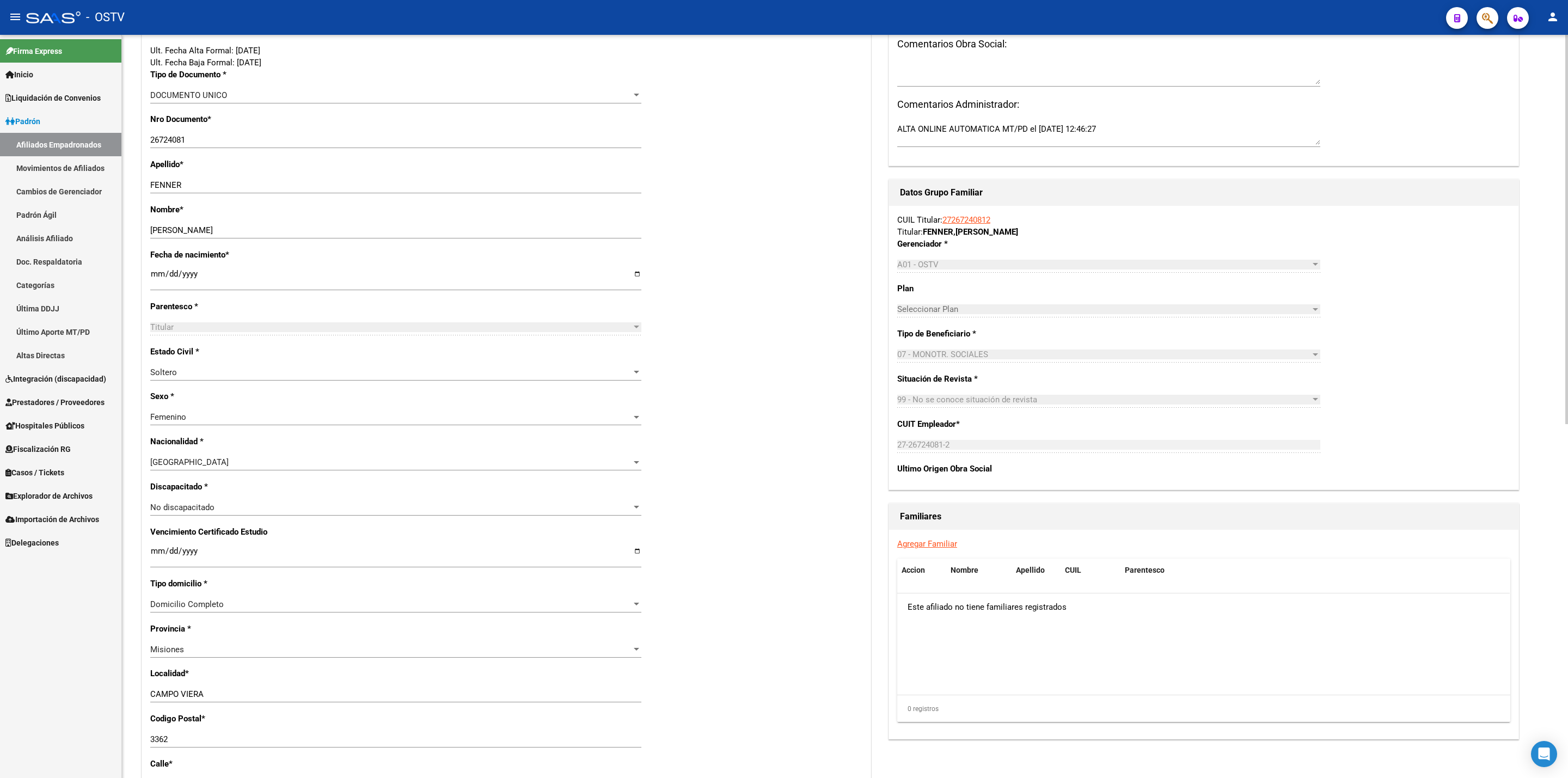
click at [790, 224] on link "27267240812" at bounding box center [967, 220] width 48 height 10
click at [790, 216] on link "27267240812" at bounding box center [967, 220] width 48 height 10
click at [790, 216] on link "27267240812" at bounding box center [967, 220] width 48 height 10
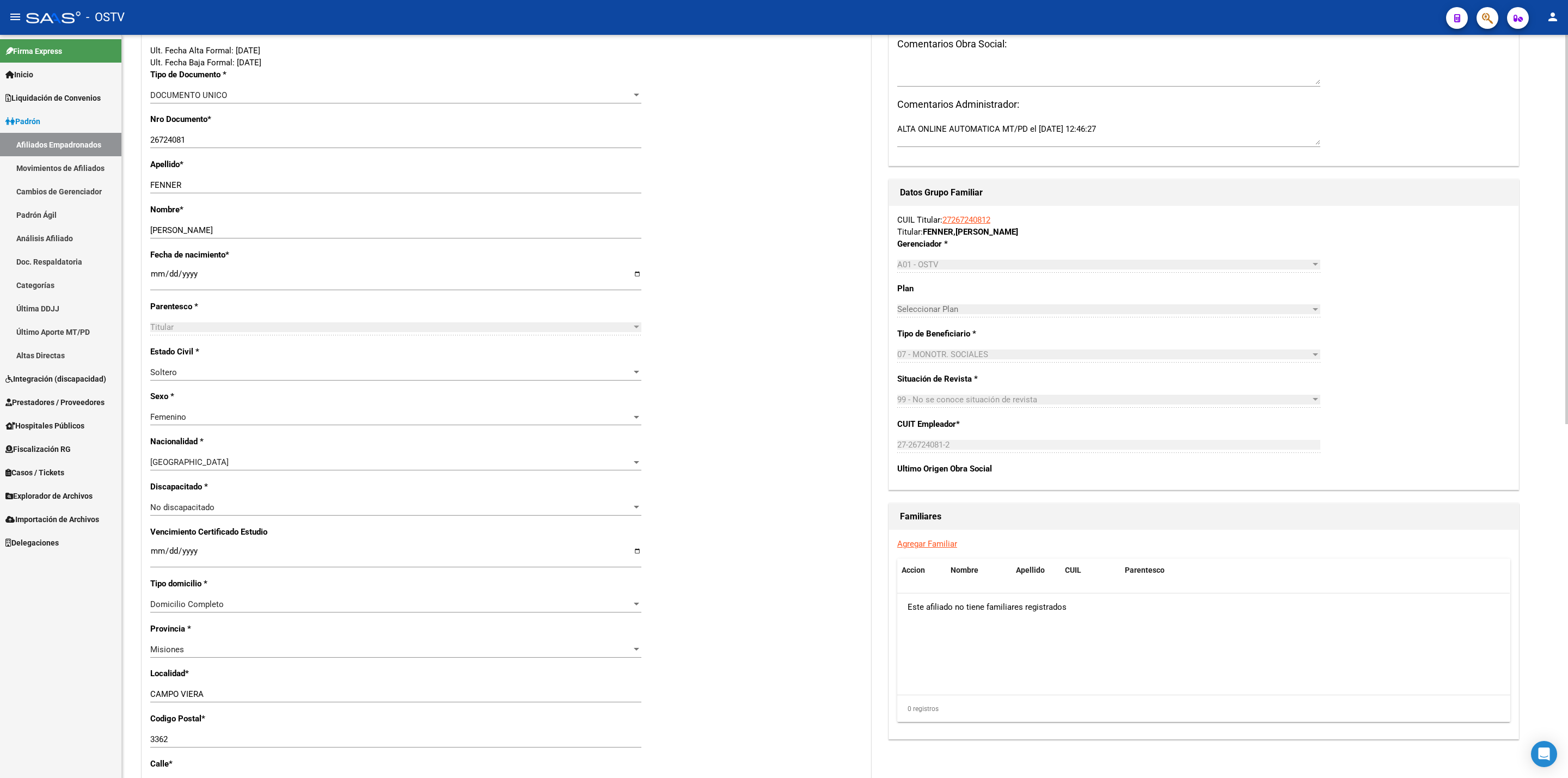
click at [790, 216] on link "27267240812" at bounding box center [967, 220] width 48 height 10
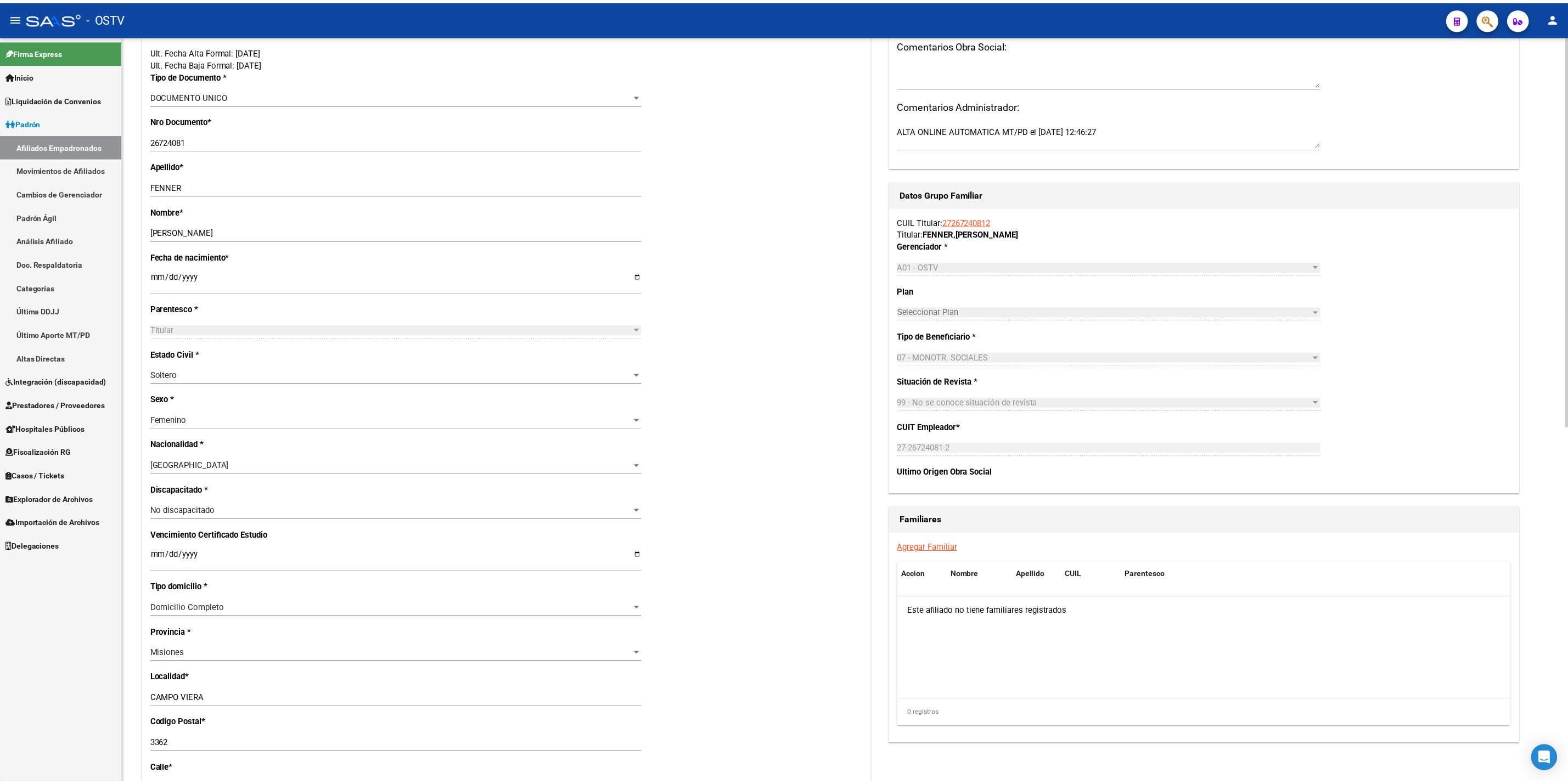
scroll to position [0, 0]
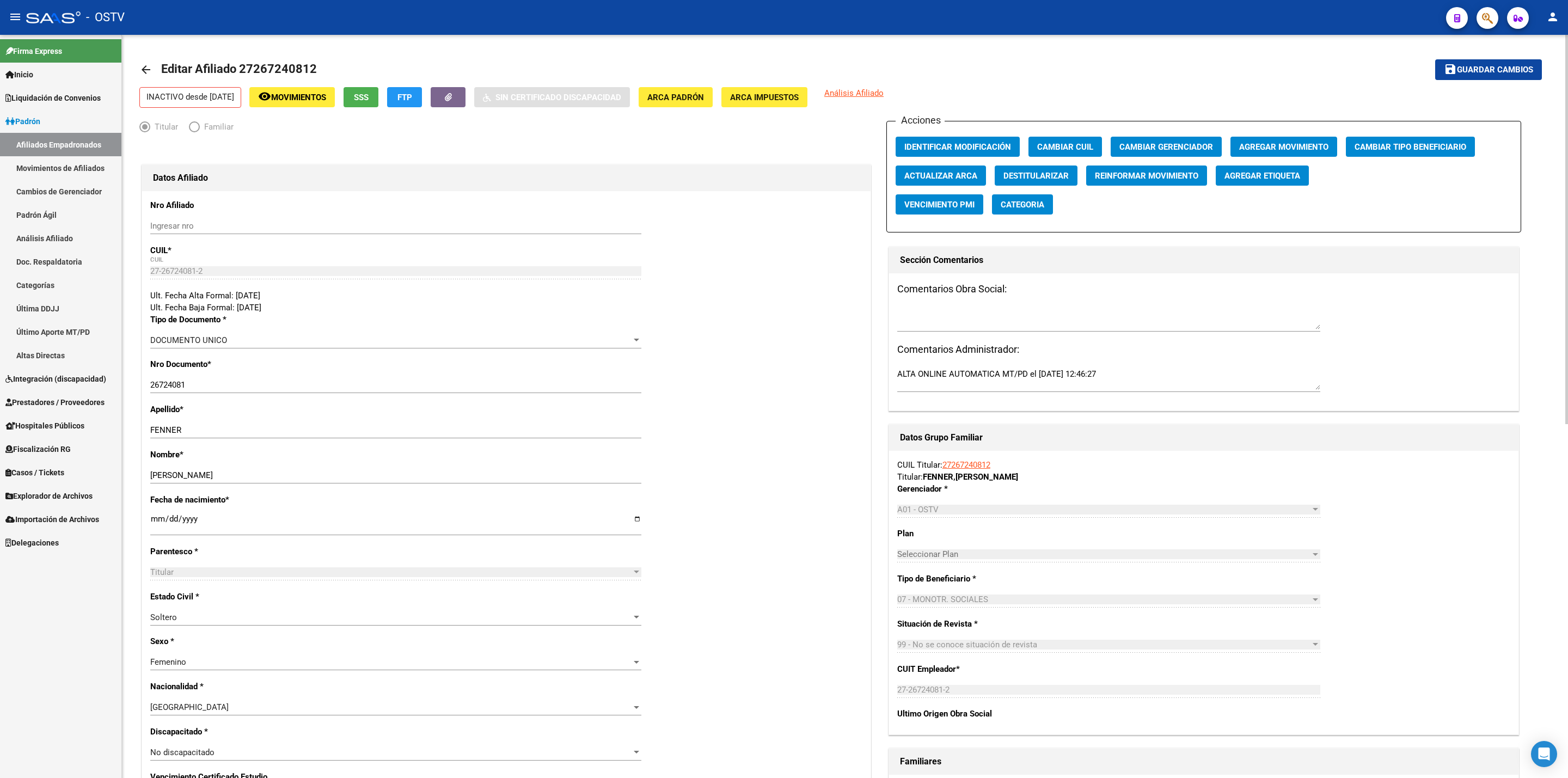
click at [379, 95] on button "SSS" at bounding box center [361, 97] width 35 height 20
